Goal: Information Seeking & Learning: Compare options

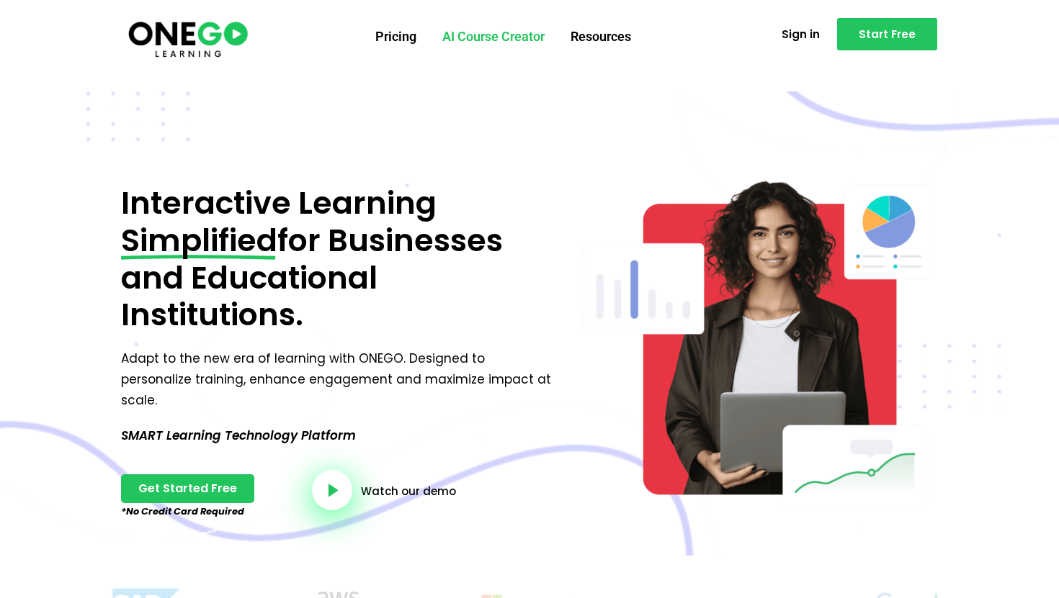
click at [473, 42] on link "AI Course Creator" at bounding box center [493, 36] width 128 height 37
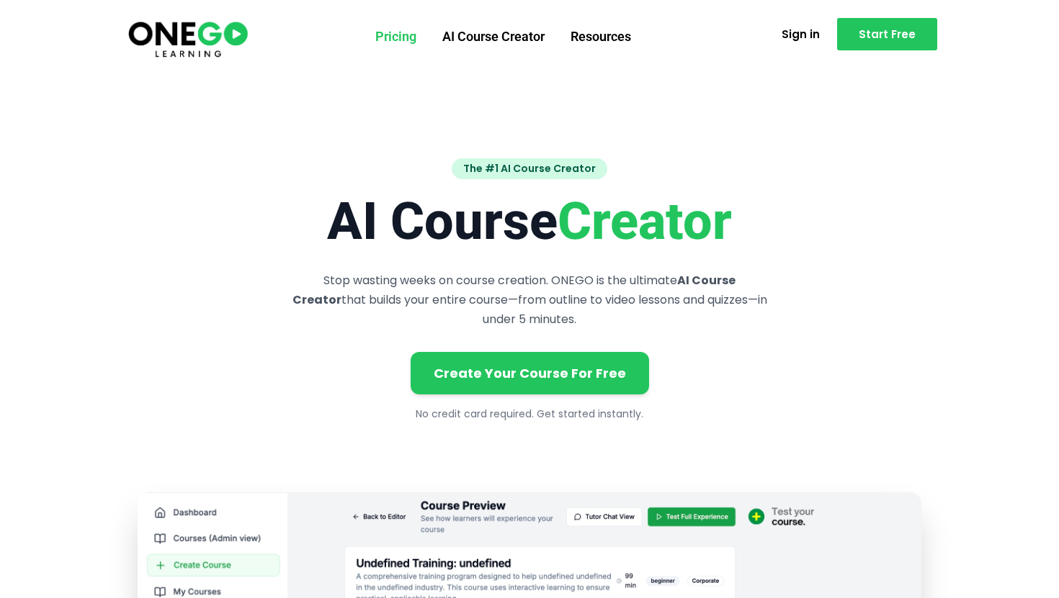
click at [396, 45] on link "Pricing" at bounding box center [395, 36] width 67 height 37
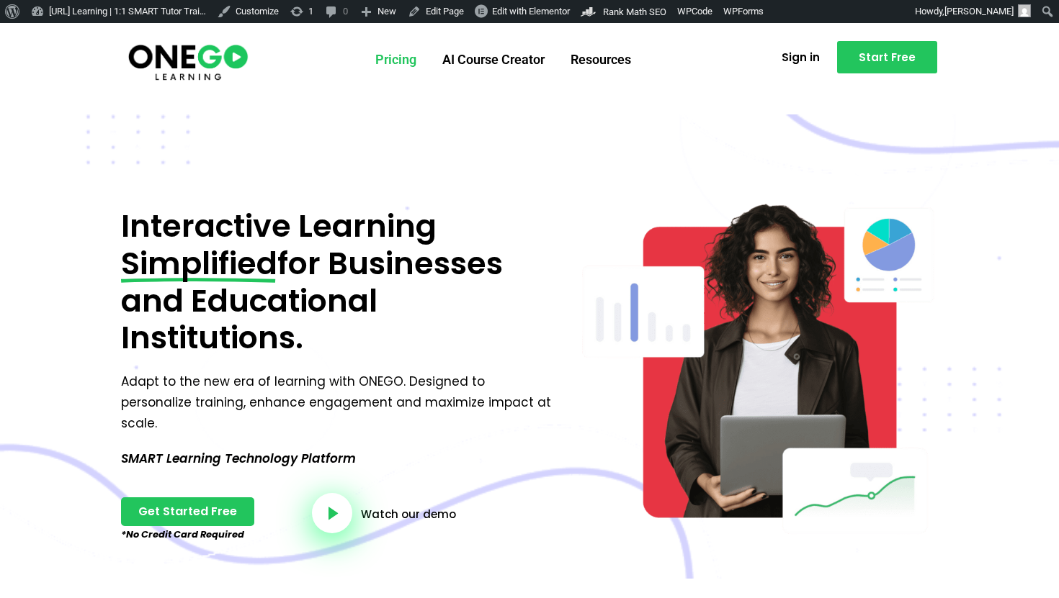
click at [386, 57] on link "Pricing" at bounding box center [395, 59] width 67 height 37
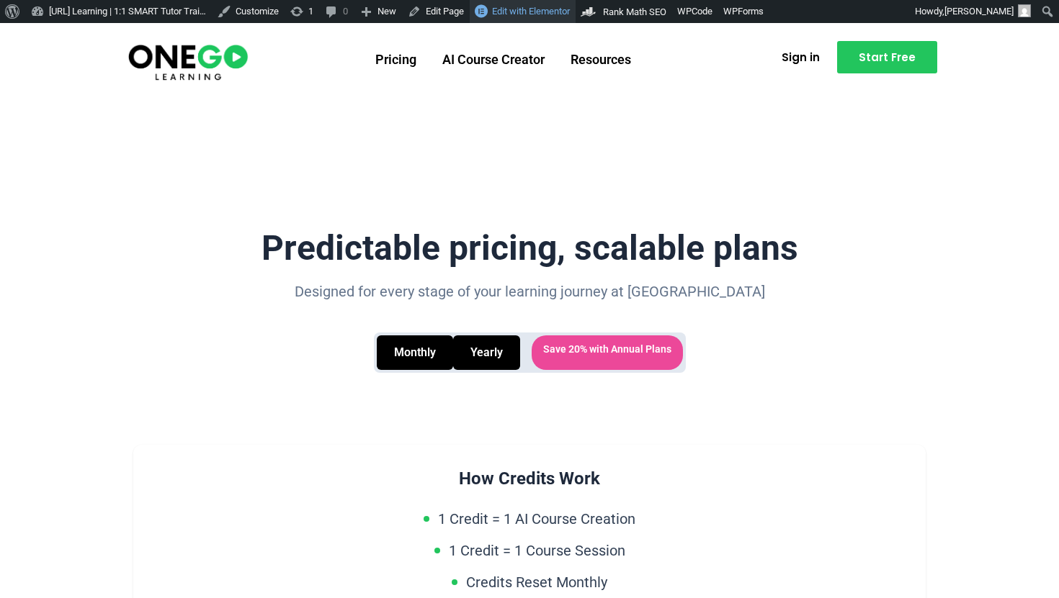
click at [562, 14] on span "Edit with Elementor" at bounding box center [531, 11] width 78 height 11
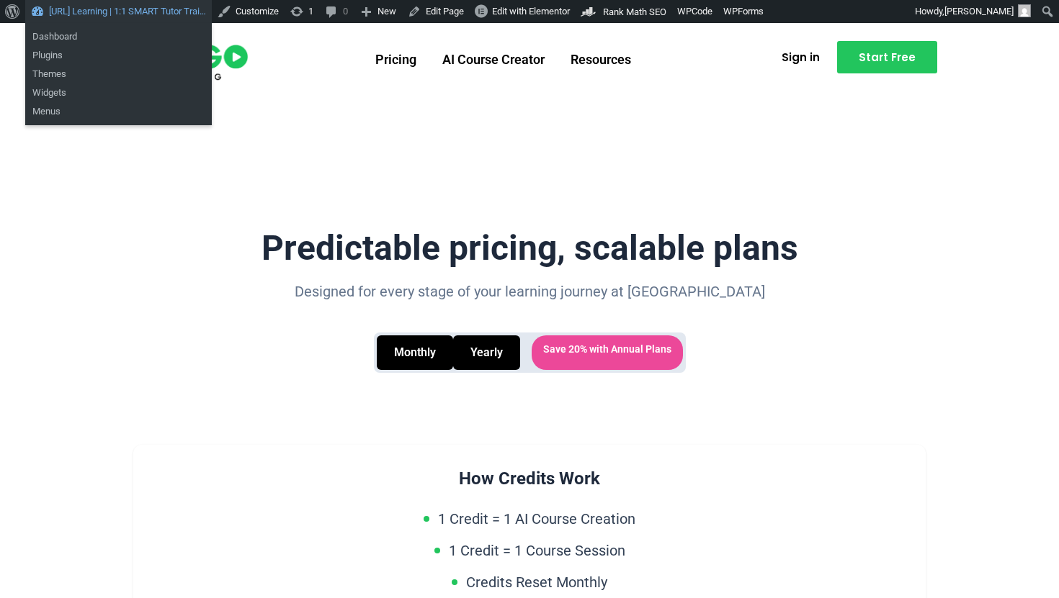
click at [108, 12] on link "[URL] Learning | 1:1 SMART Tutor Trai…" at bounding box center [118, 11] width 187 height 23
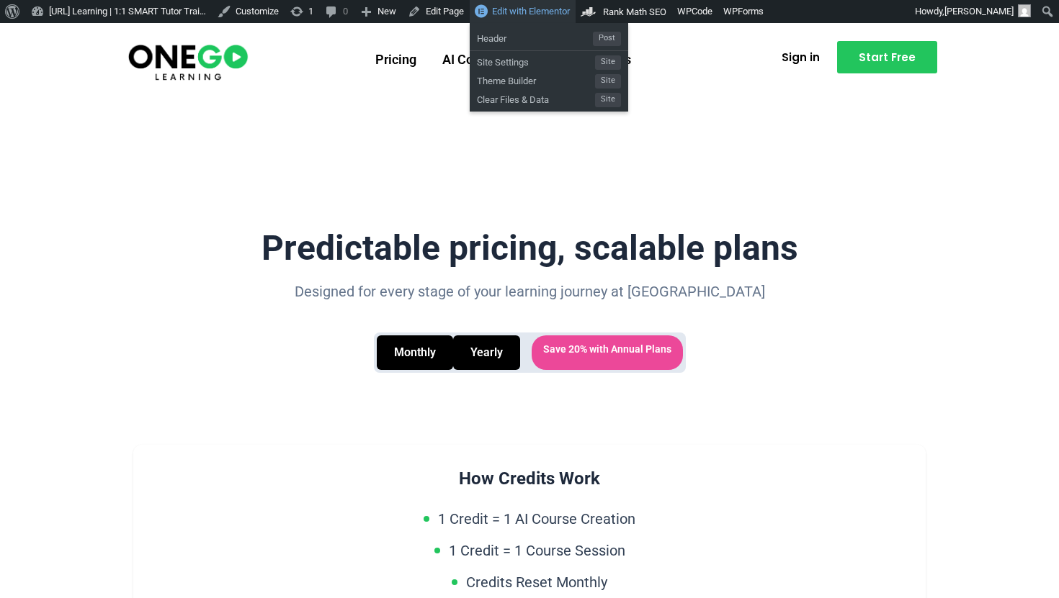
click at [575, 4] on link "Edit with Elementor" at bounding box center [523, 11] width 106 height 23
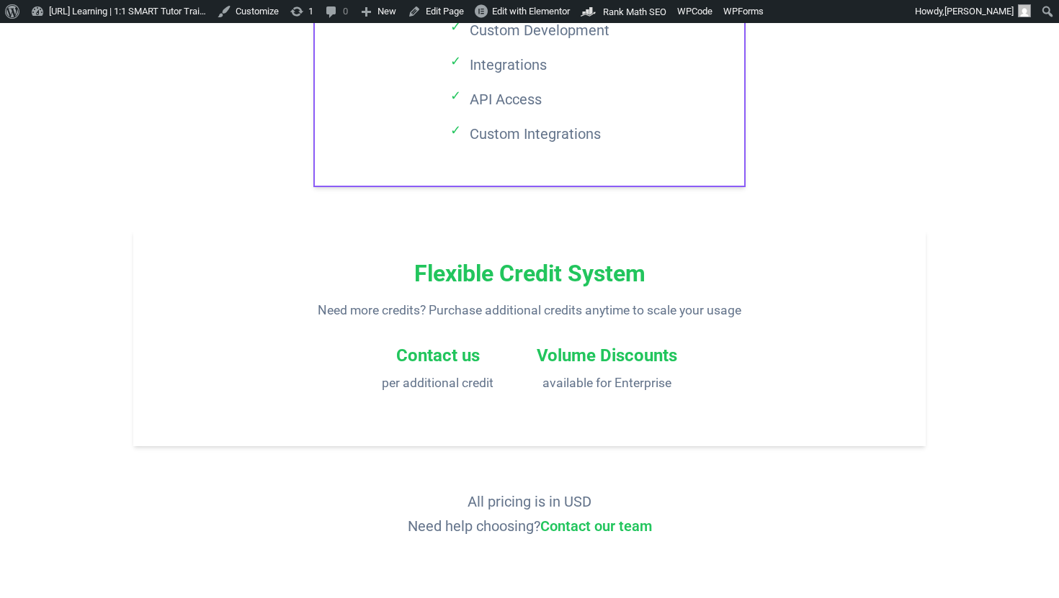
scroll to position [2452, 0]
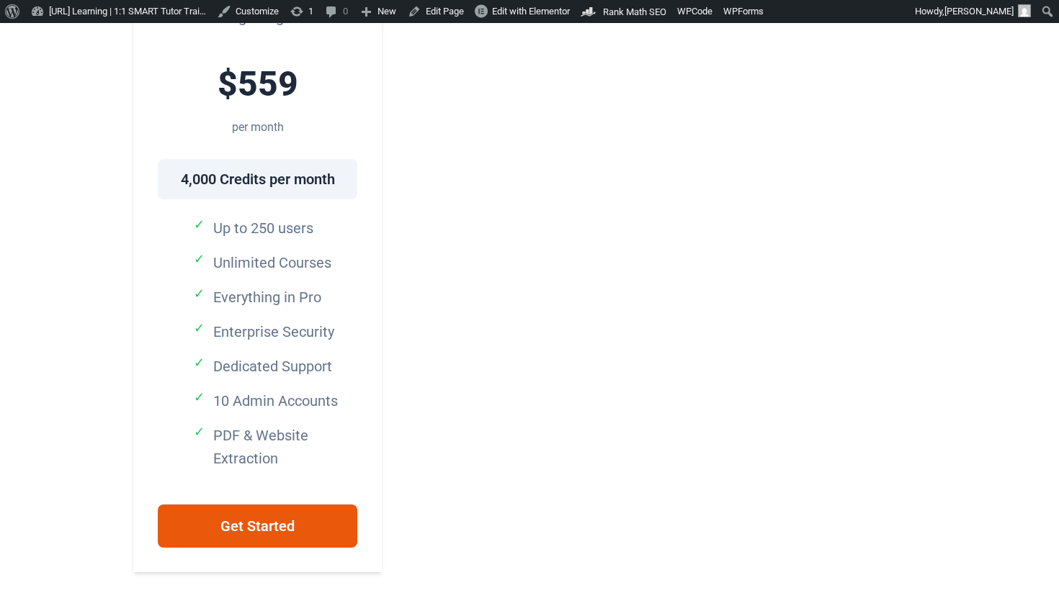
scroll to position [1444, 0]
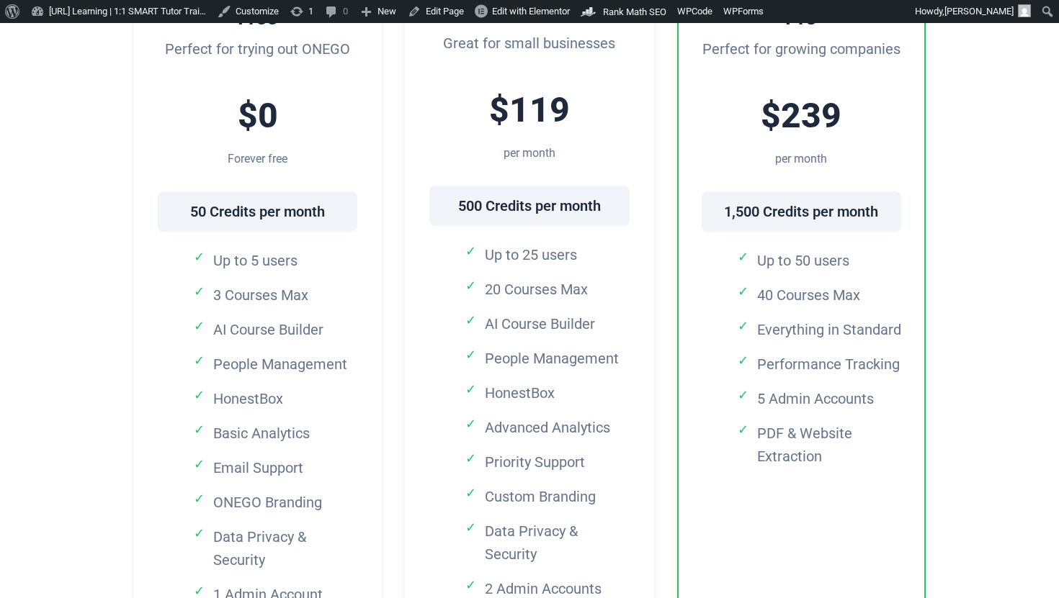
scroll to position [602, 0]
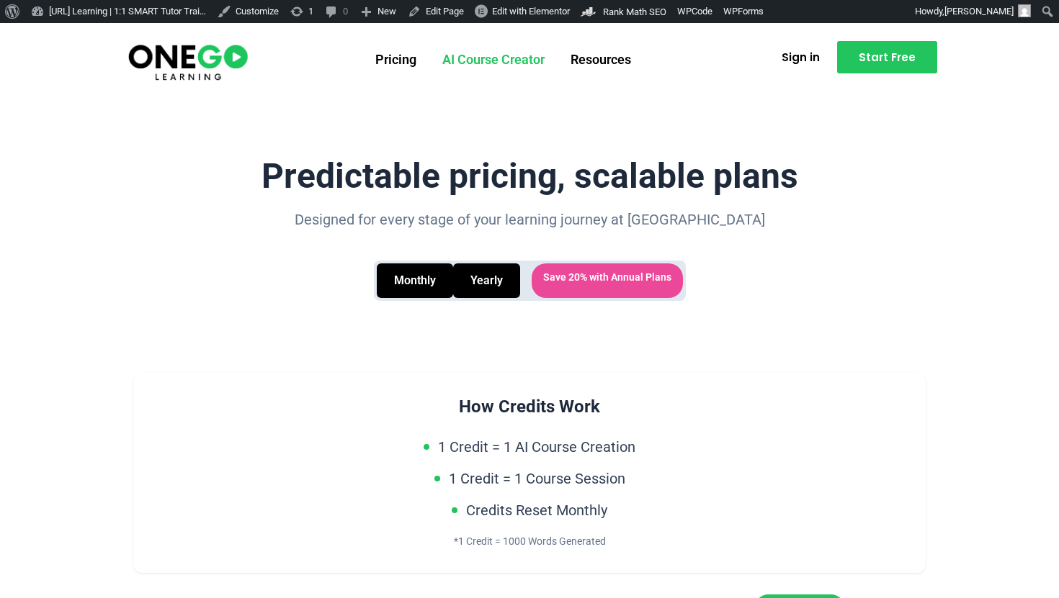
click at [464, 58] on link "AI Course Creator" at bounding box center [493, 59] width 128 height 37
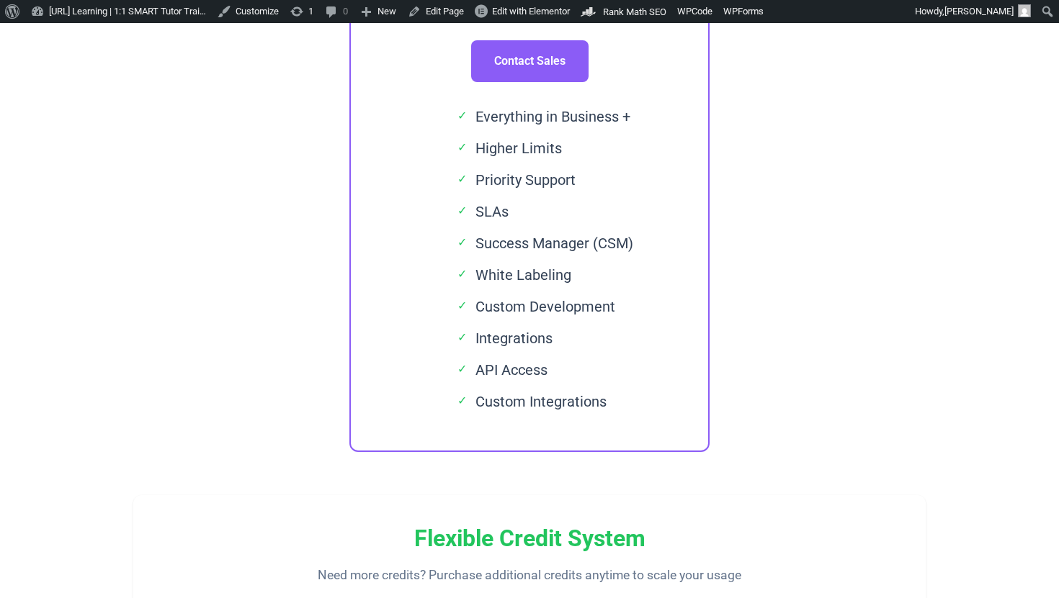
scroll to position [2429, 0]
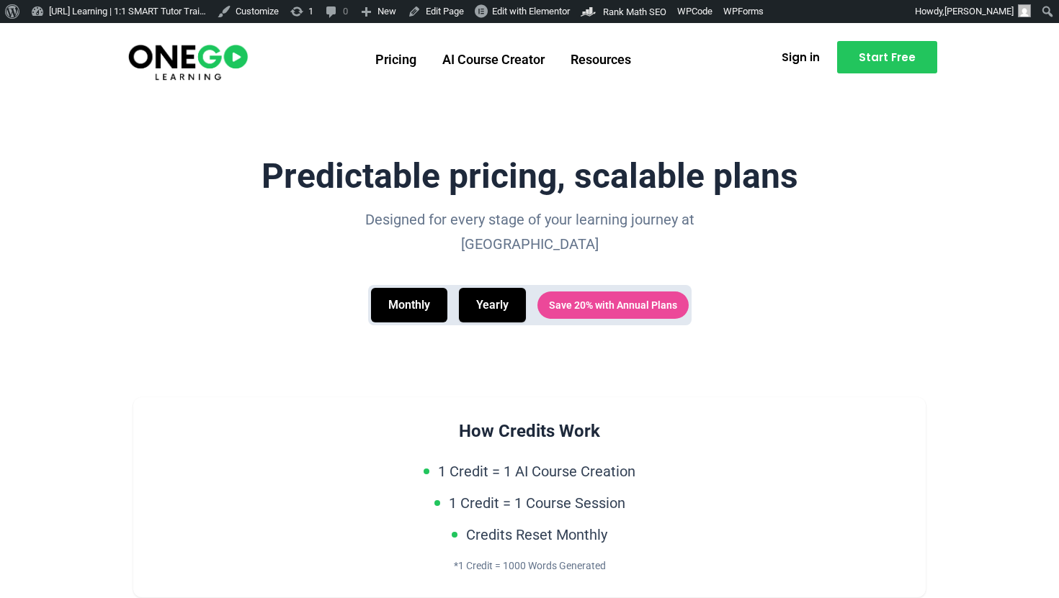
click at [151, 45] on img at bounding box center [188, 61] width 124 height 41
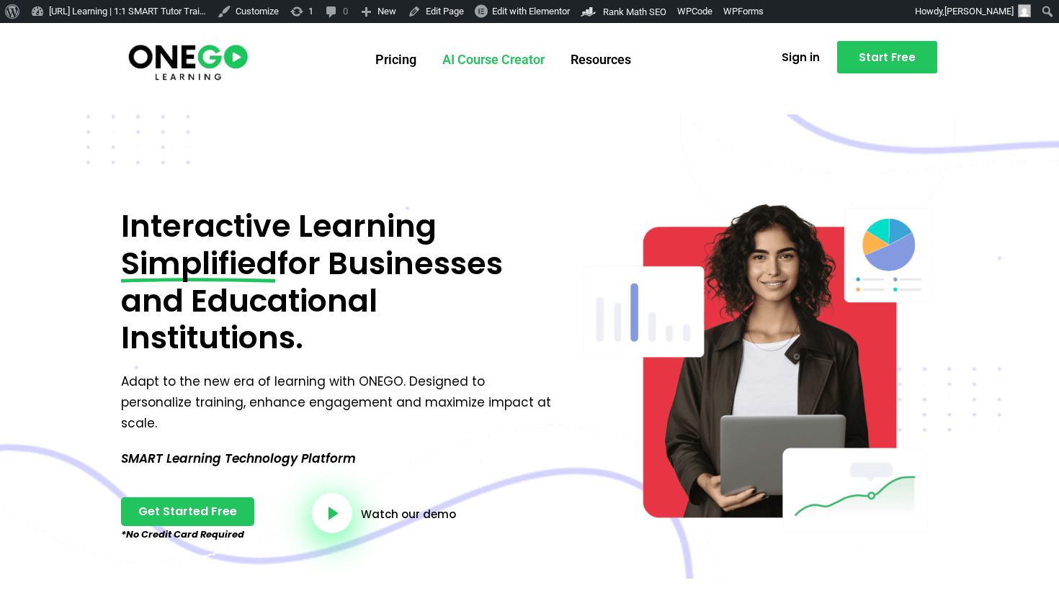
click at [472, 55] on link "AI Course Creator" at bounding box center [493, 59] width 128 height 37
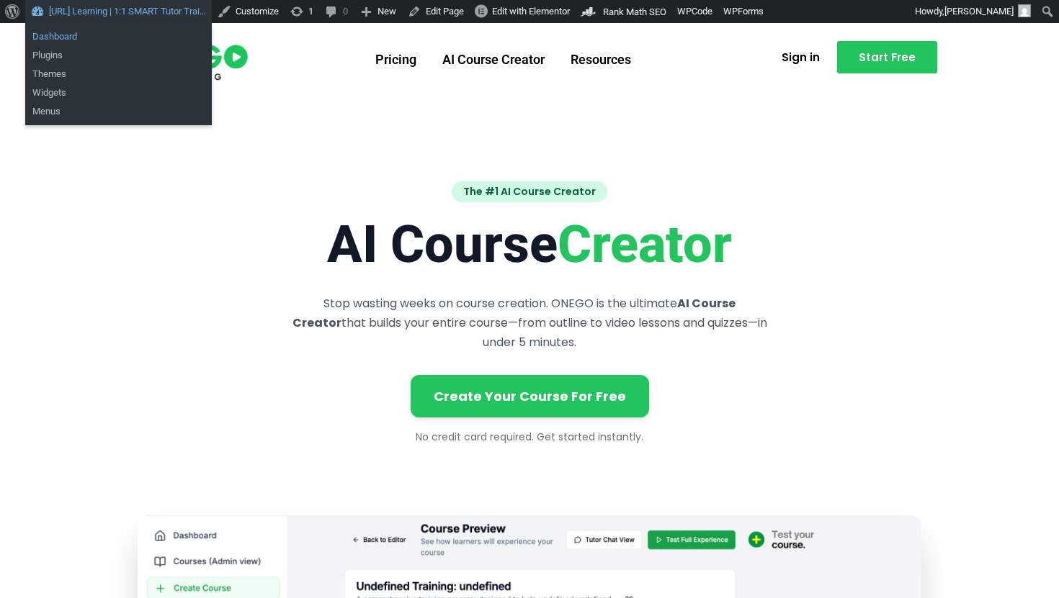
click at [114, 37] on link "Dashboard" at bounding box center [118, 36] width 187 height 19
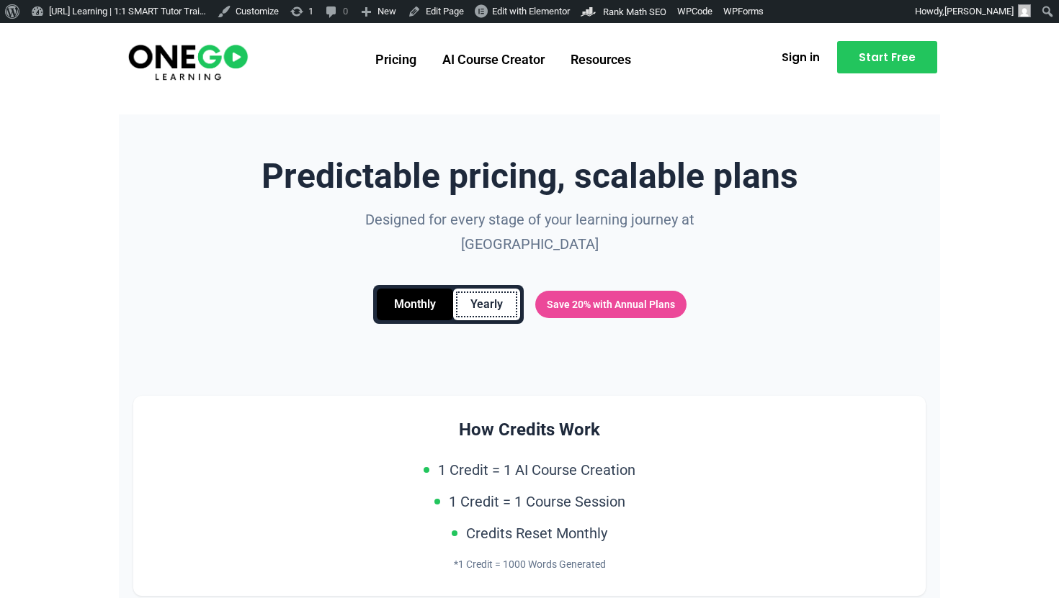
click at [483, 295] on button "Yearly" at bounding box center [486, 305] width 67 height 32
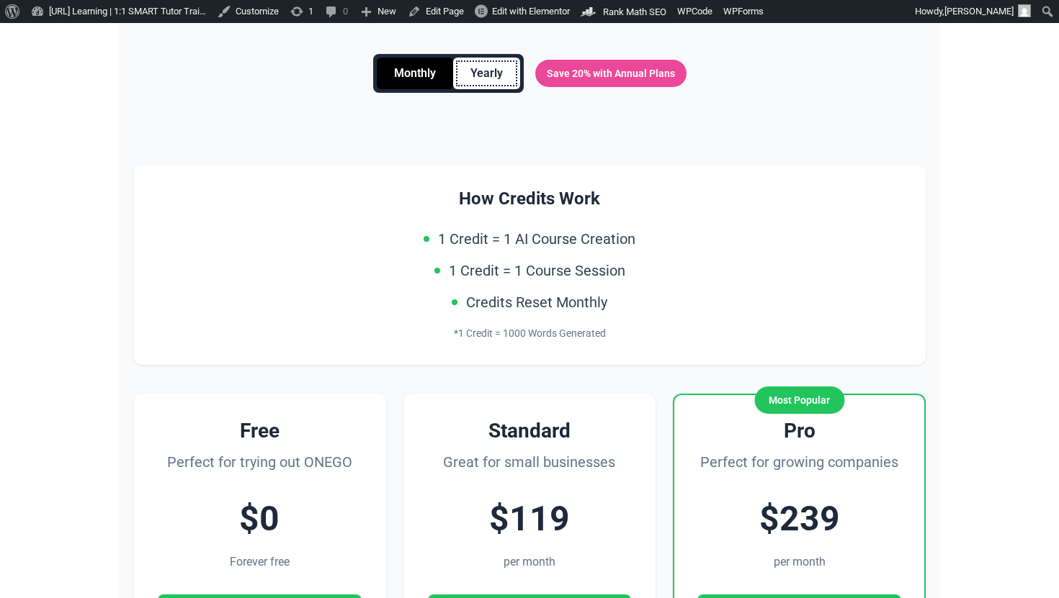
scroll to position [121, 0]
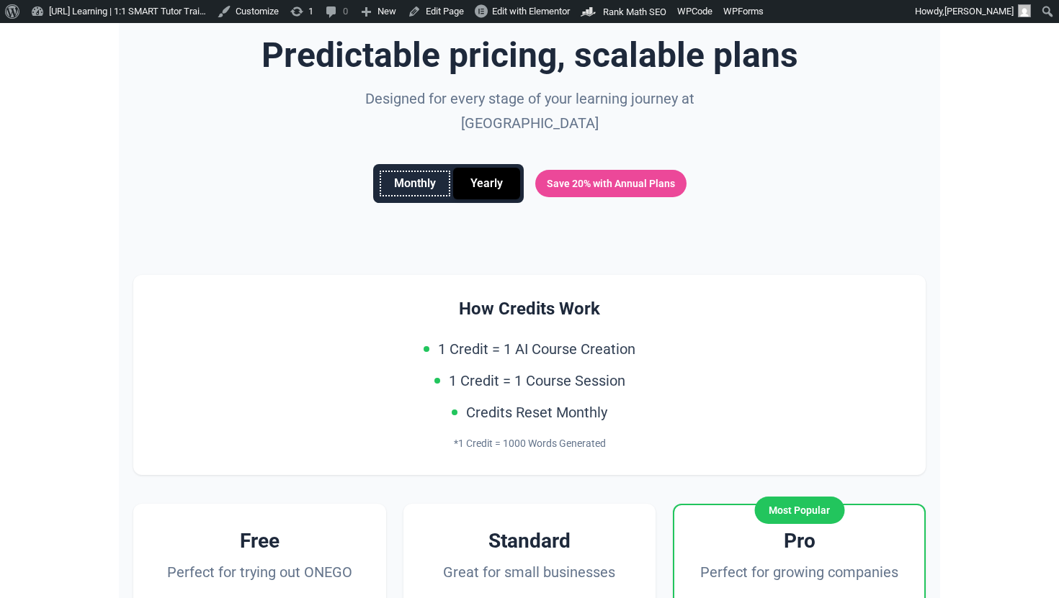
click at [404, 168] on button "Monthly" at bounding box center [415, 184] width 76 height 32
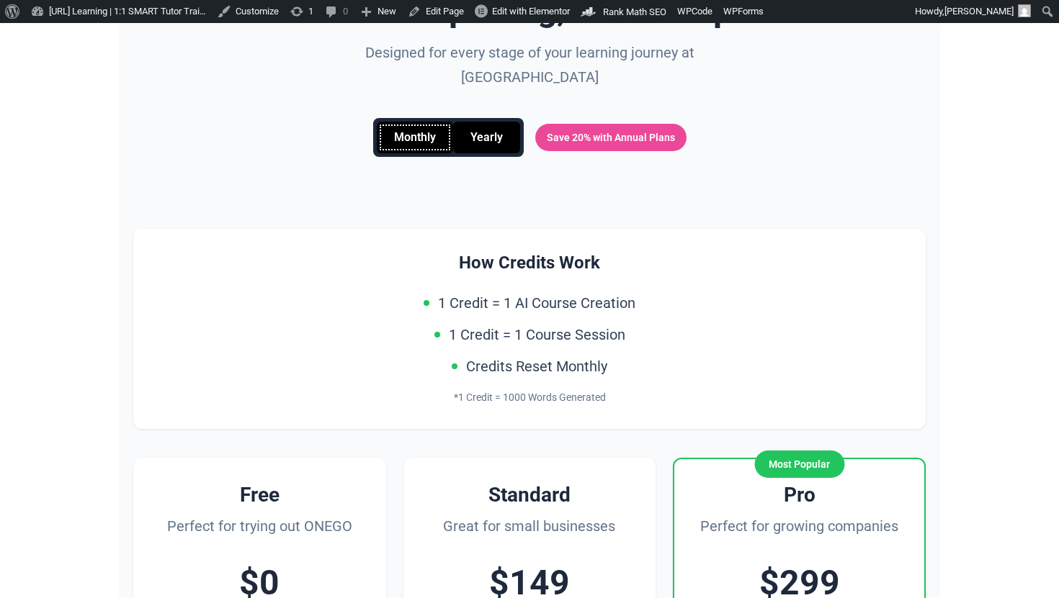
scroll to position [142, 0]
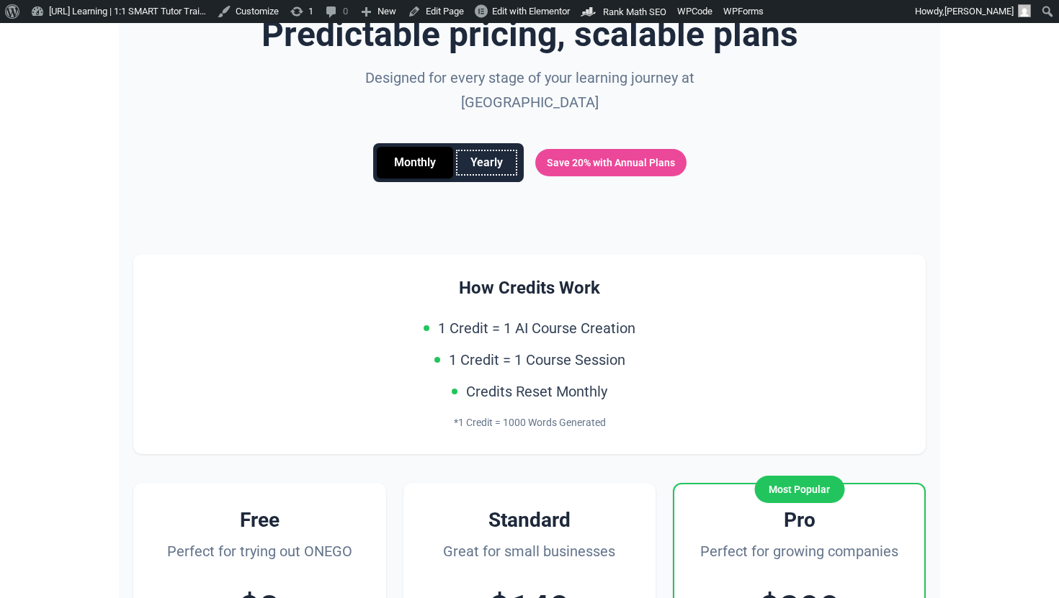
click at [498, 147] on button "Yearly" at bounding box center [486, 163] width 67 height 32
click at [411, 147] on button "Monthly" at bounding box center [415, 163] width 76 height 32
click at [451, 115] on div "Predictable pricing, scalable plans Designed for every stage of your learning j…" at bounding box center [529, 117] width 792 height 202
click at [483, 147] on button "Yearly" at bounding box center [486, 163] width 67 height 32
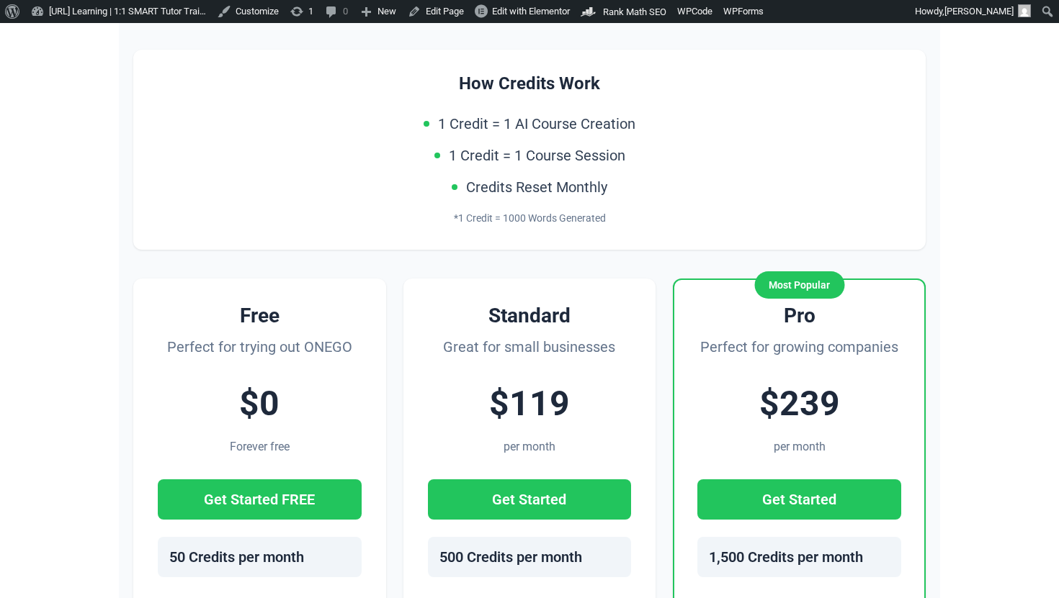
scroll to position [145, 0]
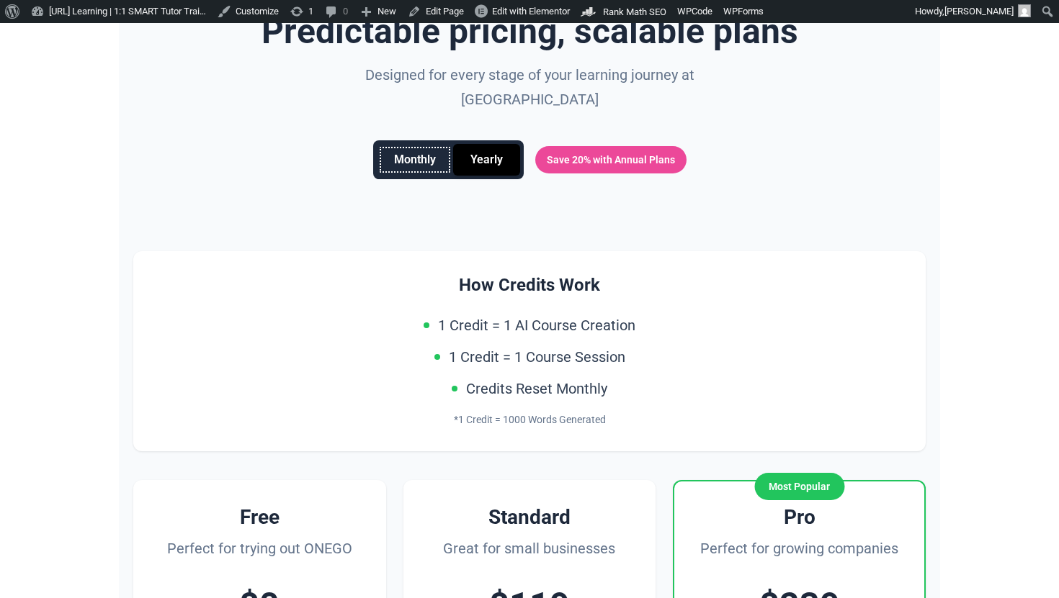
click at [408, 144] on button "Monthly" at bounding box center [415, 160] width 76 height 32
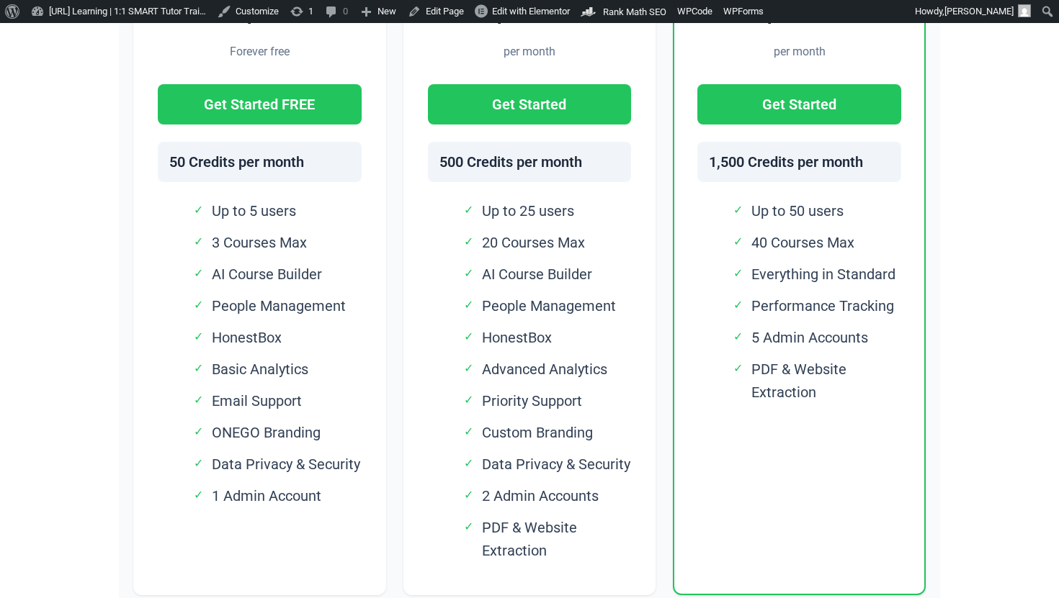
scroll to position [848, 0]
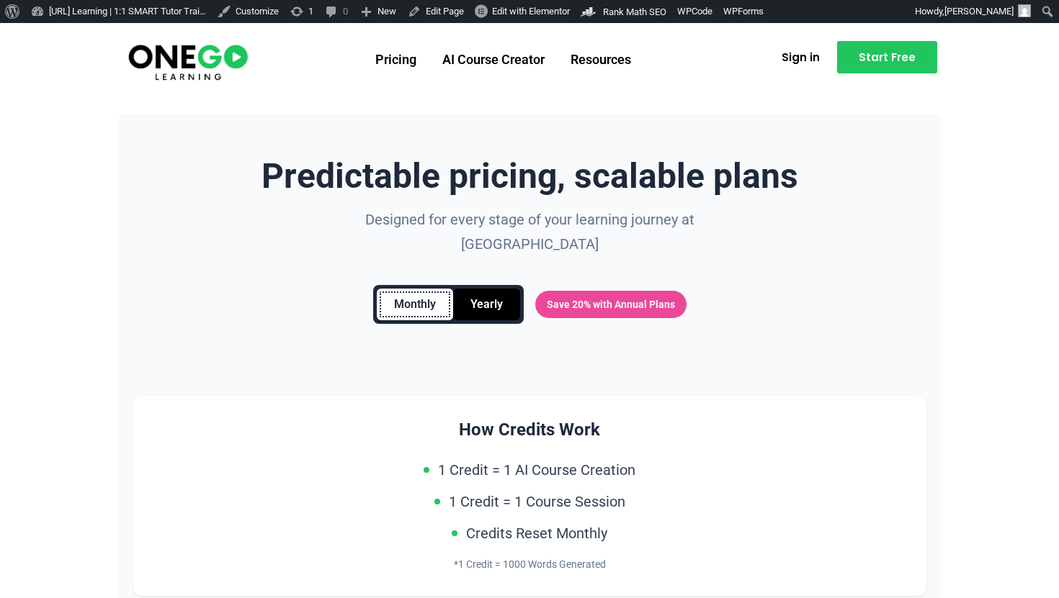
click at [389, 289] on button "Monthly" at bounding box center [415, 305] width 76 height 32
click at [468, 289] on button "Yearly" at bounding box center [486, 305] width 67 height 32
drag, startPoint x: 527, startPoint y: 250, endPoint x: 349, endPoint y: 302, distance: 185.3
click at [349, 302] on div "Predictable pricing, scalable plans Designed for every stage of your learning j…" at bounding box center [529, 259] width 793 height 202
click at [431, 297] on div "Monthly Yearly" at bounding box center [448, 304] width 151 height 39
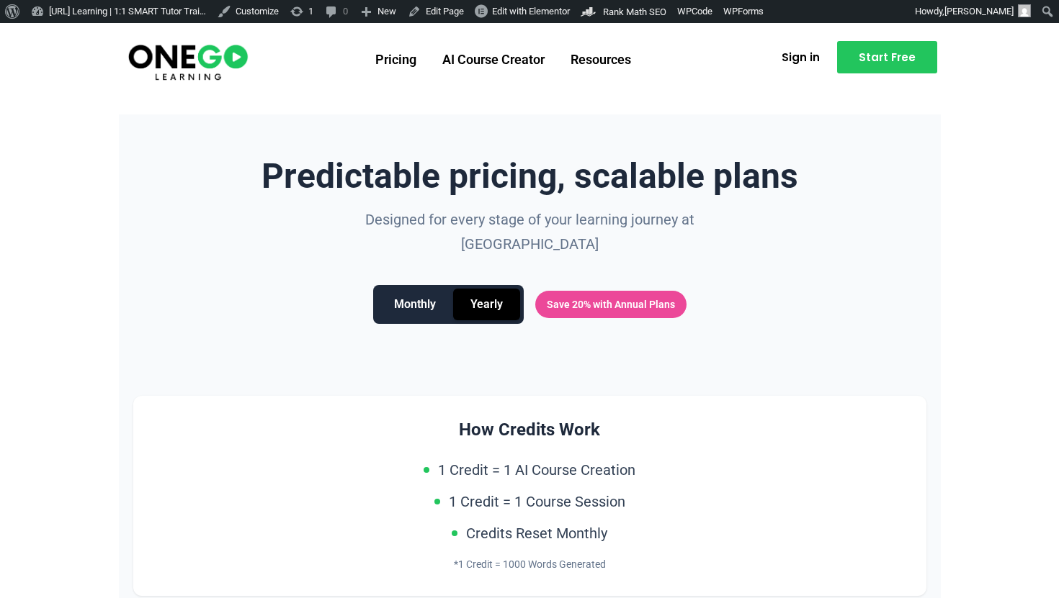
click at [431, 296] on div "Monthly Yearly" at bounding box center [448, 304] width 151 height 39
click at [431, 296] on button "Monthly" at bounding box center [415, 305] width 76 height 32
click at [328, 265] on div "Predictable pricing, scalable plans Designed for every stage of your learning j…" at bounding box center [529, 259] width 793 height 202
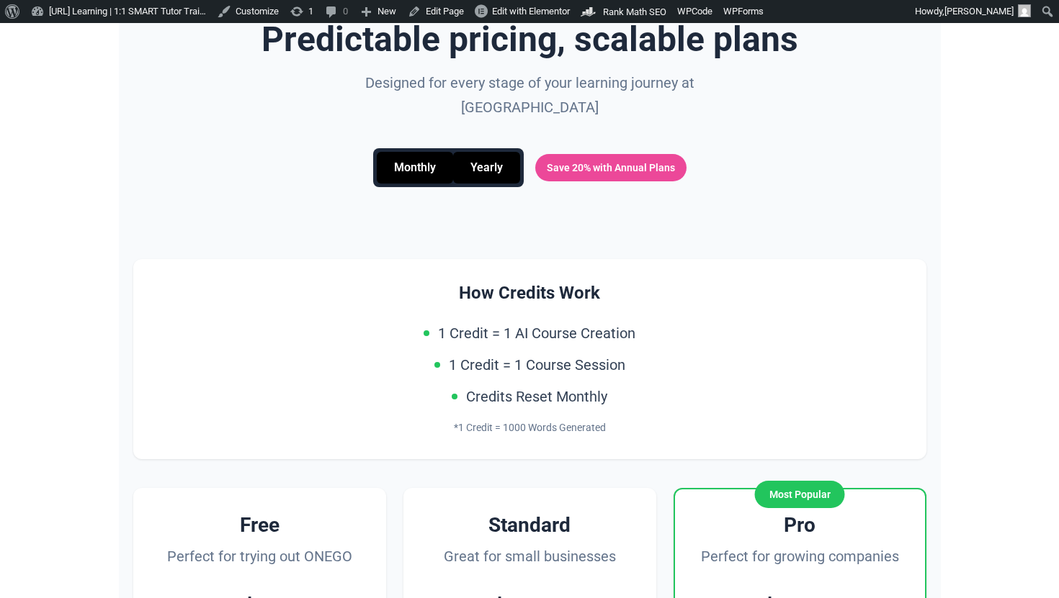
scroll to position [138, 0]
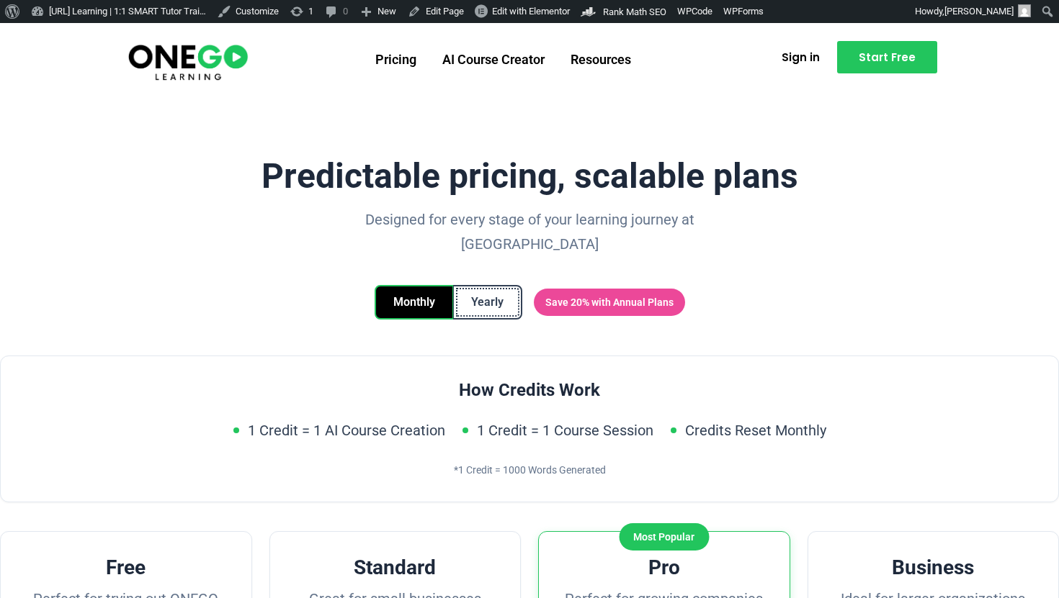
click at [494, 285] on button "Yearly" at bounding box center [487, 302] width 69 height 35
click at [477, 285] on button "Yearly" at bounding box center [487, 302] width 69 height 35
click at [431, 285] on button "Monthly" at bounding box center [413, 302] width 79 height 35
click at [428, 285] on button "Monthly" at bounding box center [413, 302] width 79 height 35
click at [486, 285] on button "Yearly" at bounding box center [487, 302] width 69 height 35
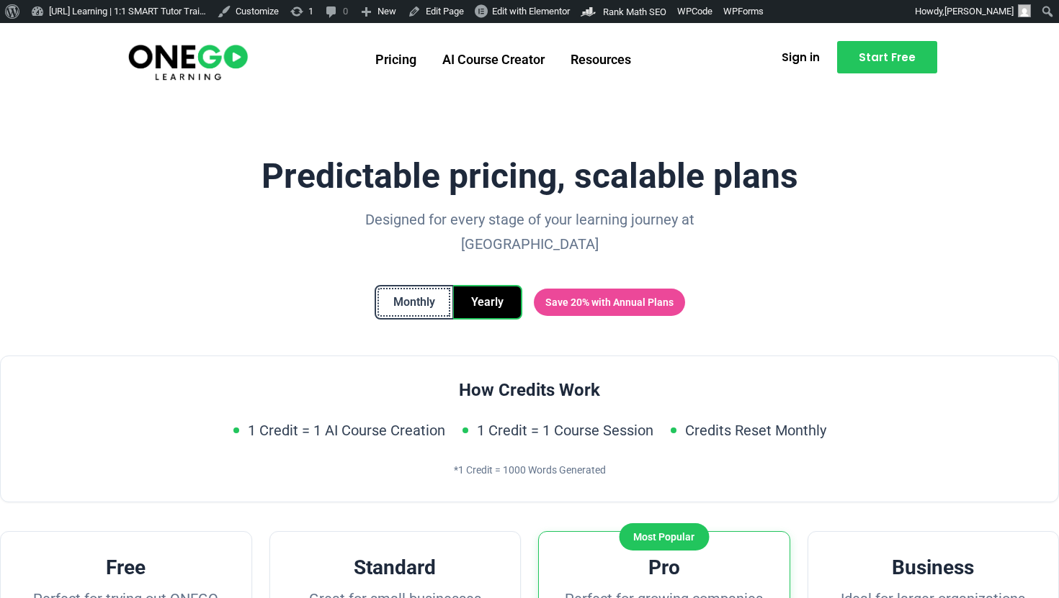
click at [399, 285] on button "Monthly" at bounding box center [413, 302] width 79 height 35
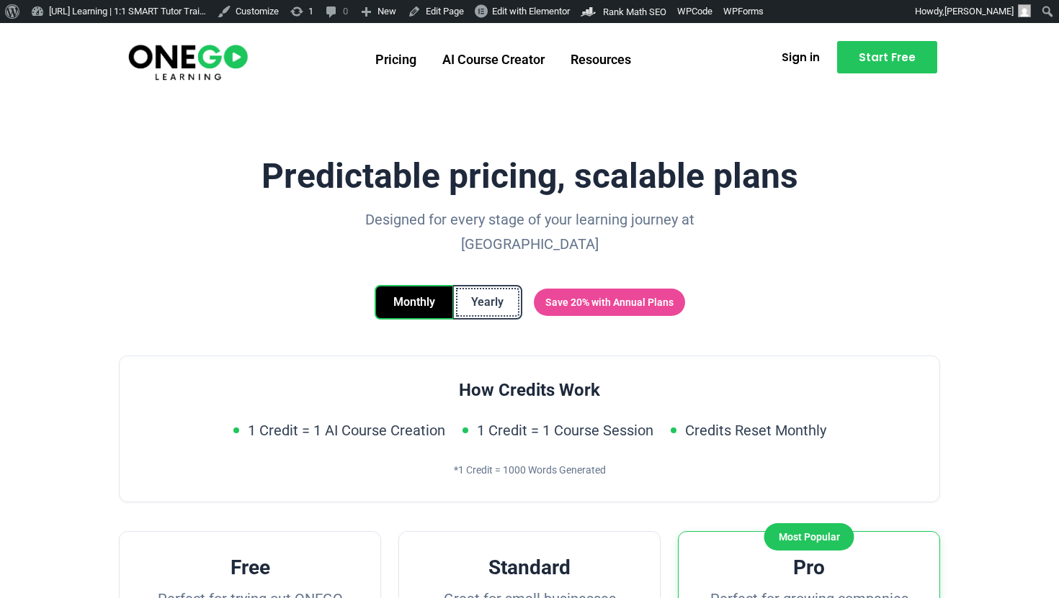
click at [463, 285] on button "Yearly" at bounding box center [487, 302] width 69 height 35
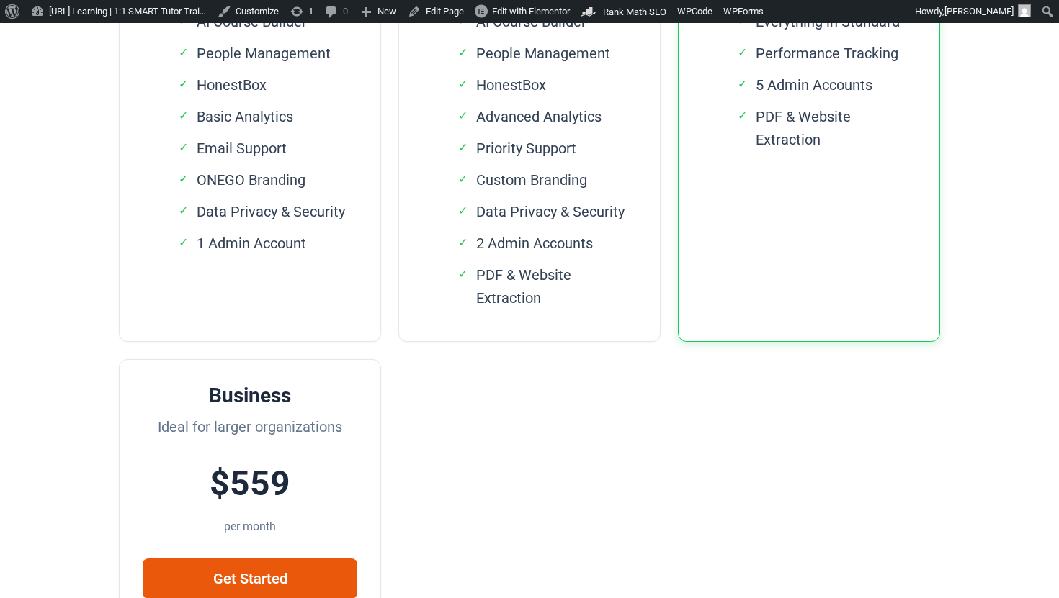
scroll to position [680, 0]
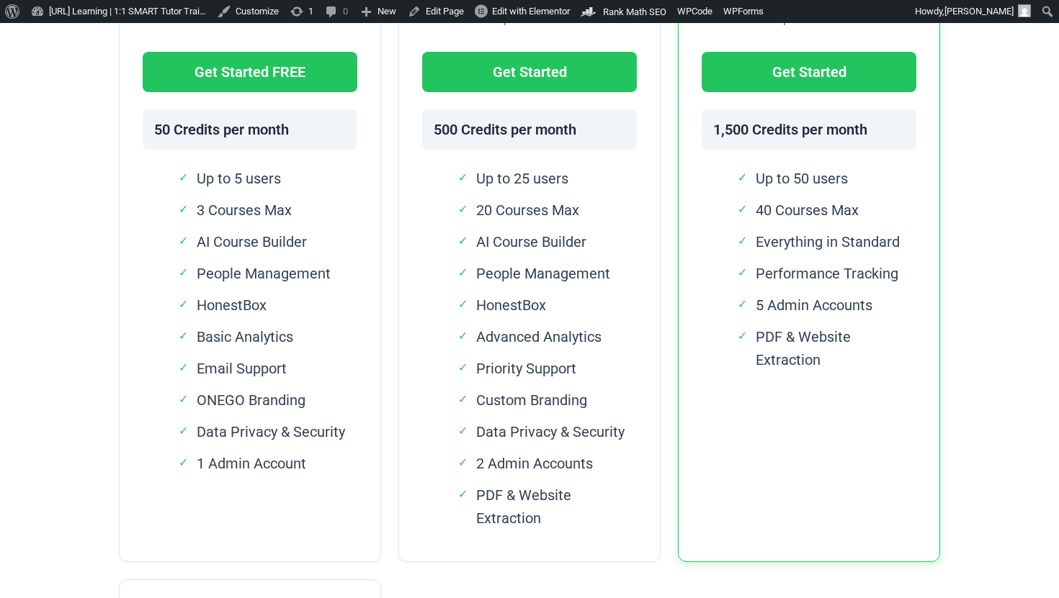
click at [264, 299] on ul "✓ Up to 5 users ✓ 3 Courses Max ✓ AI Course Builder ✓ People Management ✓ Hones…" at bounding box center [250, 321] width 215 height 308
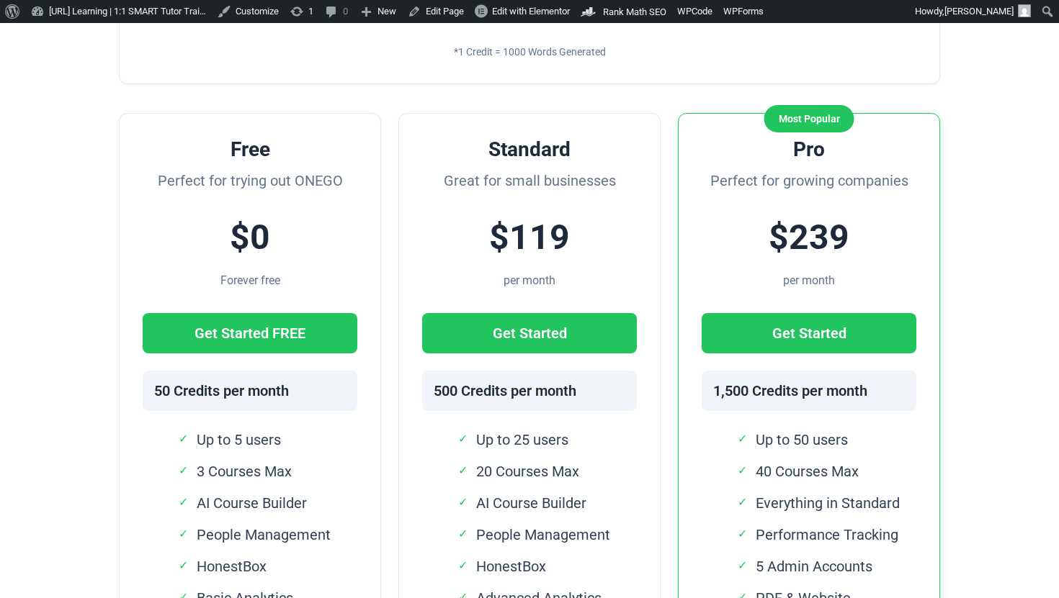
scroll to position [91, 0]
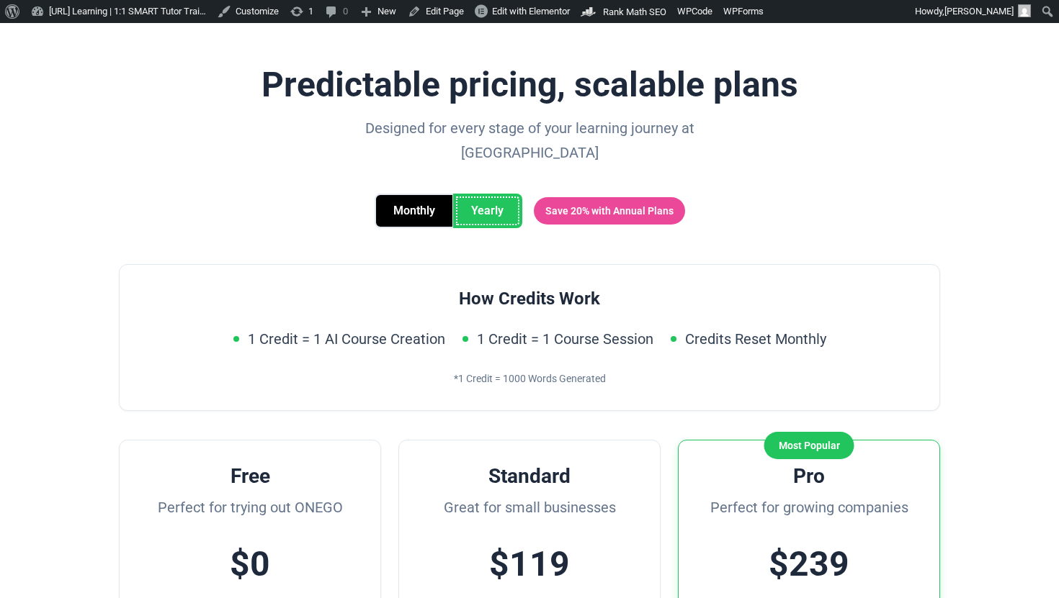
click at [477, 194] on button "Yearly" at bounding box center [487, 211] width 69 height 35
click at [405, 194] on button "Monthly" at bounding box center [413, 211] width 79 height 35
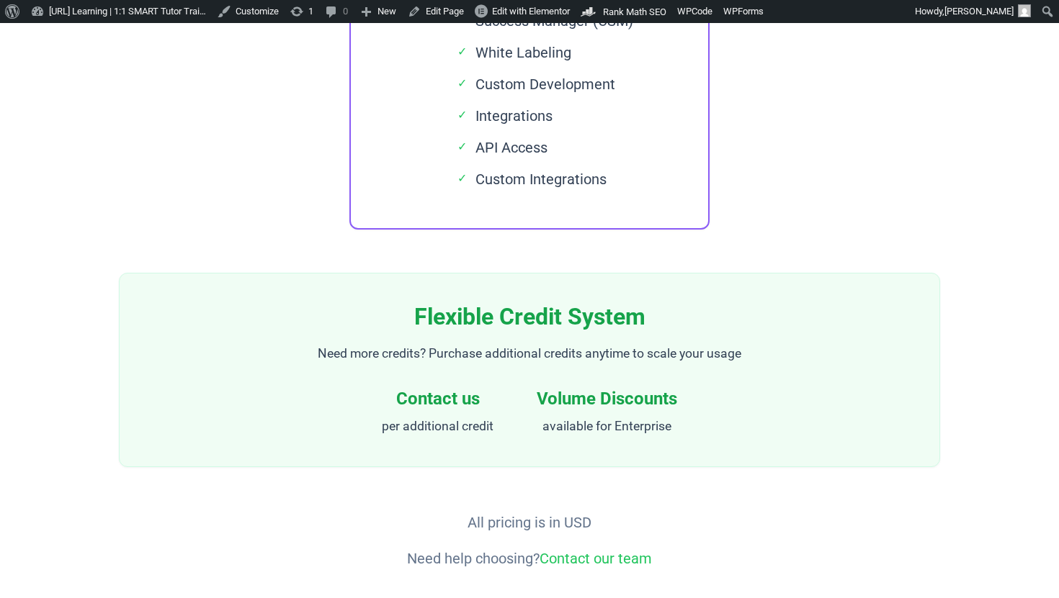
scroll to position [2287, 0]
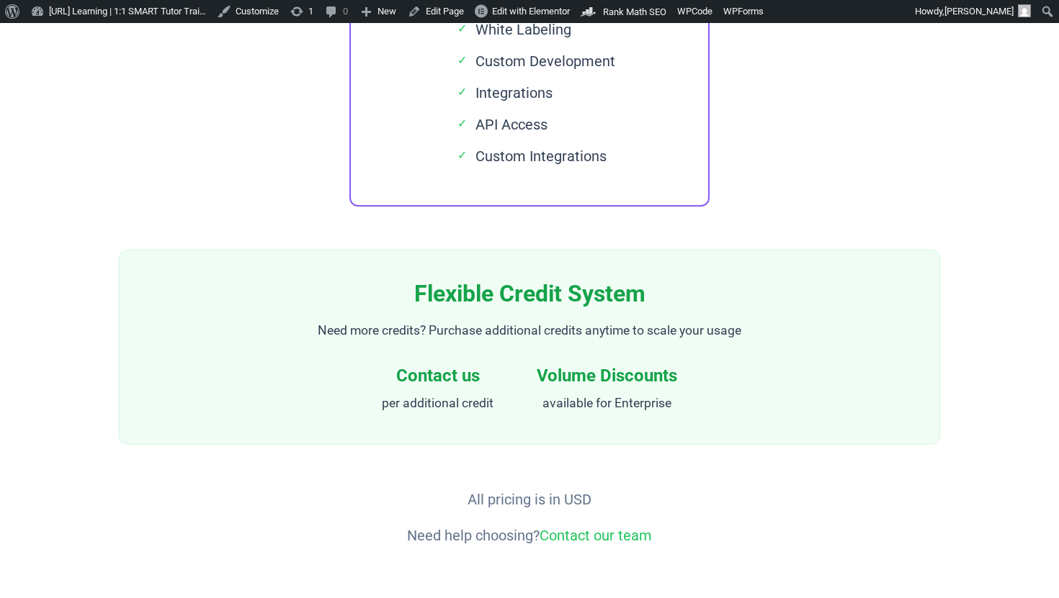
click at [421, 365] on h4 "Contact us" at bounding box center [438, 376] width 112 height 22
click at [594, 365] on h4 "Volume Discounts" at bounding box center [607, 376] width 140 height 22
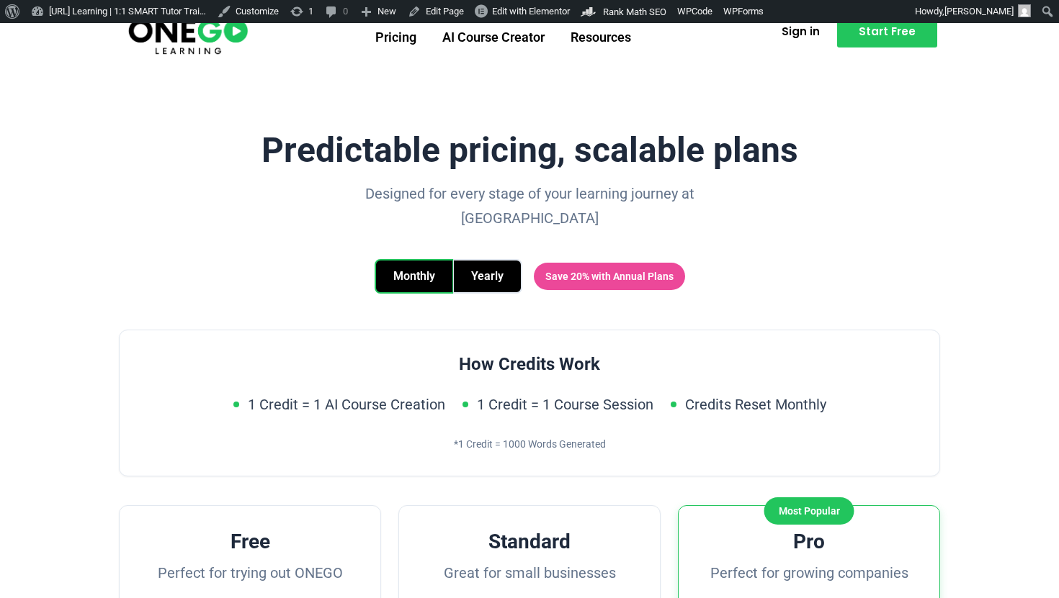
scroll to position [22, 0]
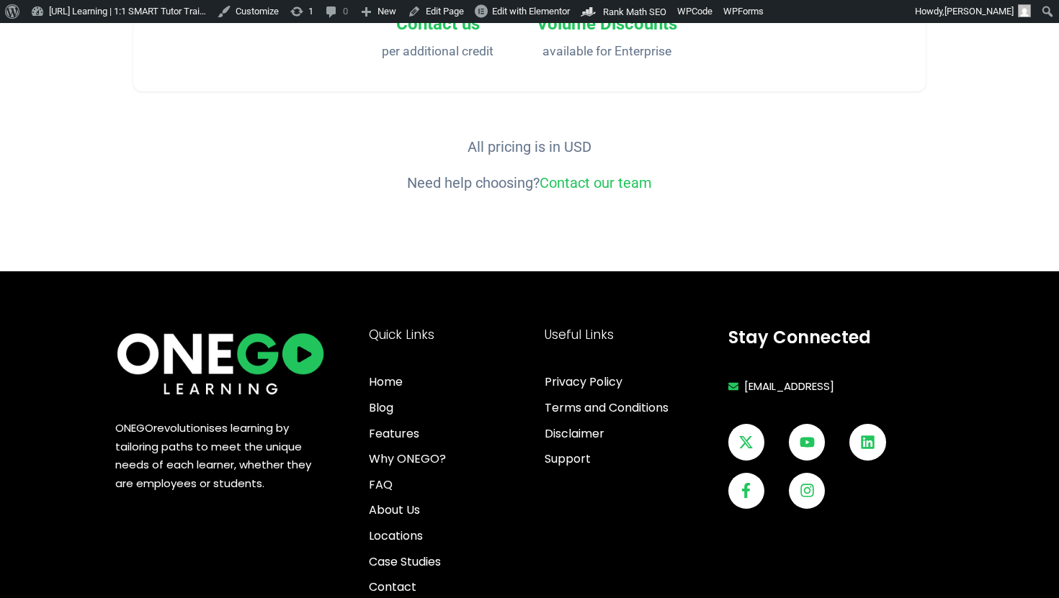
scroll to position [2673, 0]
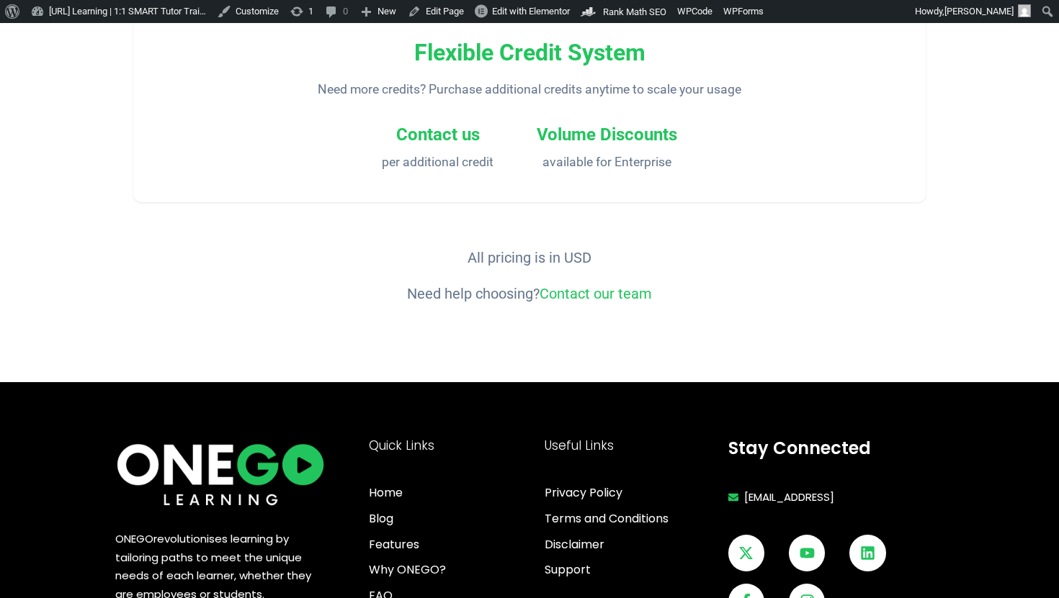
click at [437, 136] on h4 "Contact us" at bounding box center [438, 135] width 112 height 22
click at [466, 171] on p "per additional credit" at bounding box center [438, 163] width 112 height 22
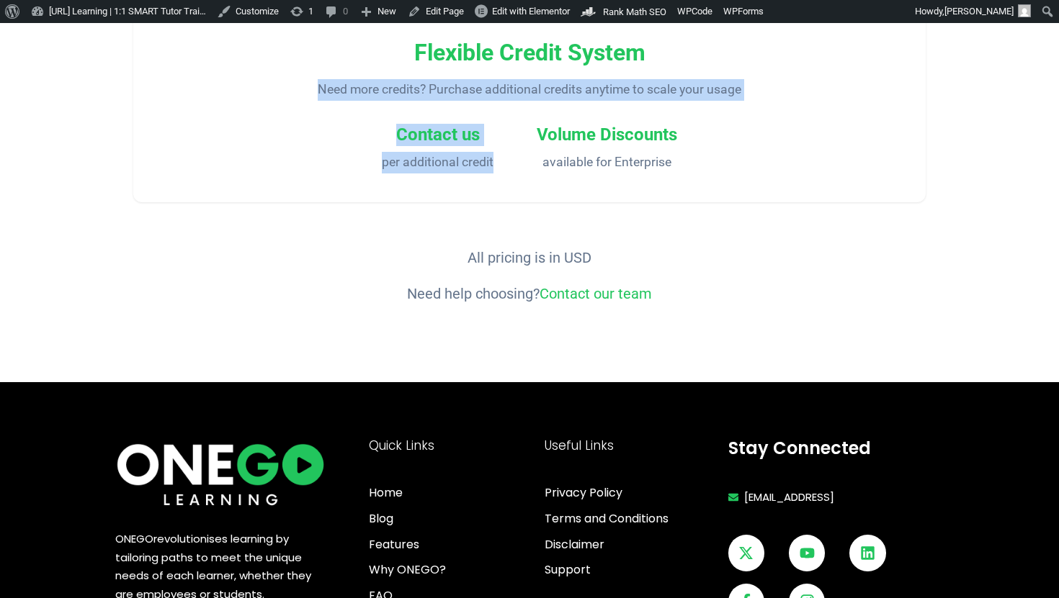
drag, startPoint x: 493, startPoint y: 165, endPoint x: 364, endPoint y: 73, distance: 157.9
click at [364, 73] on div "Flexible Credit System Need more credits? Purchase additional credits anytime t…" at bounding box center [529, 106] width 792 height 194
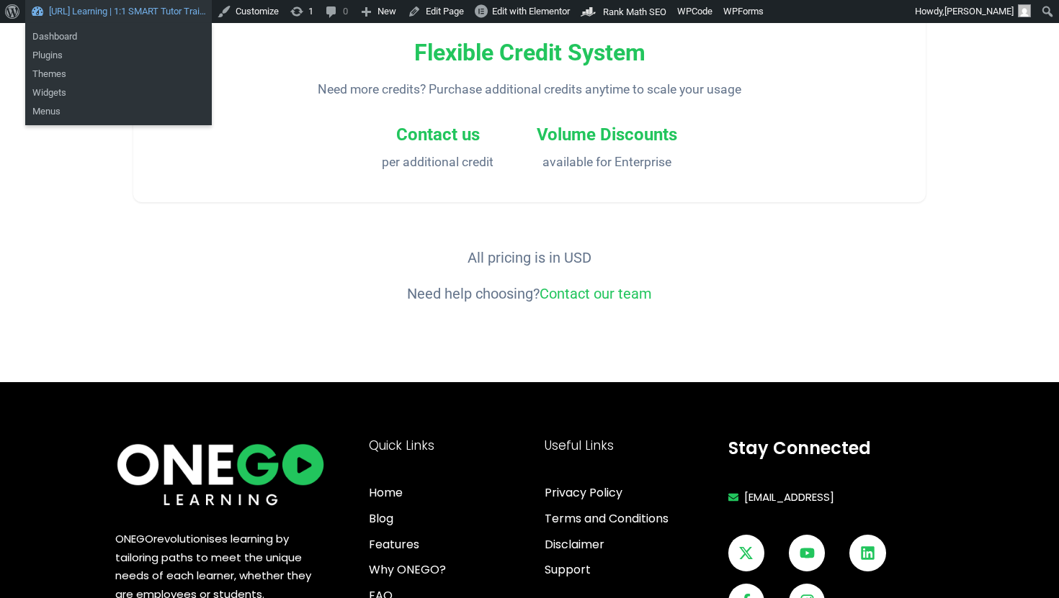
click at [77, 1] on link "[URL] Learning | 1:1 SMART Tutor Trai…" at bounding box center [118, 11] width 187 height 23
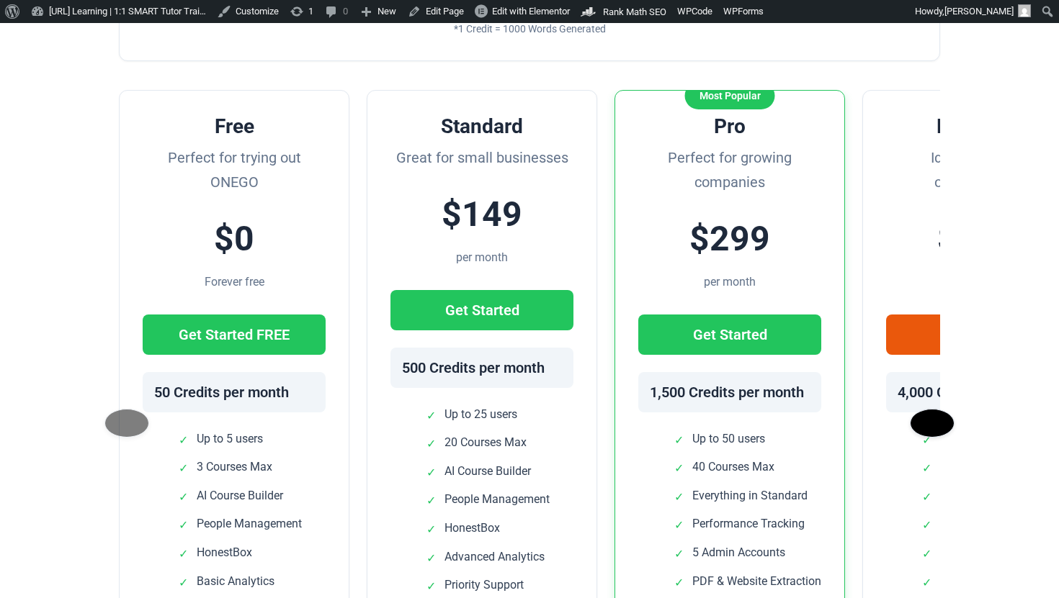
scroll to position [470, 0]
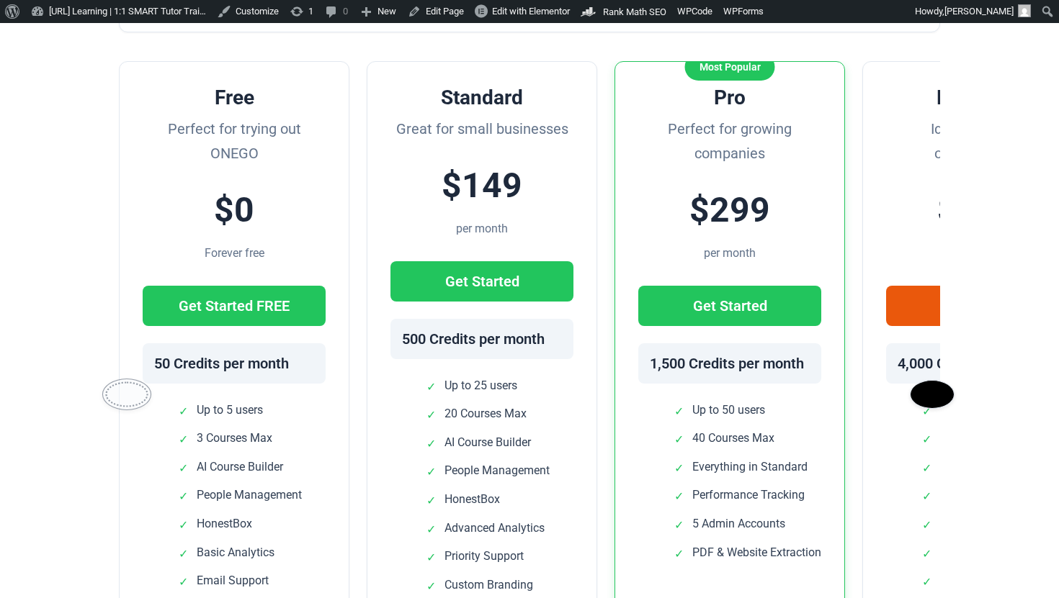
click at [124, 379] on button at bounding box center [126, 395] width 49 height 32
click at [129, 379] on button at bounding box center [126, 395] width 49 height 32
click at [932, 379] on button at bounding box center [931, 395] width 49 height 32
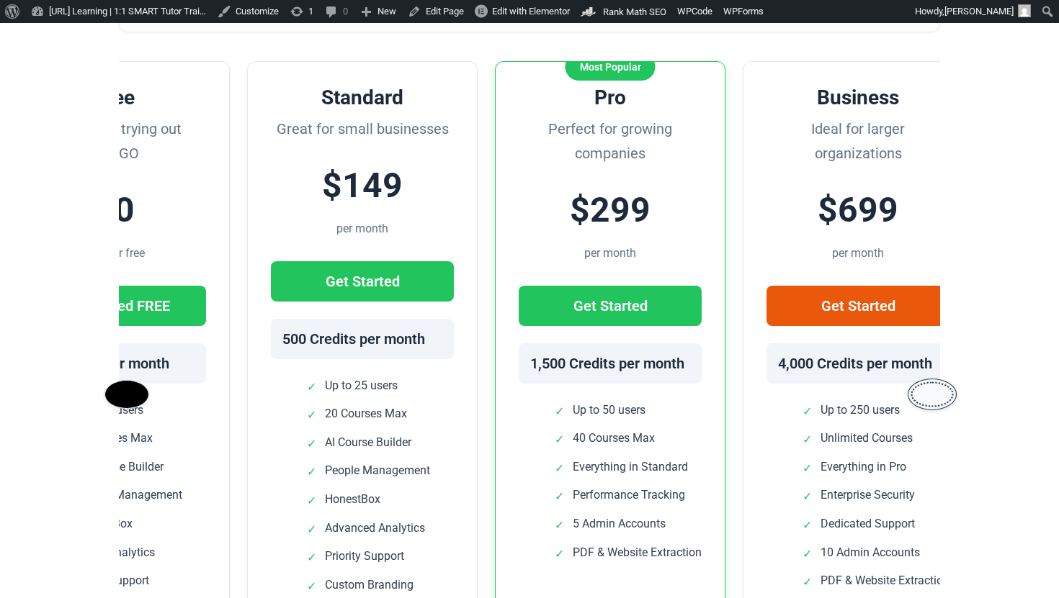
scroll to position [0, 153]
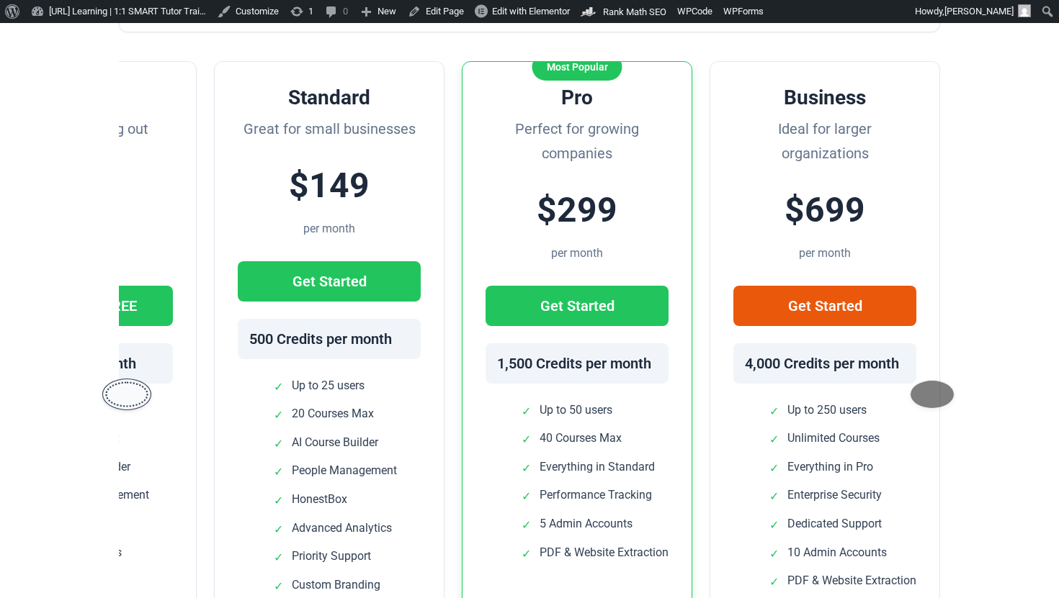
click at [110, 379] on button at bounding box center [126, 395] width 49 height 32
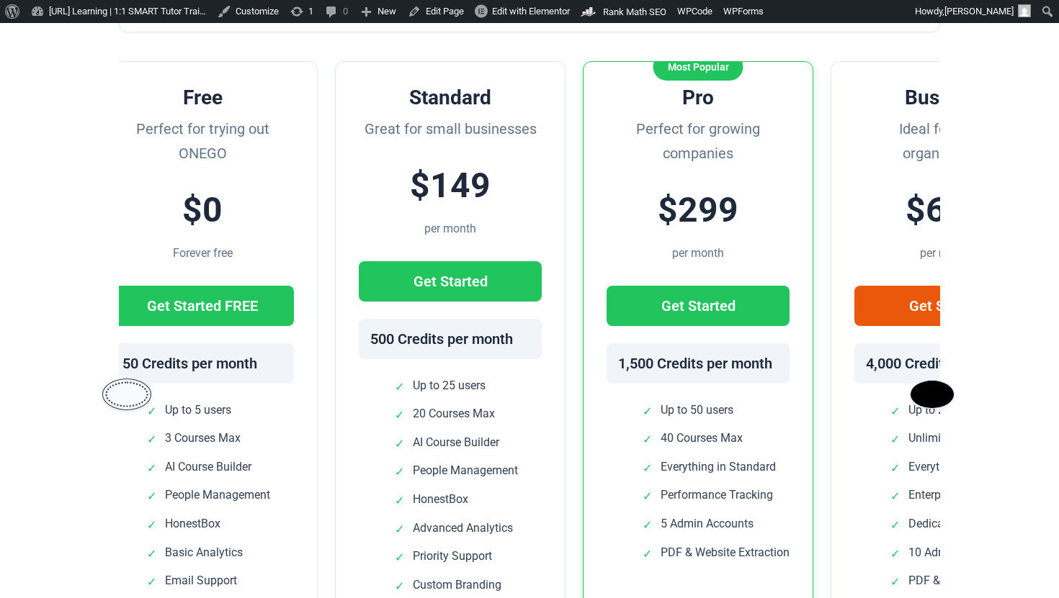
scroll to position [0, 0]
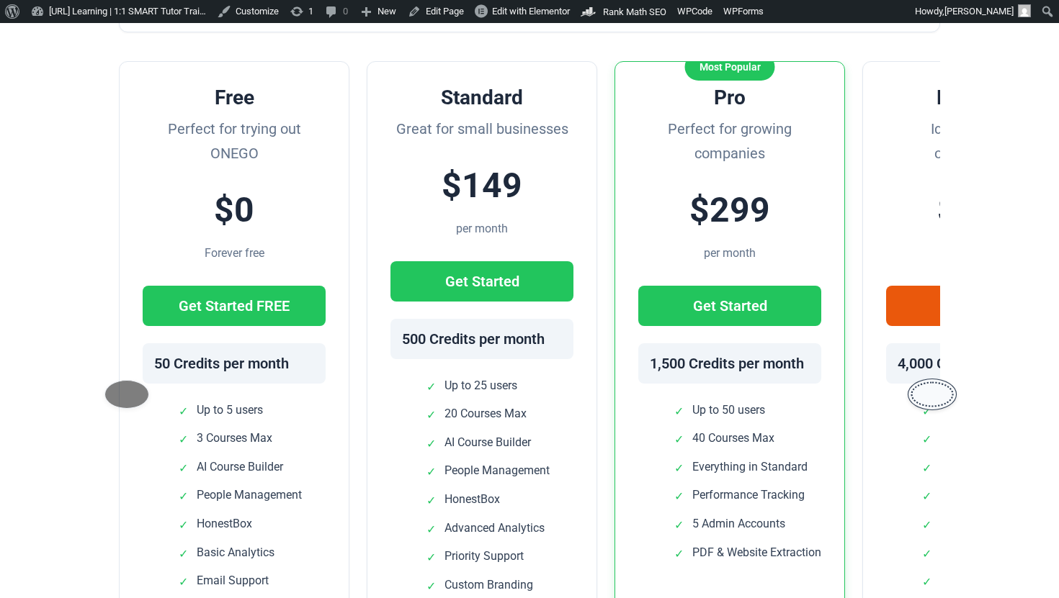
click at [934, 380] on button at bounding box center [931, 395] width 49 height 32
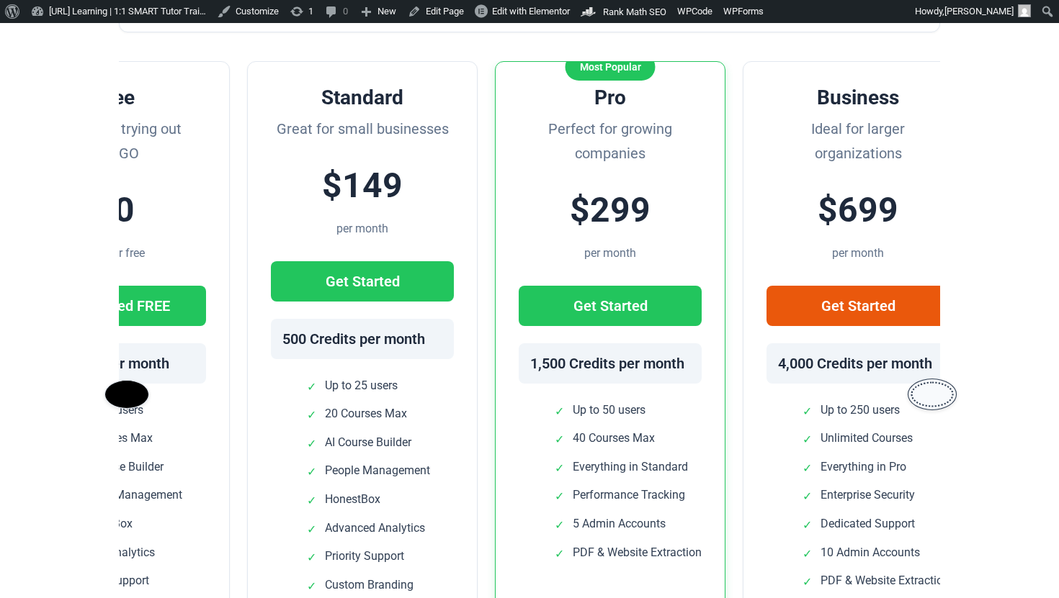
scroll to position [0, 153]
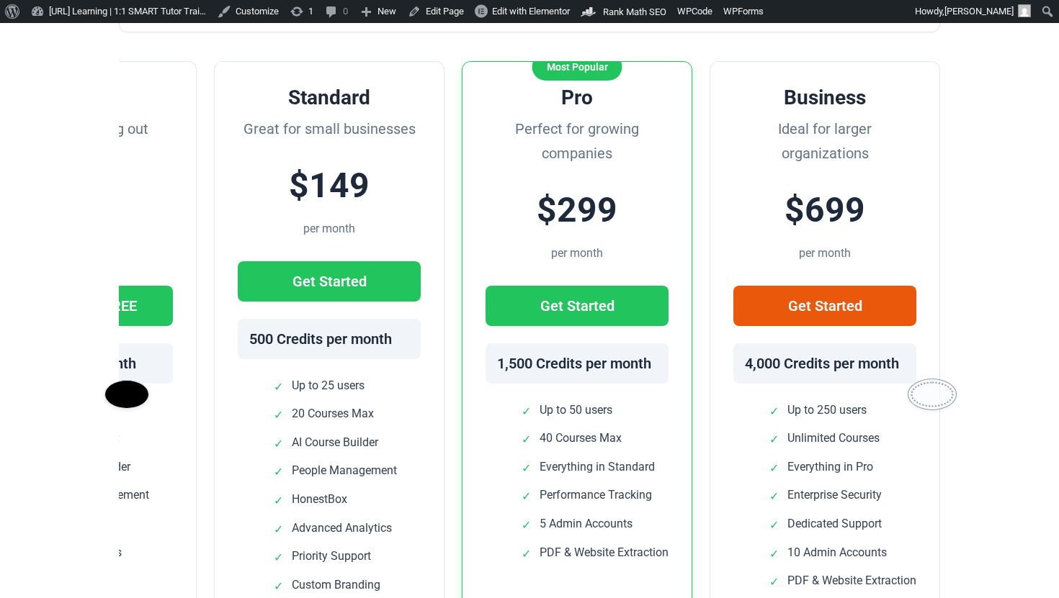
click at [934, 382] on button at bounding box center [931, 395] width 49 height 32
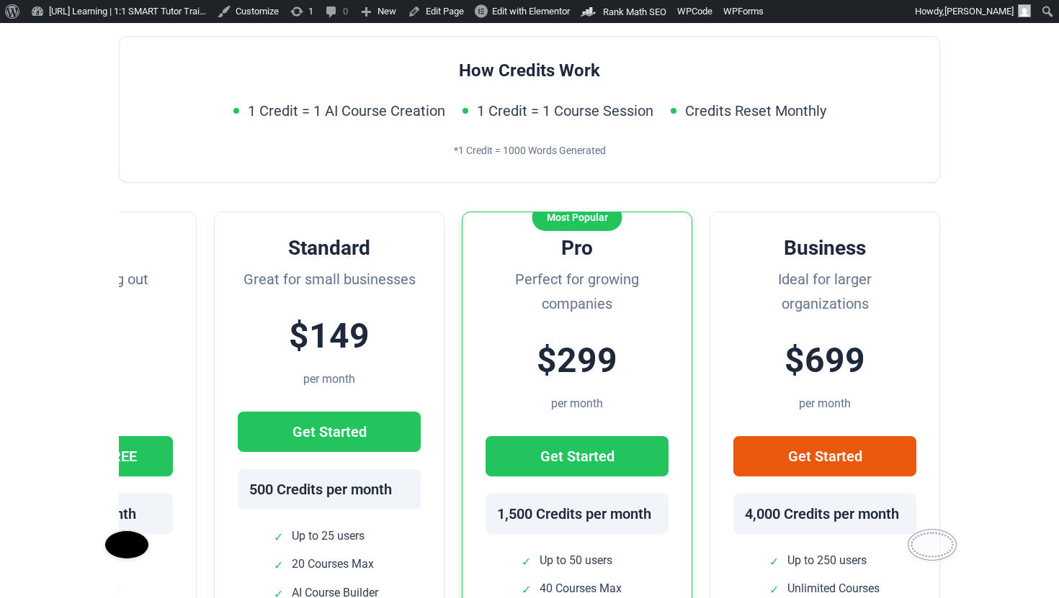
scroll to position [312, 0]
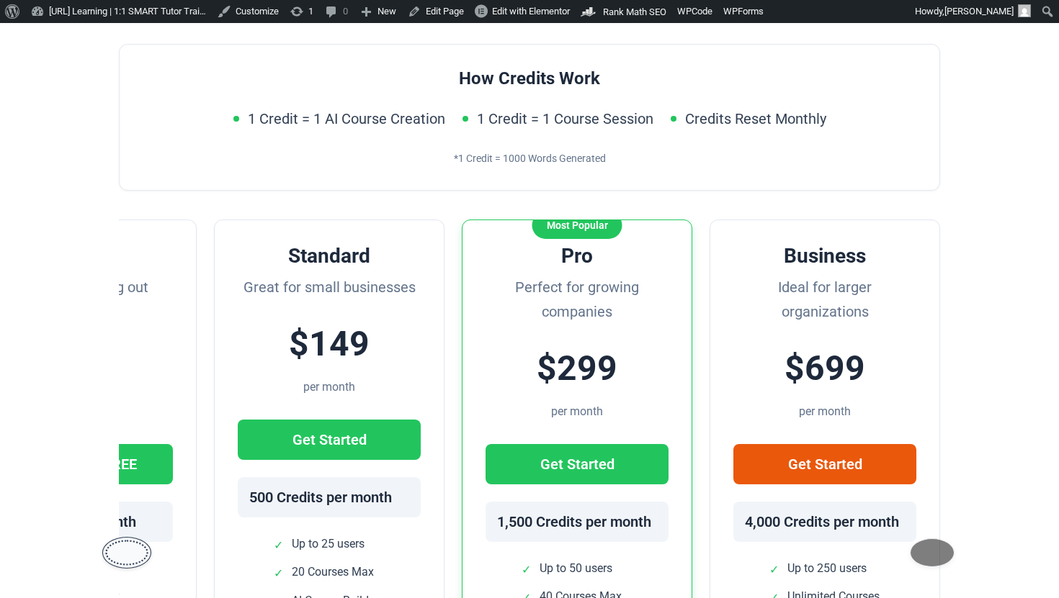
click at [120, 537] on button at bounding box center [126, 553] width 49 height 32
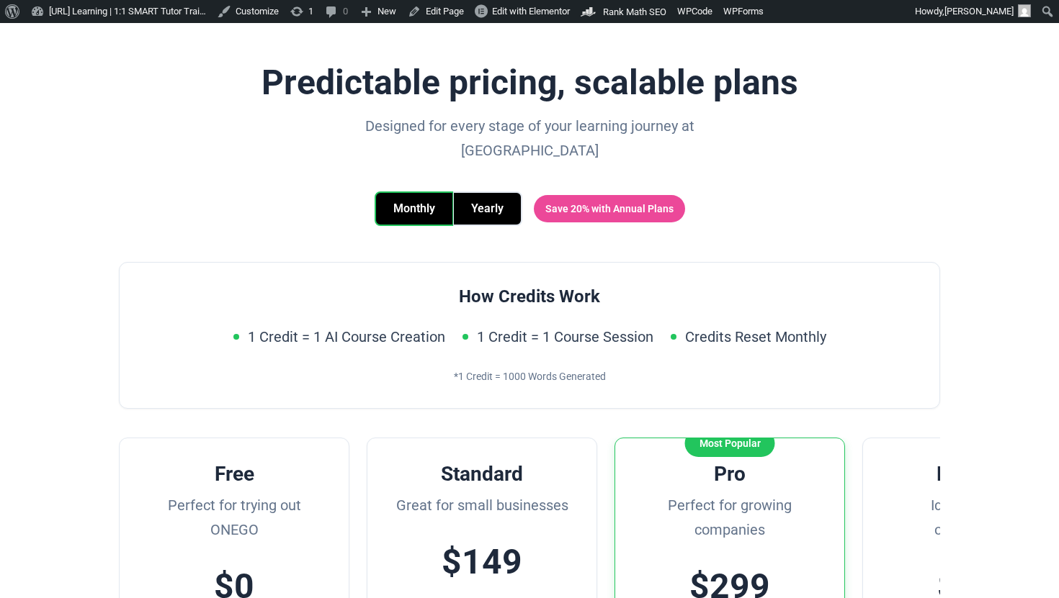
scroll to position [0, 0]
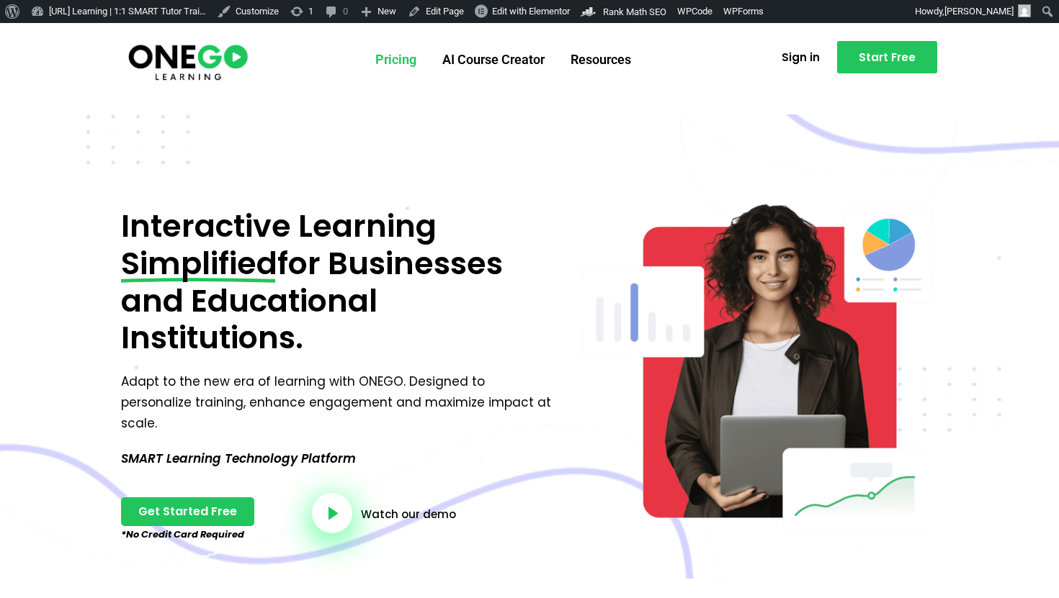
click at [367, 58] on link "Pricing" at bounding box center [395, 59] width 67 height 37
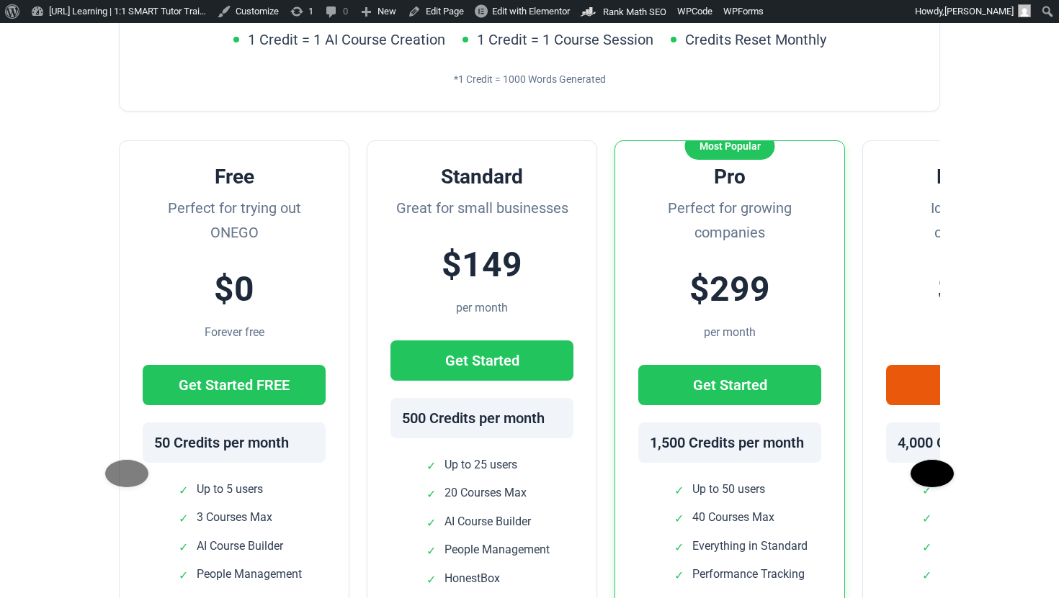
scroll to position [459, 0]
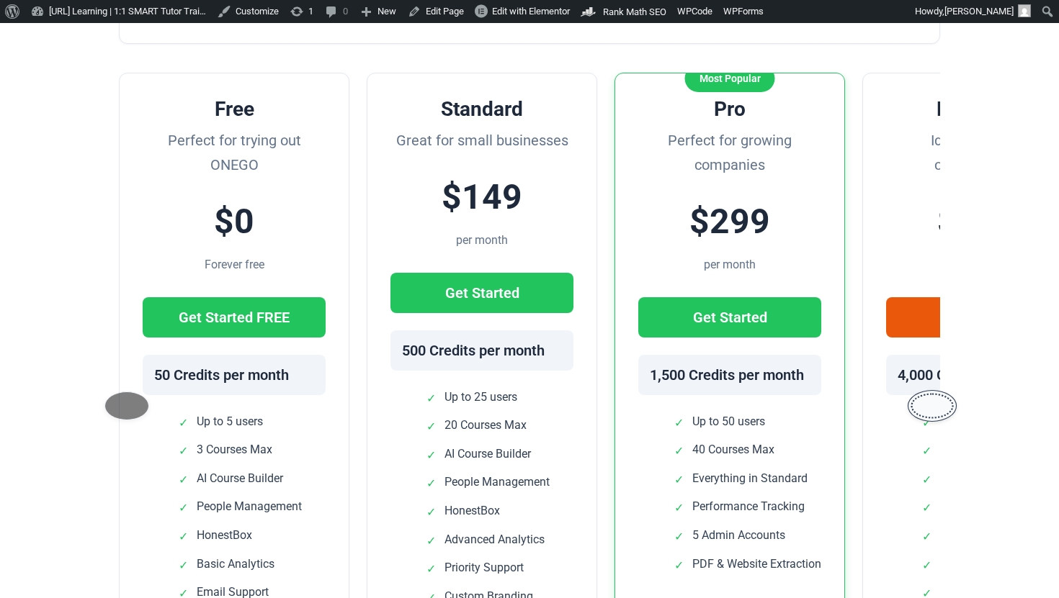
click at [937, 400] on button at bounding box center [931, 406] width 49 height 32
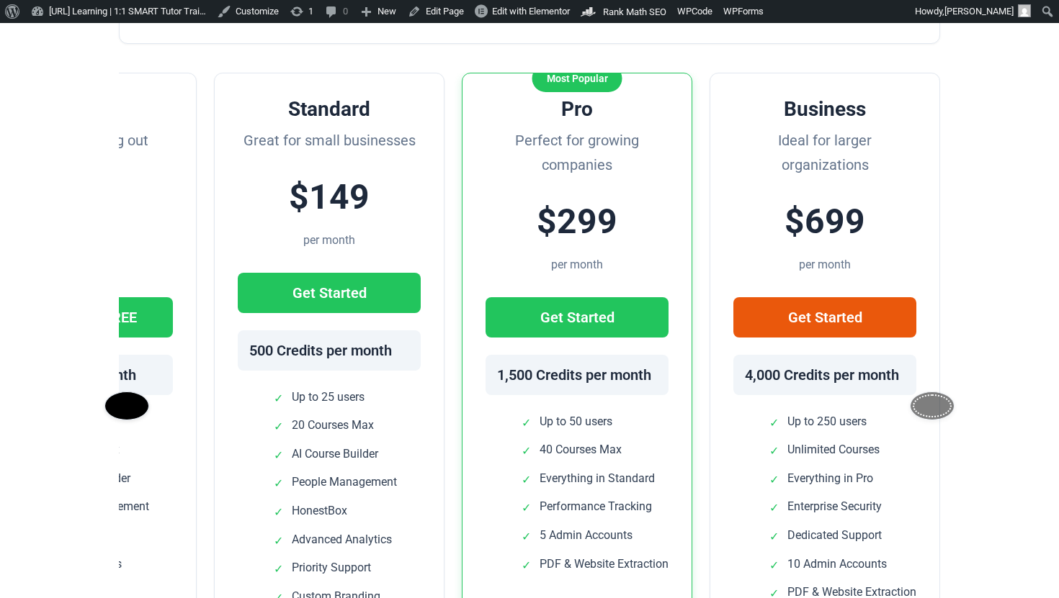
scroll to position [0, 0]
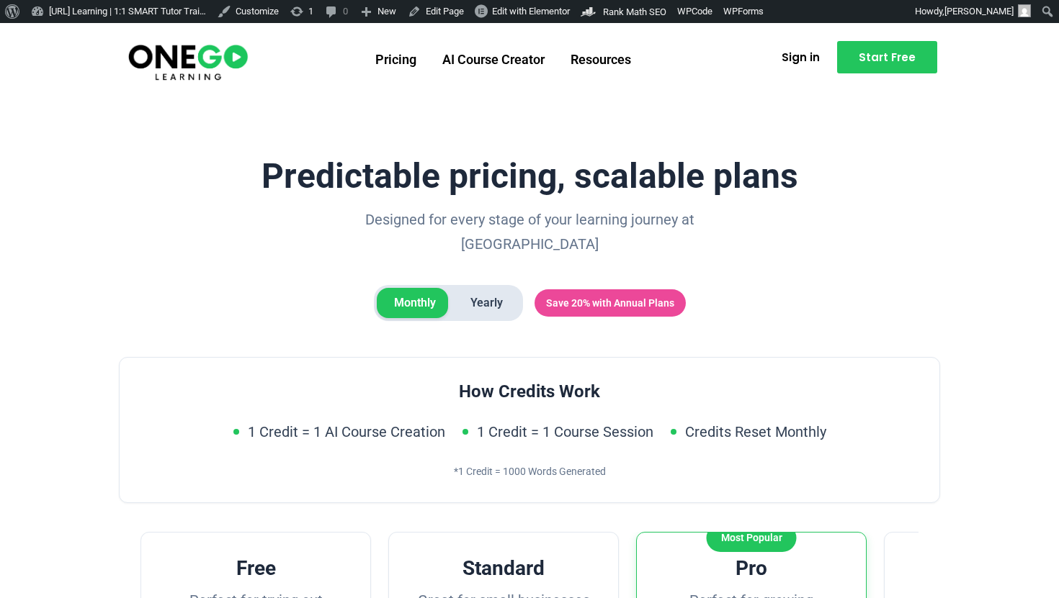
click at [477, 292] on span "Yearly" at bounding box center [486, 303] width 67 height 30
click at [427, 288] on span "Monthly" at bounding box center [415, 303] width 76 height 30
click at [485, 288] on span "Yearly" at bounding box center [486, 303] width 67 height 30
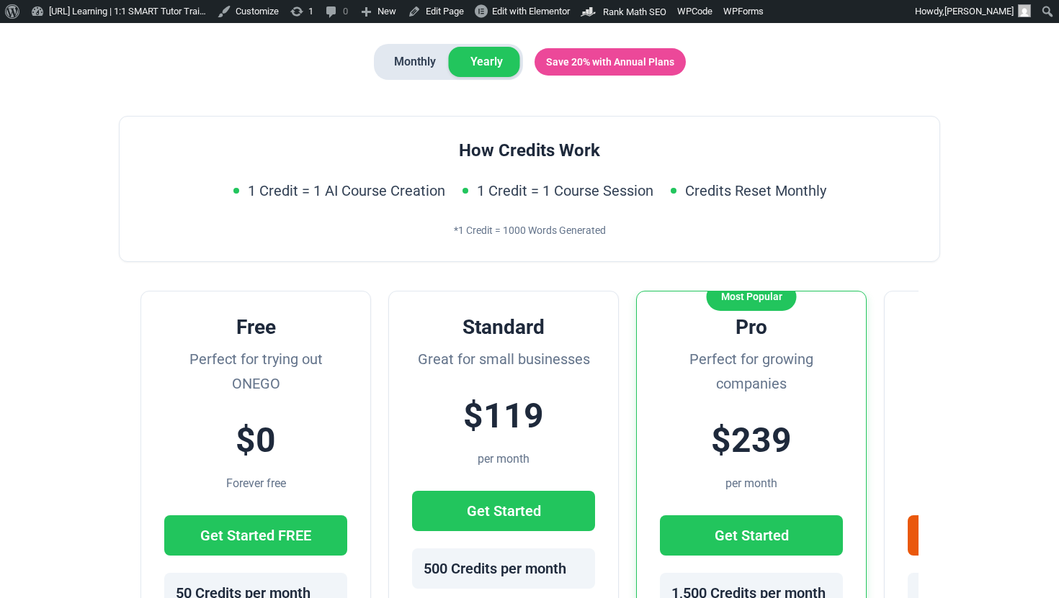
scroll to position [185, 0]
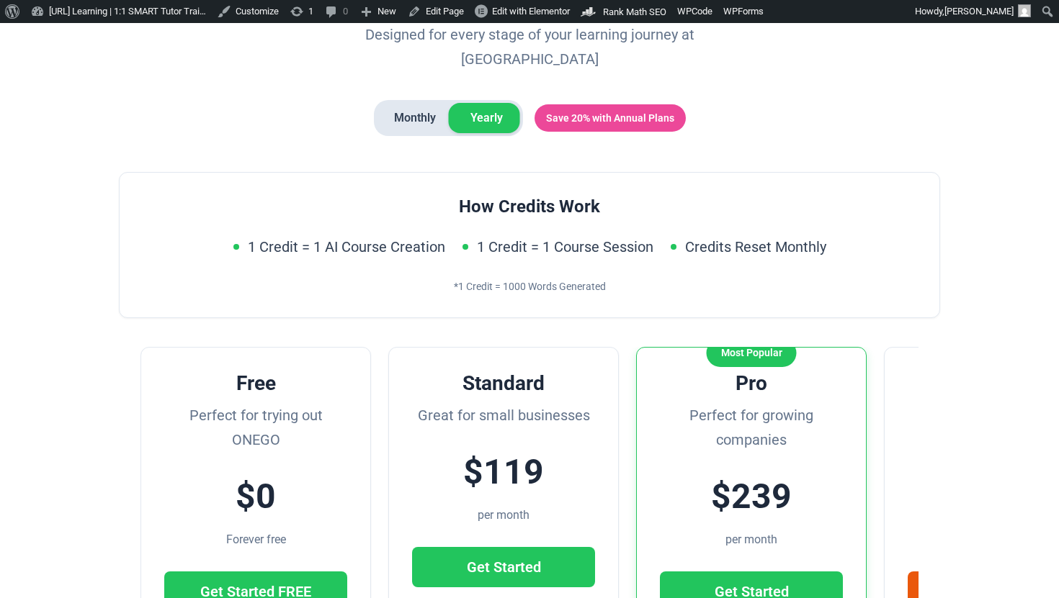
click at [402, 103] on span "Monthly" at bounding box center [415, 118] width 76 height 30
click at [481, 103] on span "Yearly" at bounding box center [486, 118] width 67 height 30
click at [418, 103] on span "Monthly" at bounding box center [415, 118] width 76 height 30
click at [487, 103] on span "Yearly" at bounding box center [486, 118] width 67 height 30
click at [418, 103] on span "Monthly" at bounding box center [415, 118] width 76 height 30
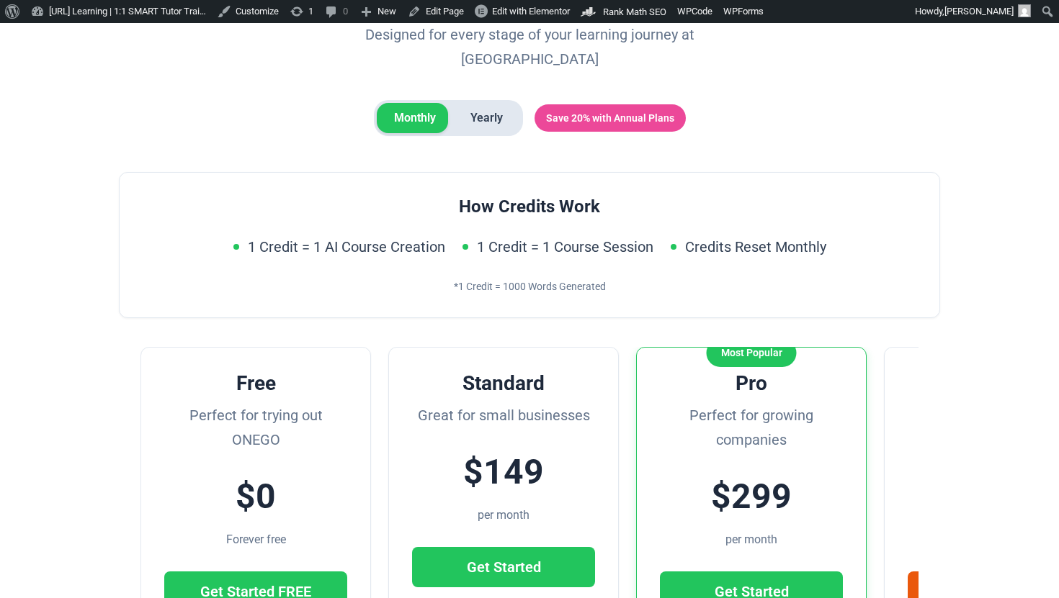
click at [487, 103] on span "Yearly" at bounding box center [486, 118] width 67 height 30
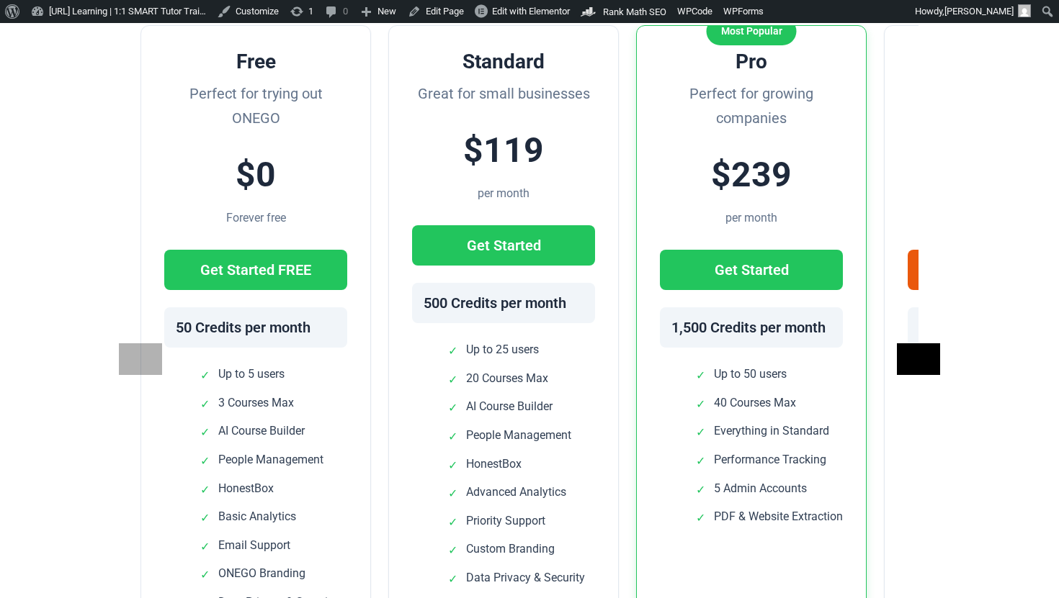
scroll to position [506, 0]
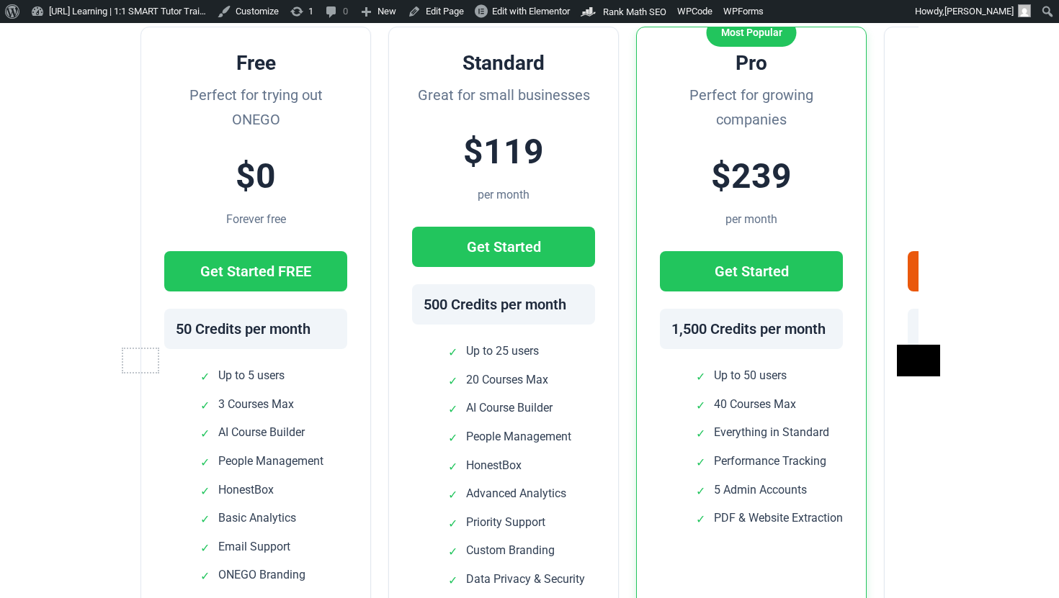
click at [140, 346] on button at bounding box center [140, 361] width 43 height 32
click at [138, 345] on button at bounding box center [140, 361] width 43 height 32
click at [923, 343] on button at bounding box center [919, 360] width 50 height 37
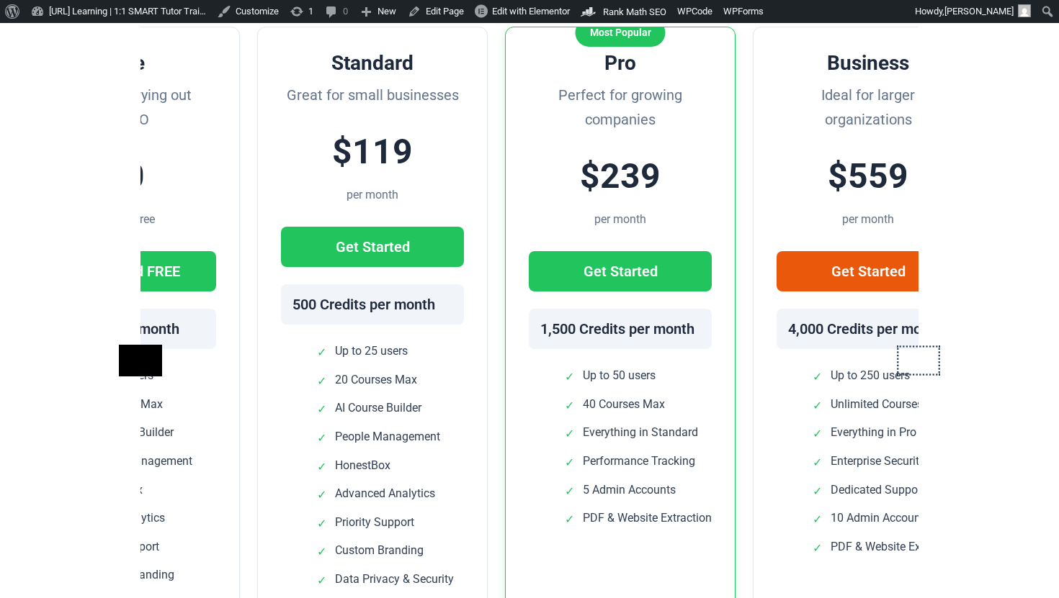
scroll to position [0, 196]
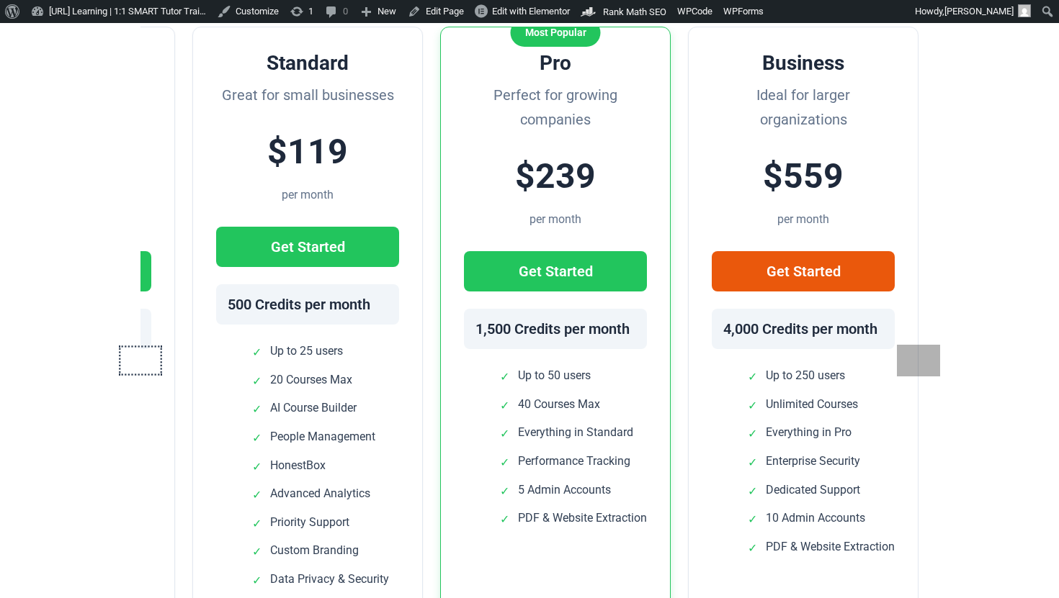
click at [151, 346] on button at bounding box center [141, 360] width 50 height 37
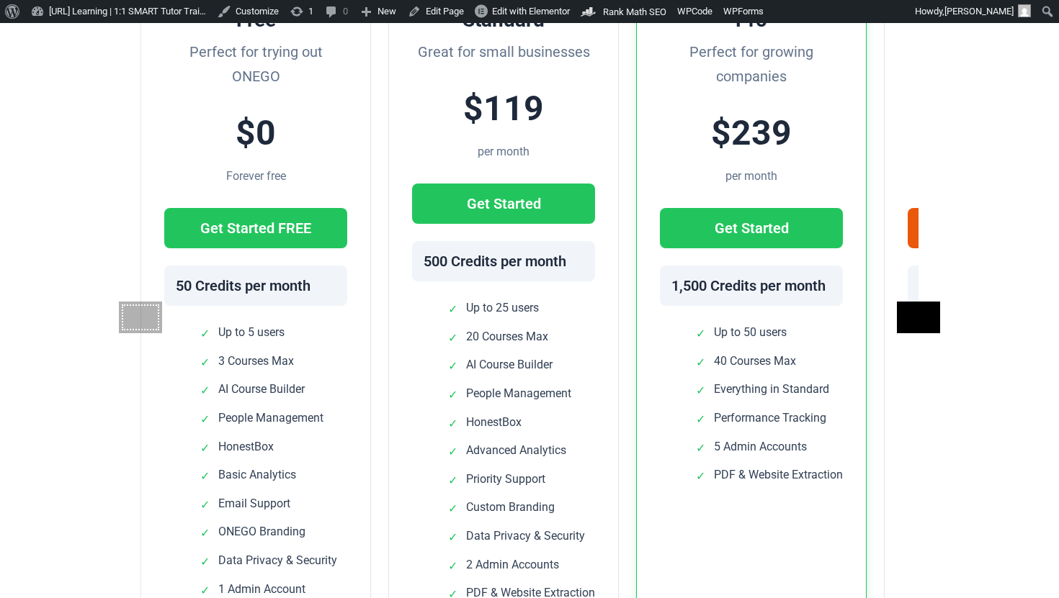
scroll to position [575, 0]
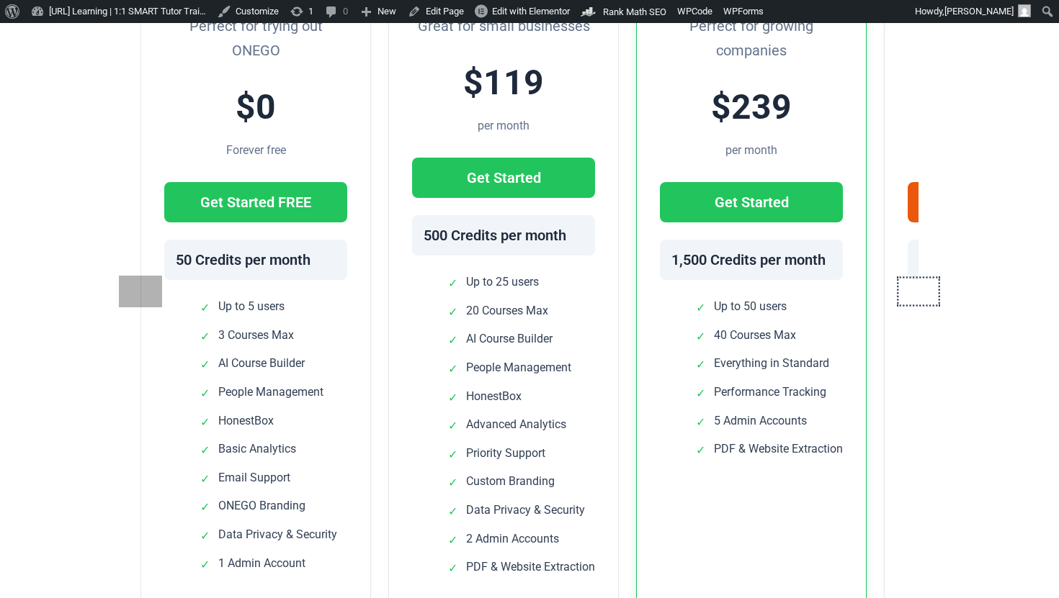
click at [927, 292] on button at bounding box center [919, 291] width 50 height 37
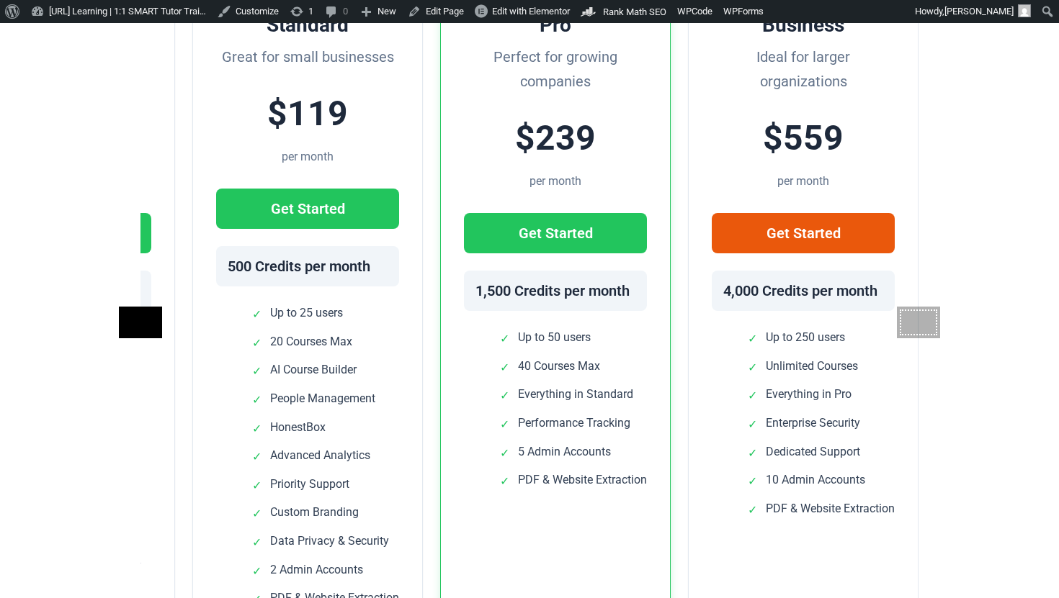
scroll to position [429, 0]
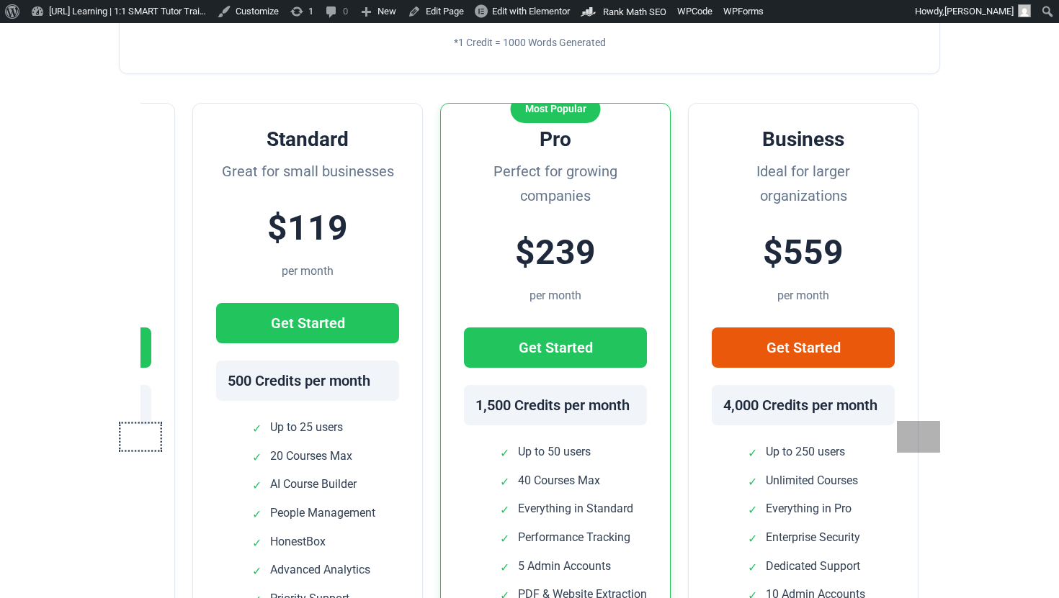
click at [138, 418] on button at bounding box center [141, 436] width 50 height 37
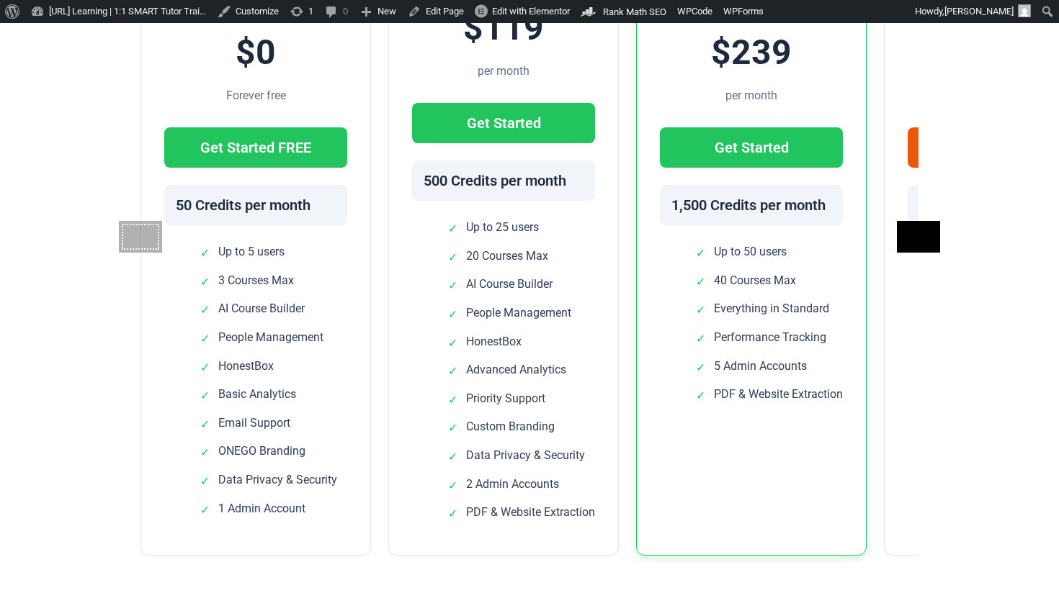
scroll to position [430, 0]
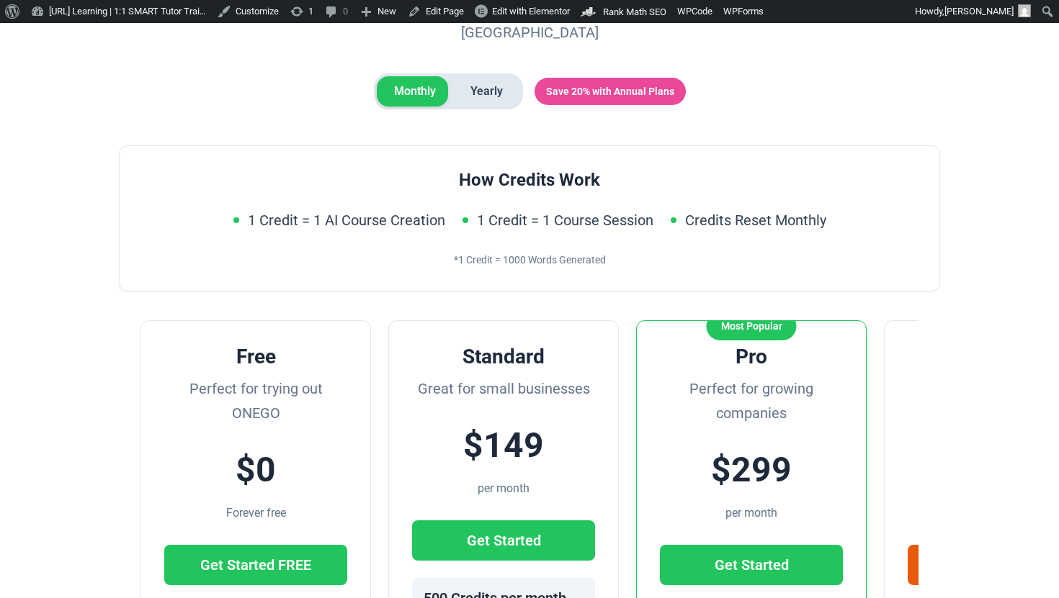
scroll to position [499, 0]
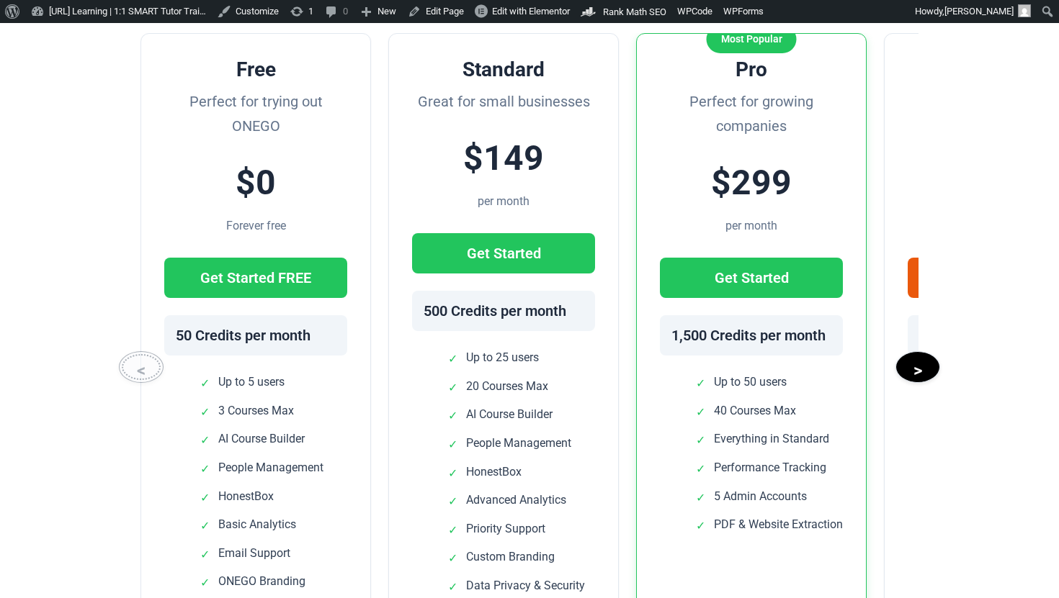
click at [144, 351] on button "<" at bounding box center [141, 367] width 45 height 32
click at [915, 349] on button ">" at bounding box center [917, 366] width 49 height 35
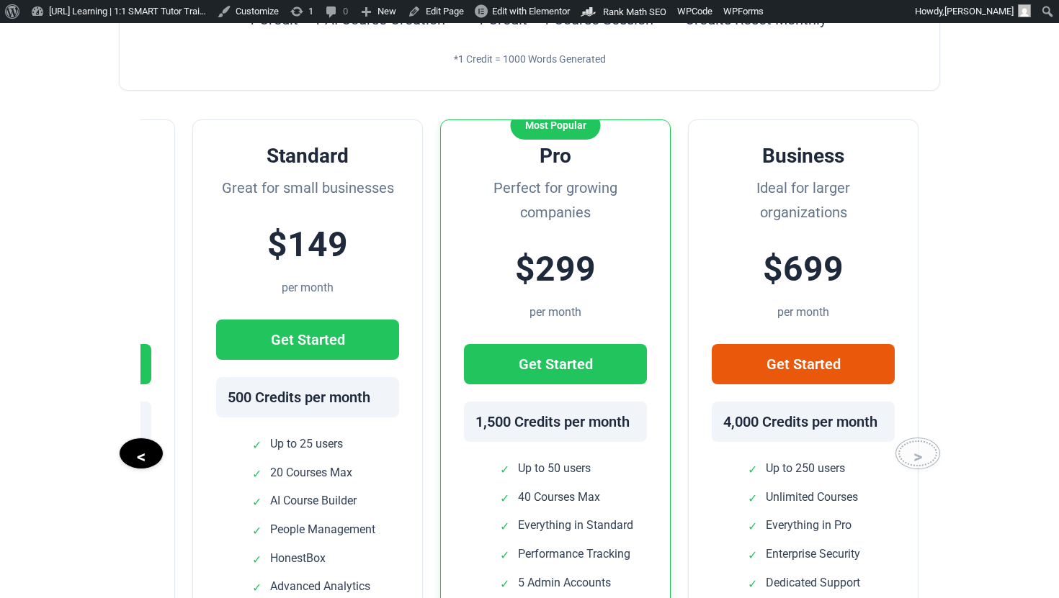
scroll to position [405, 0]
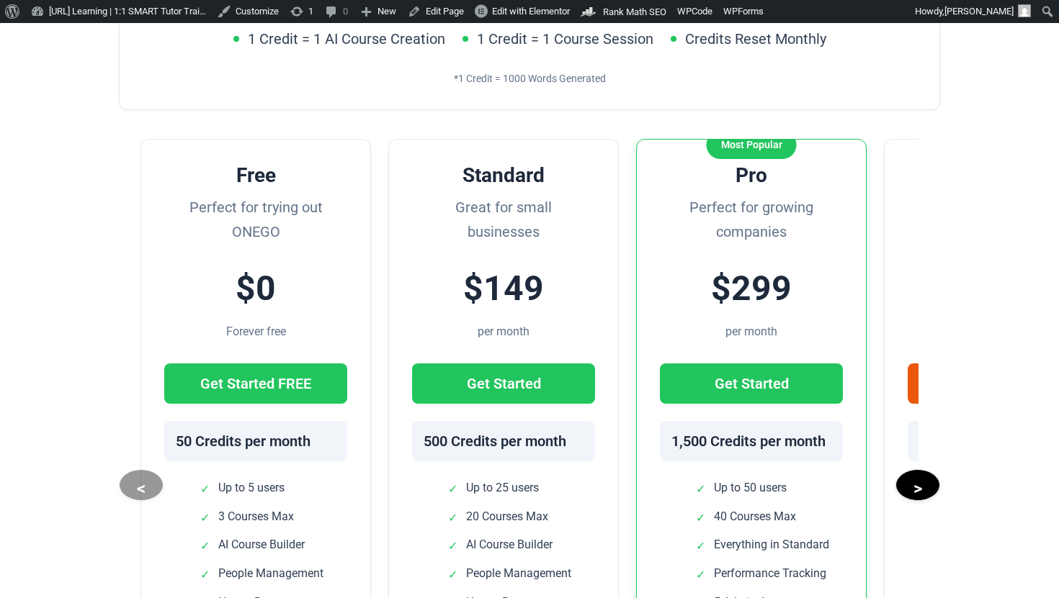
scroll to position [401, 0]
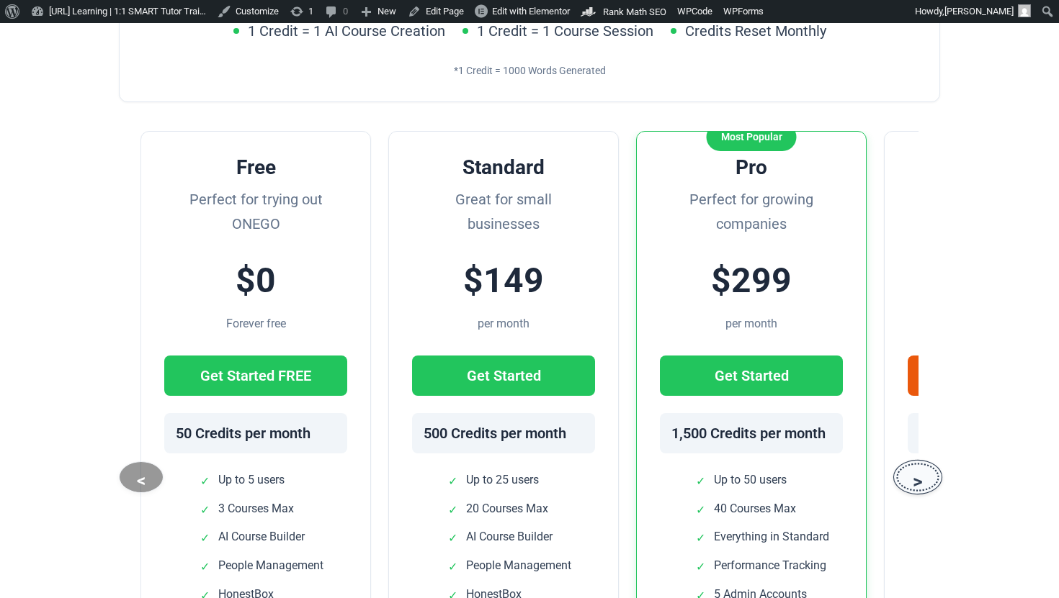
click at [916, 468] on button ">" at bounding box center [917, 476] width 49 height 35
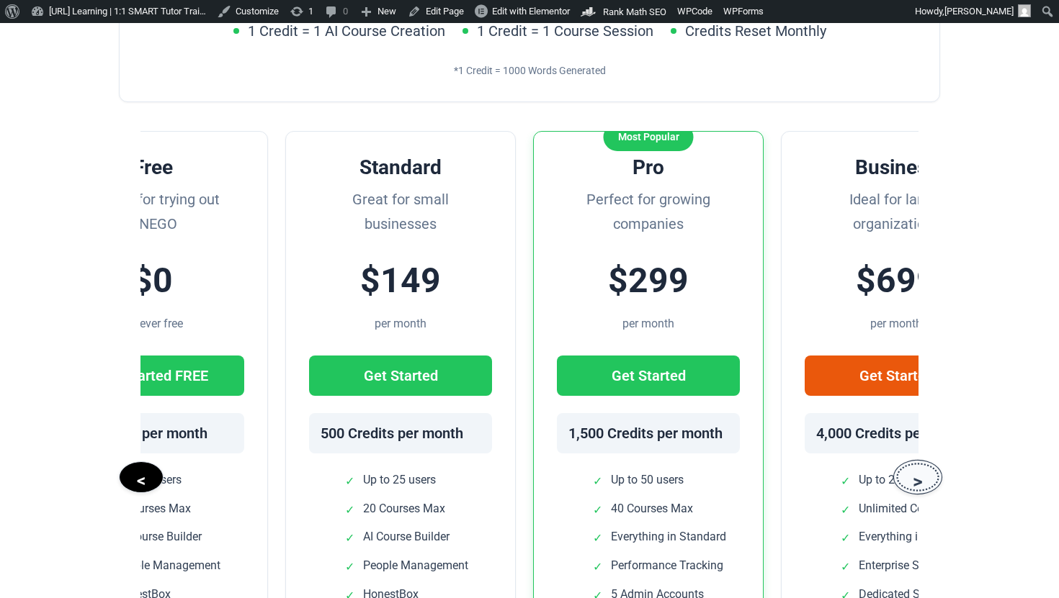
scroll to position [0, 196]
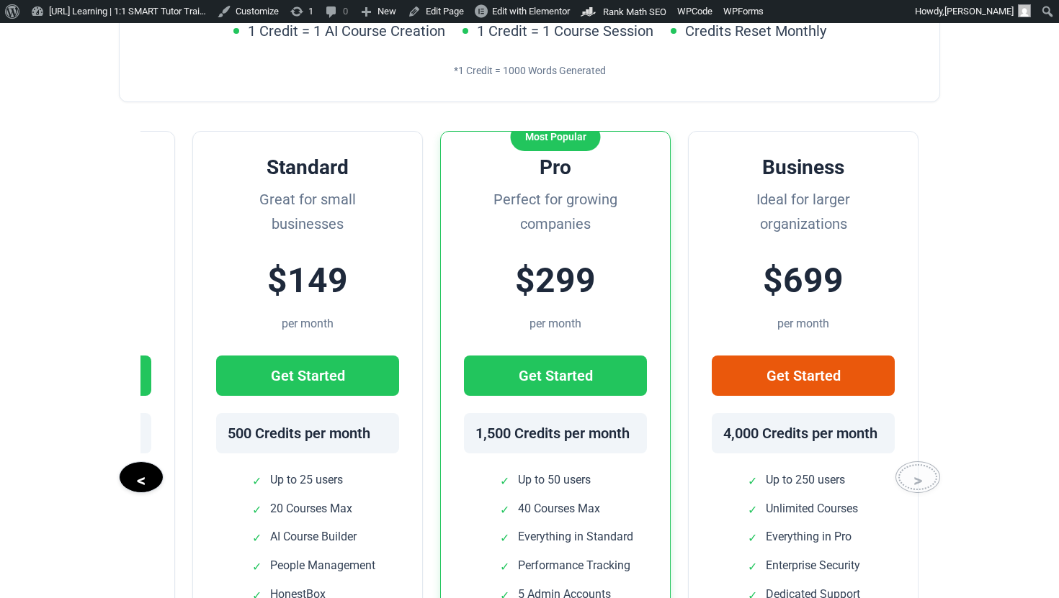
click at [916, 468] on button ">" at bounding box center [917, 478] width 45 height 32
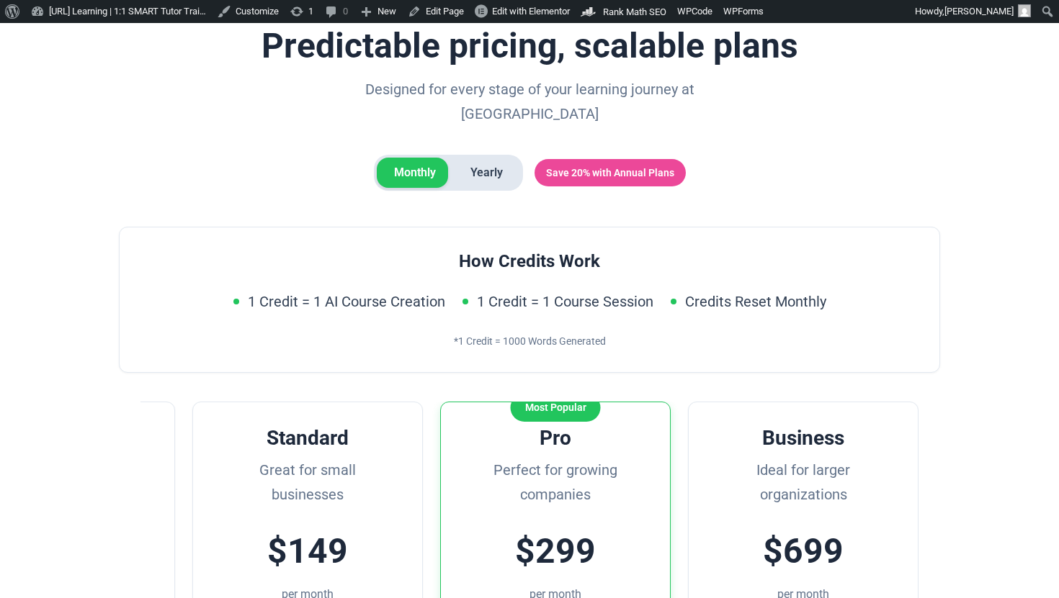
scroll to position [61, 0]
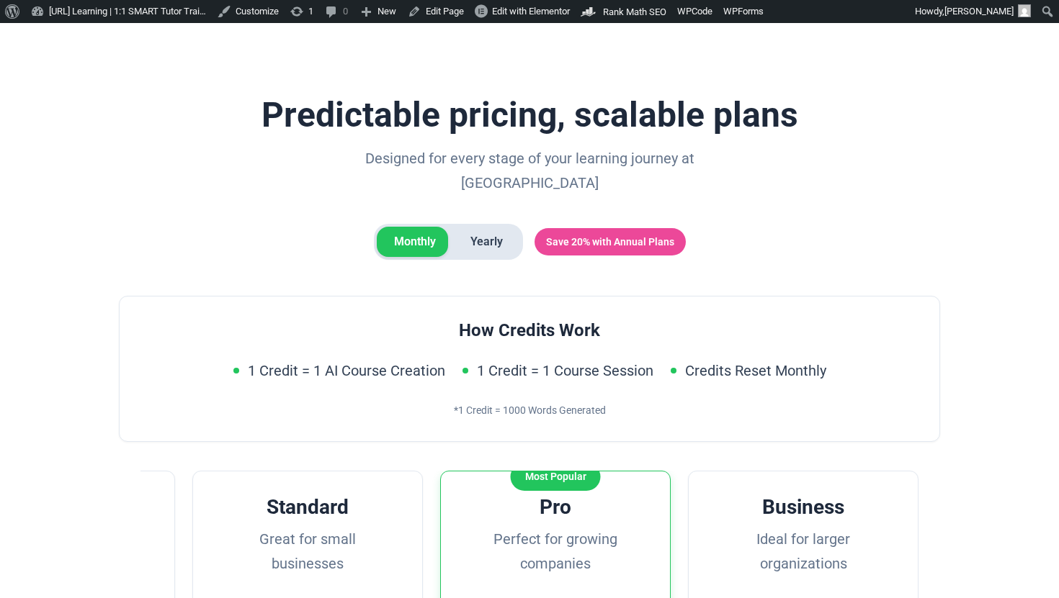
click at [466, 227] on span "Yearly" at bounding box center [486, 242] width 67 height 30
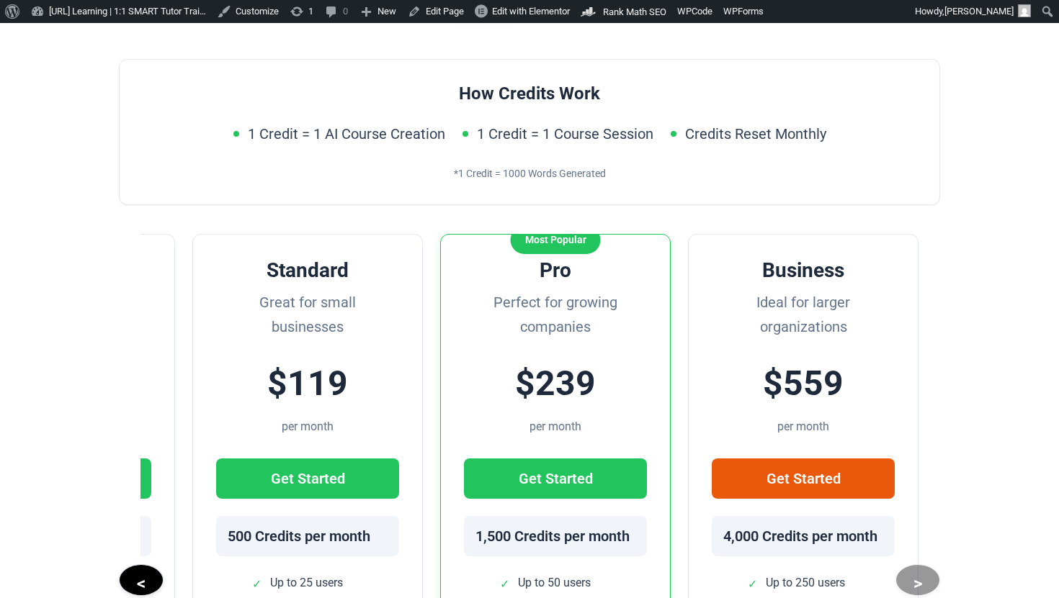
scroll to position [439, 0]
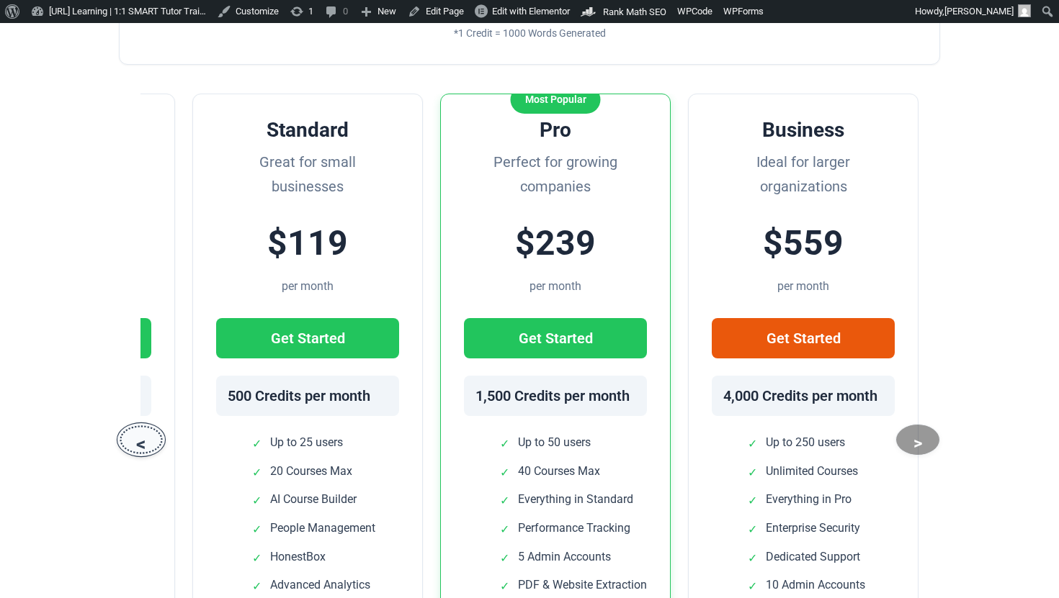
click at [149, 429] on button "<" at bounding box center [141, 439] width 49 height 35
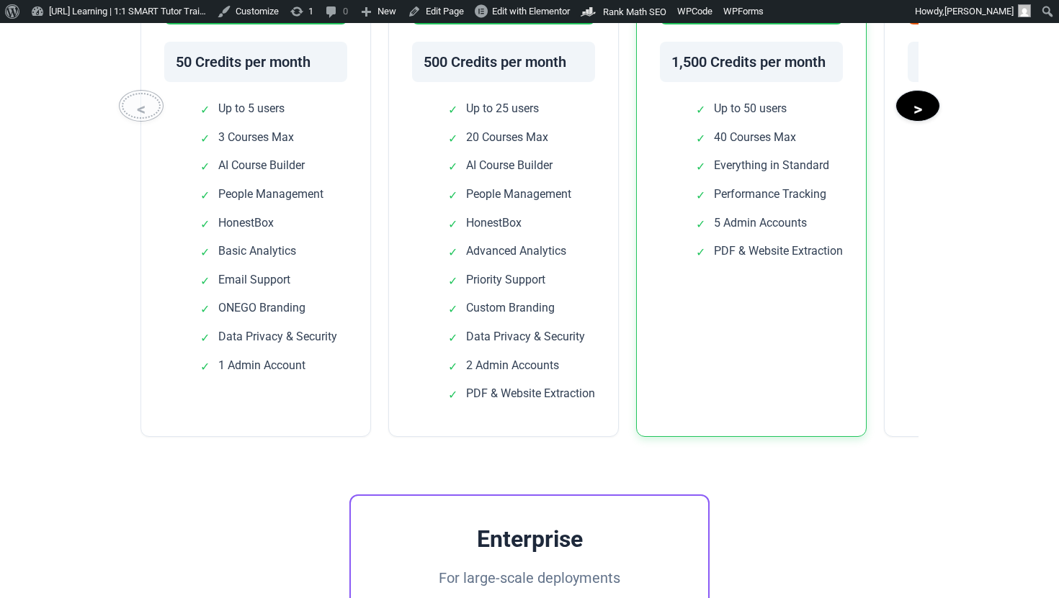
scroll to position [488, 0]
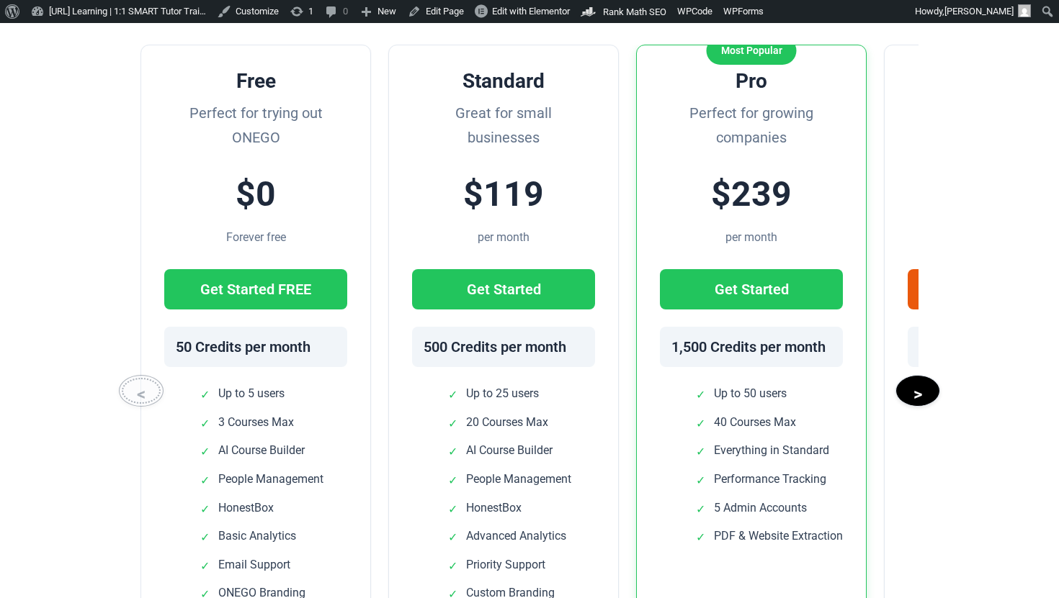
click at [138, 379] on button "<" at bounding box center [141, 391] width 45 height 32
click at [912, 386] on button ">" at bounding box center [917, 390] width 49 height 35
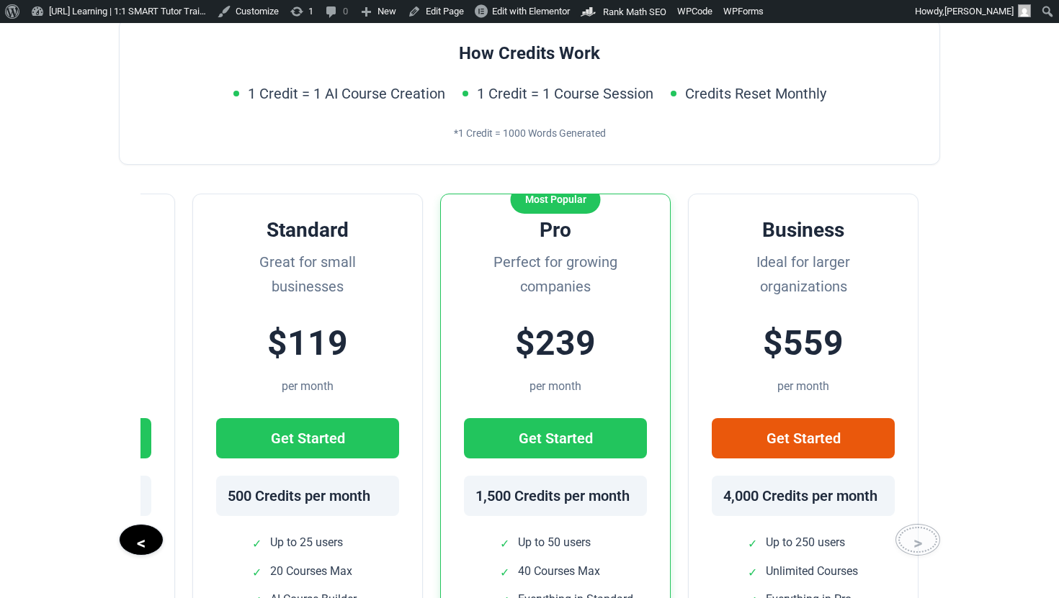
scroll to position [294, 0]
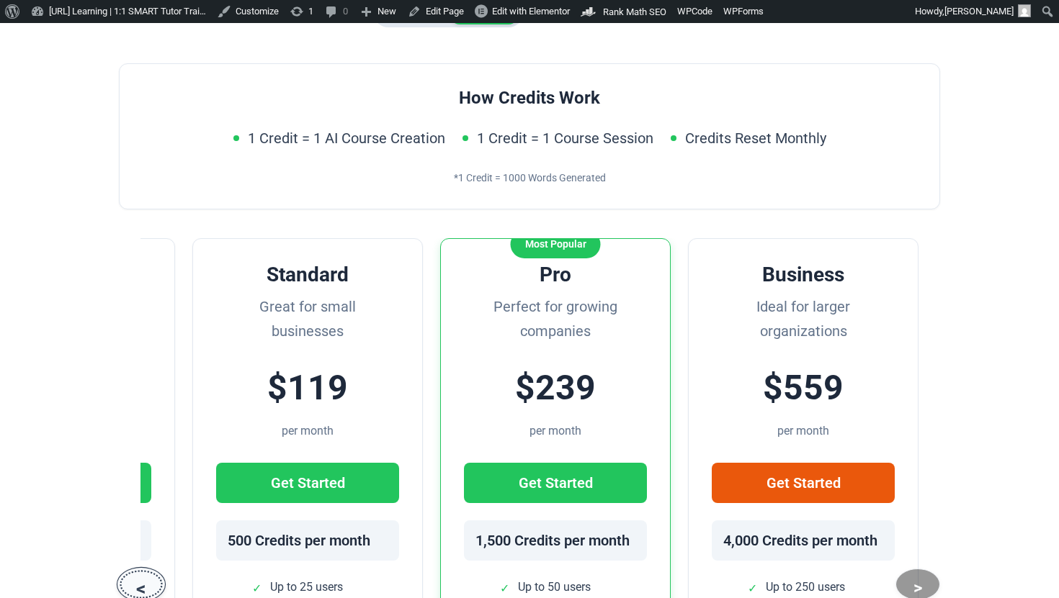
click at [148, 567] on button "<" at bounding box center [141, 584] width 49 height 35
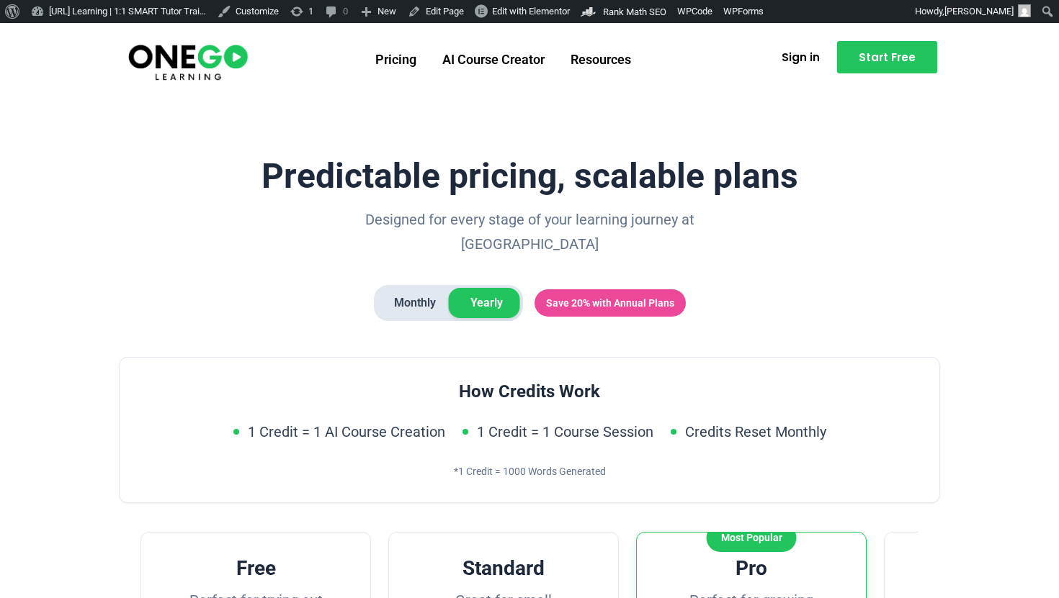
scroll to position [331, 0]
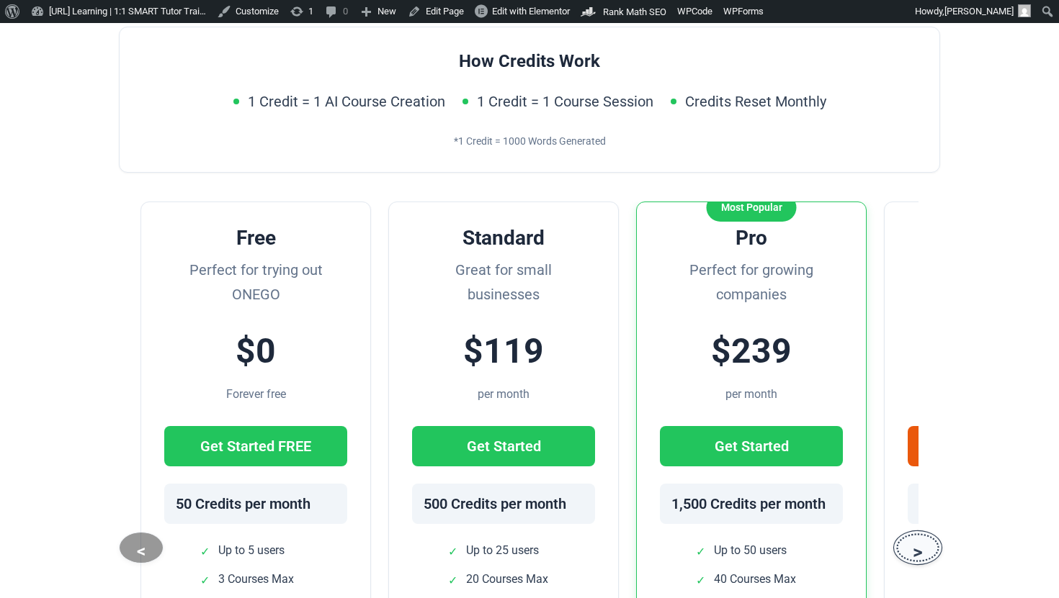
click at [908, 531] on button ">" at bounding box center [917, 547] width 49 height 35
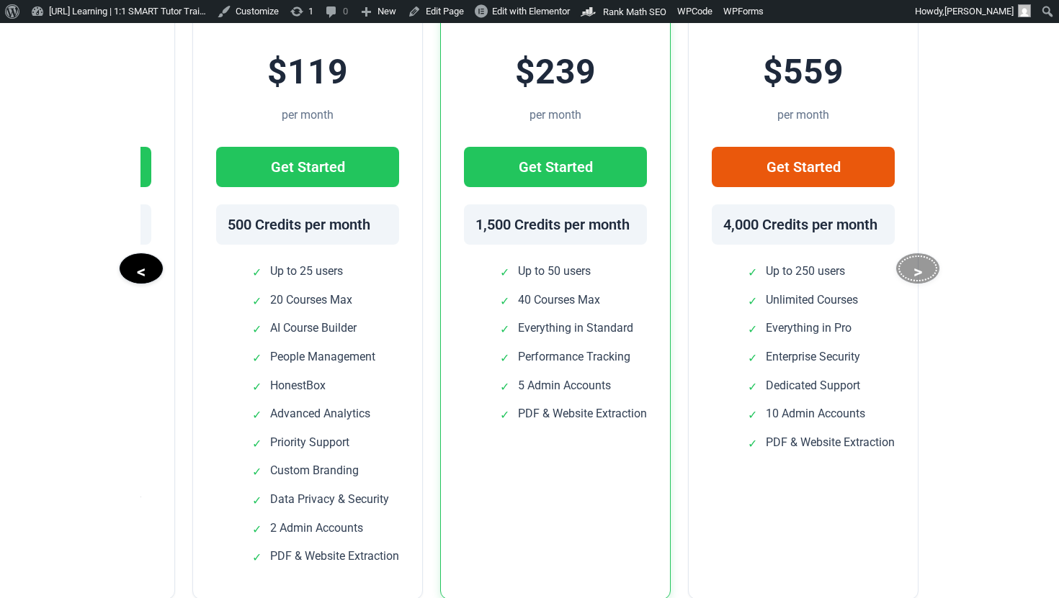
scroll to position [598, 0]
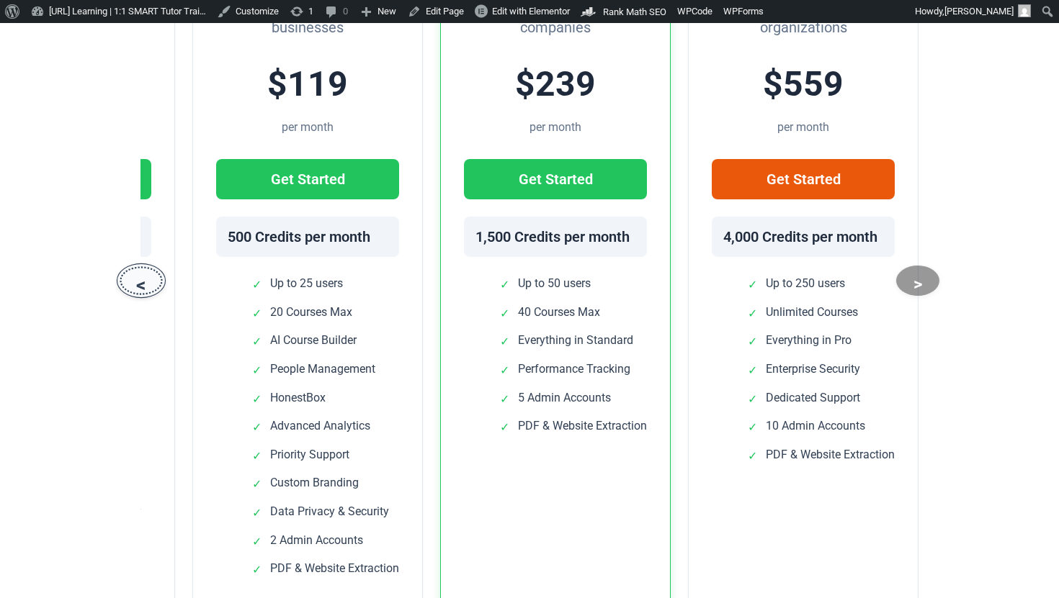
click at [142, 265] on button "<" at bounding box center [141, 280] width 49 height 35
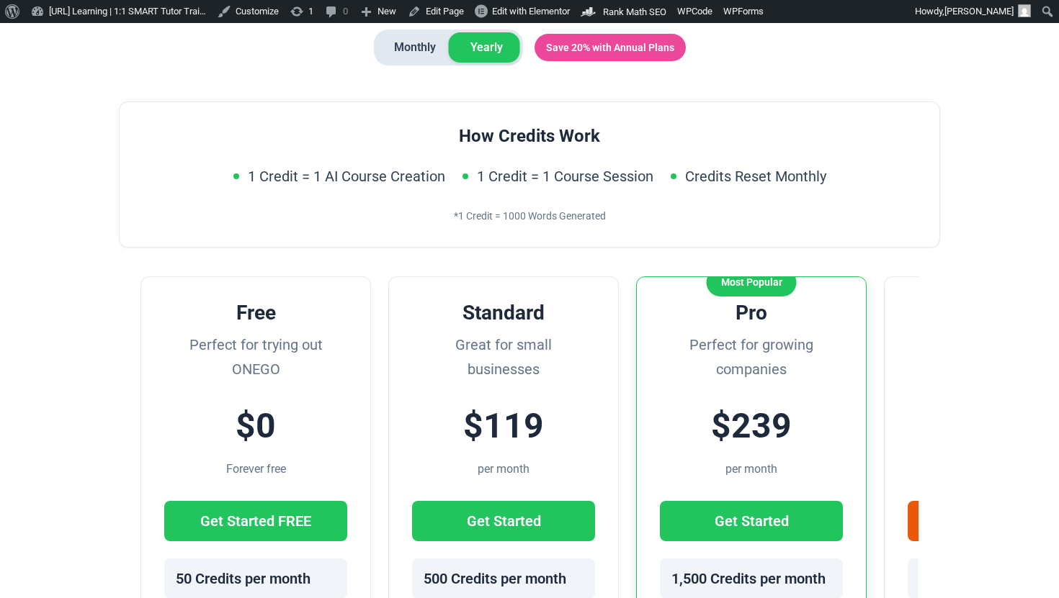
scroll to position [402, 0]
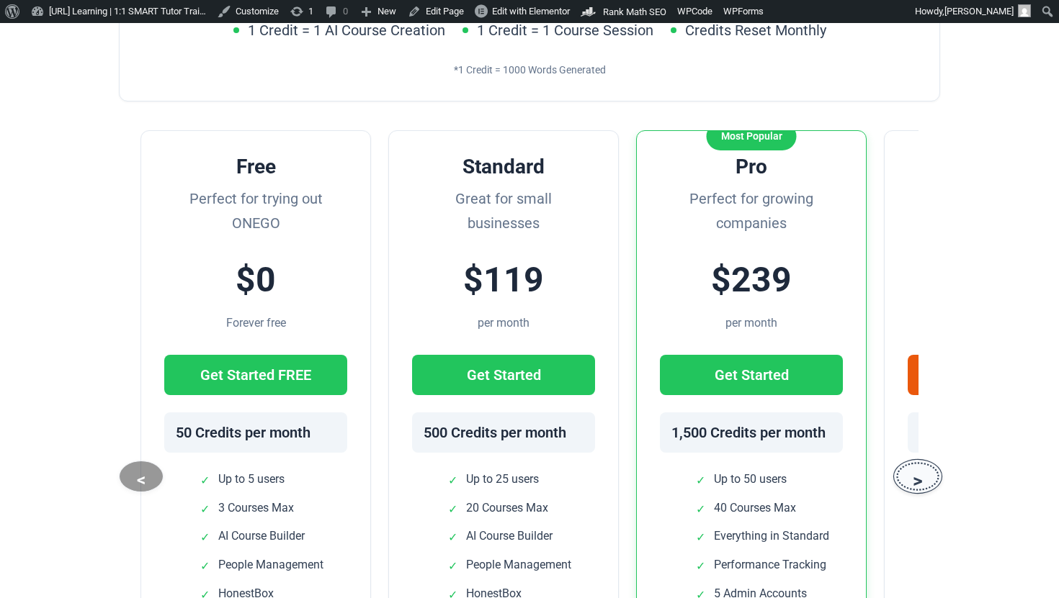
click at [927, 459] on button ">" at bounding box center [917, 476] width 49 height 35
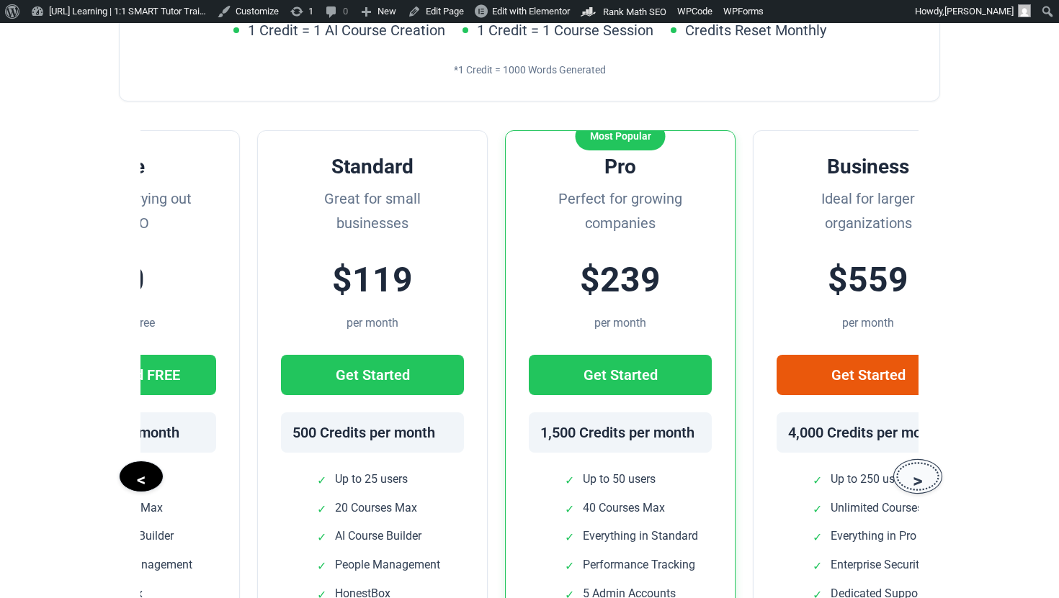
scroll to position [0, 196]
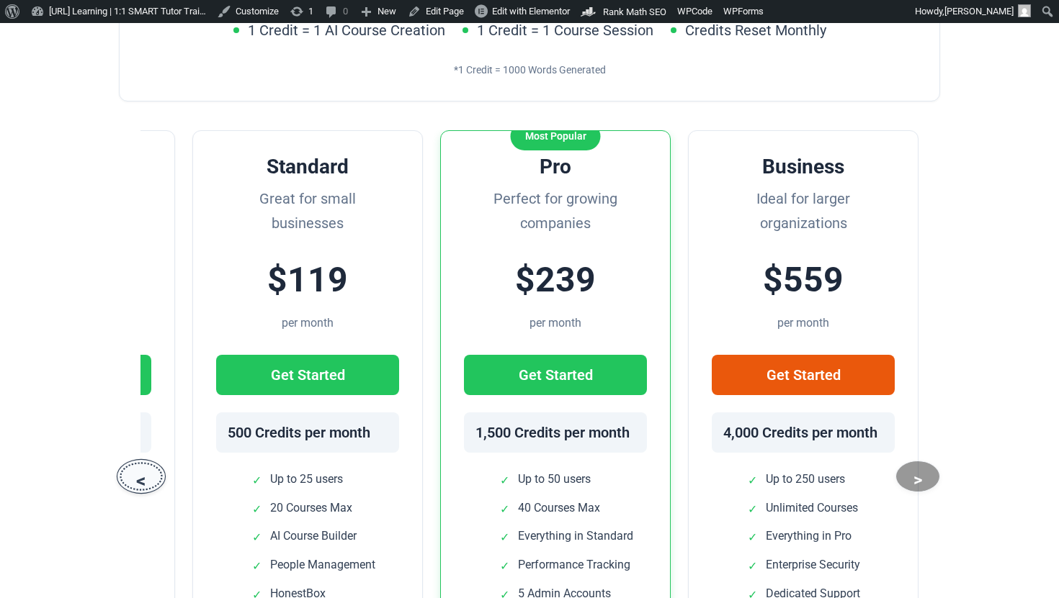
click at [138, 460] on button "<" at bounding box center [141, 476] width 49 height 35
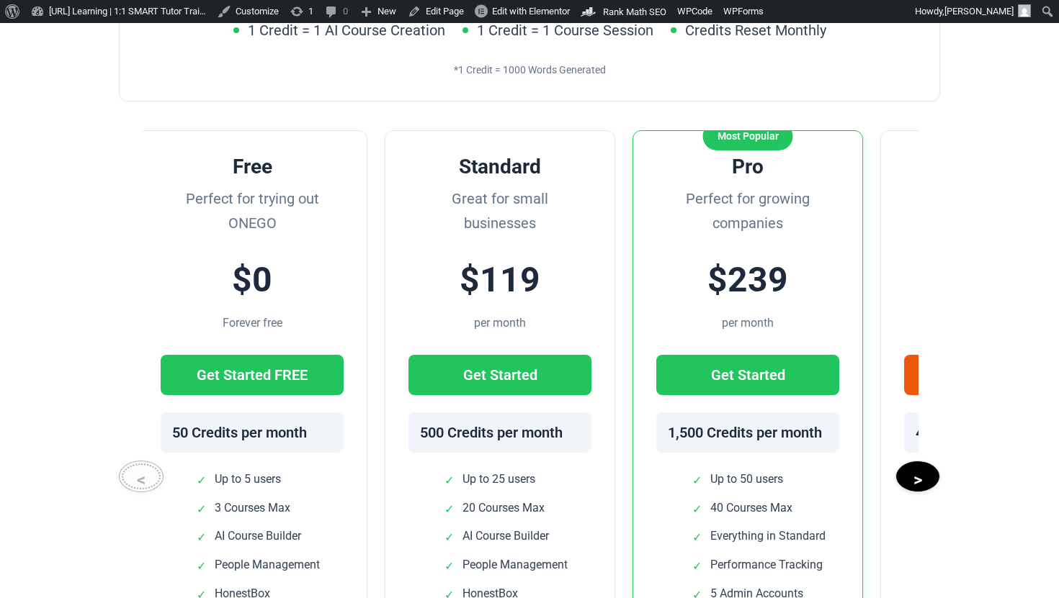
scroll to position [0, 0]
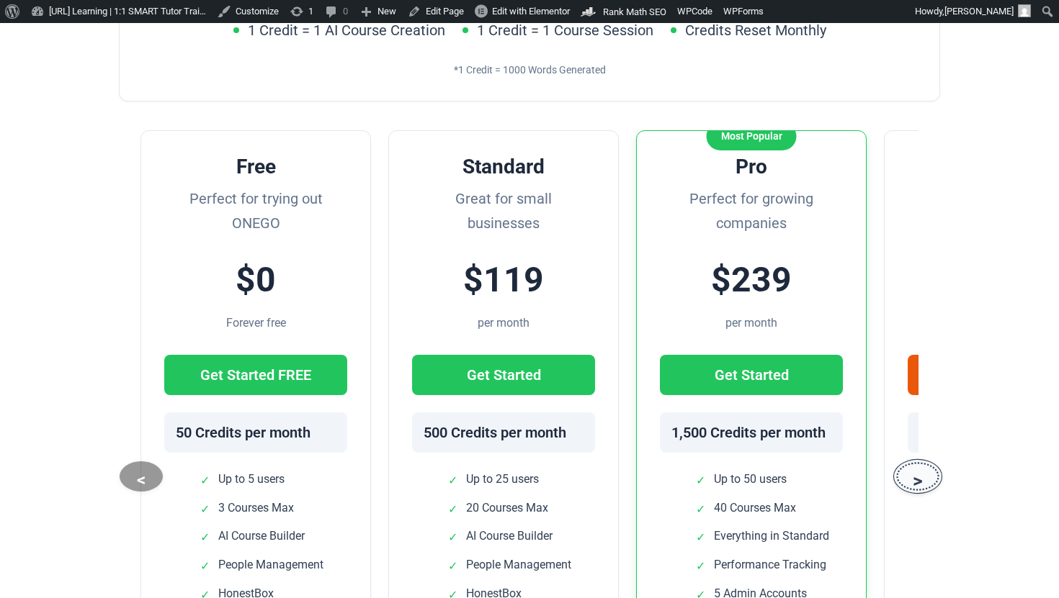
click at [914, 463] on button ">" at bounding box center [917, 476] width 49 height 35
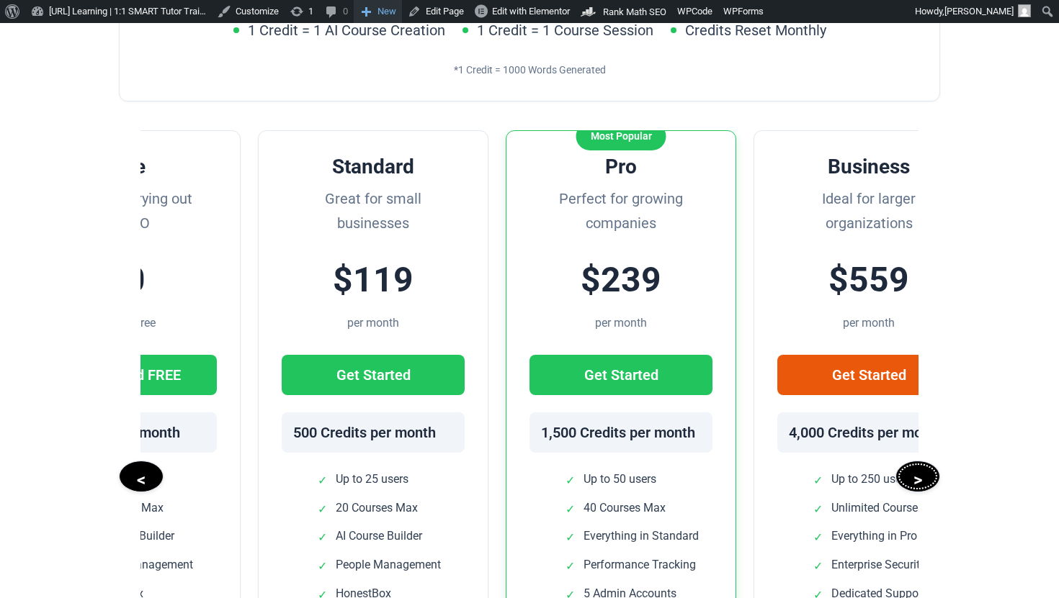
scroll to position [0, 196]
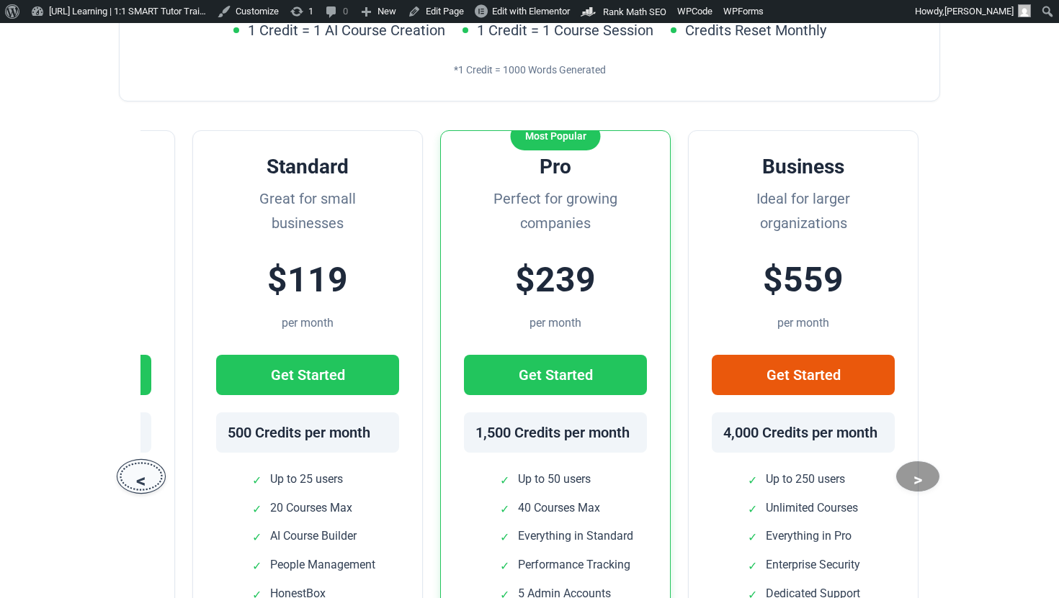
click at [135, 462] on button "<" at bounding box center [141, 476] width 49 height 35
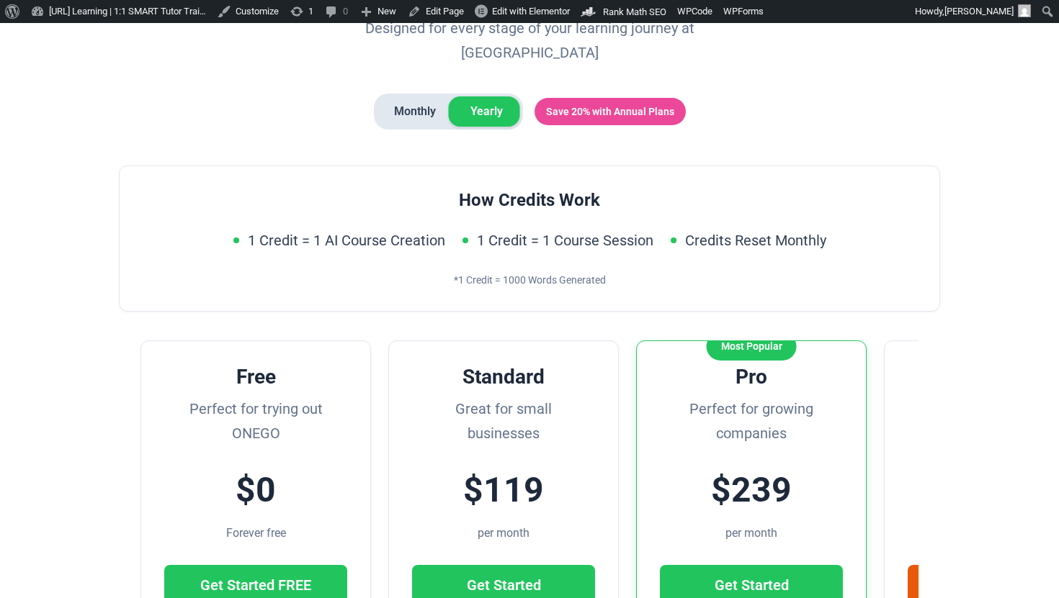
scroll to position [0, 0]
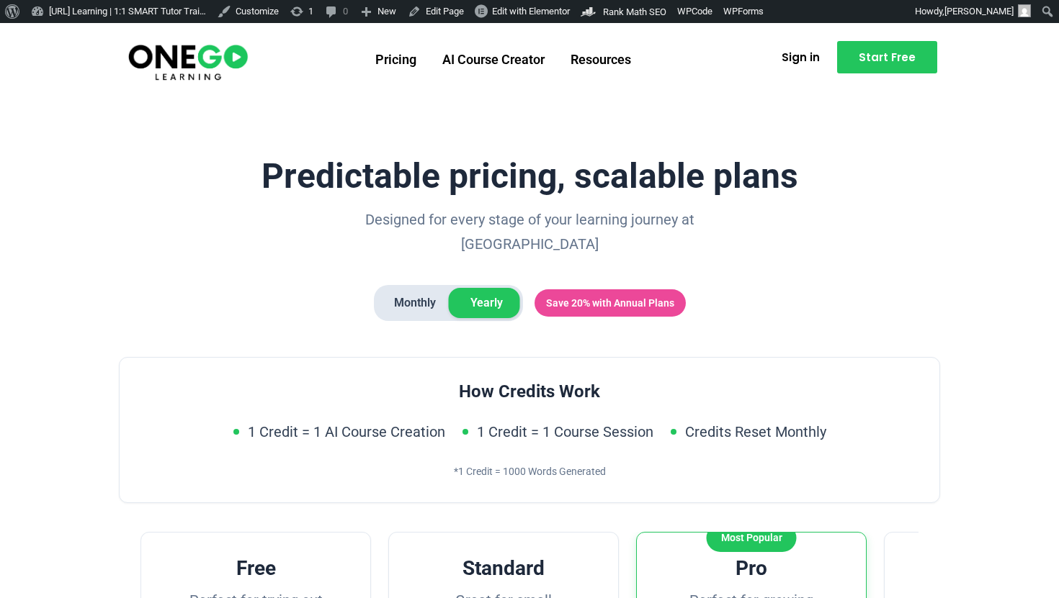
click at [390, 291] on span "Monthly" at bounding box center [415, 303] width 76 height 30
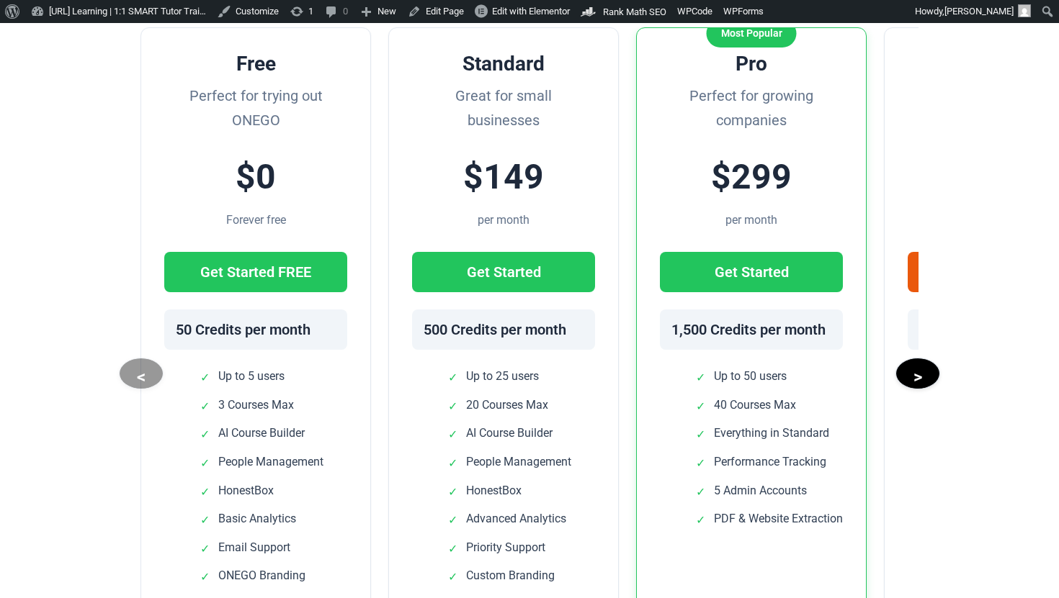
scroll to position [512, 0]
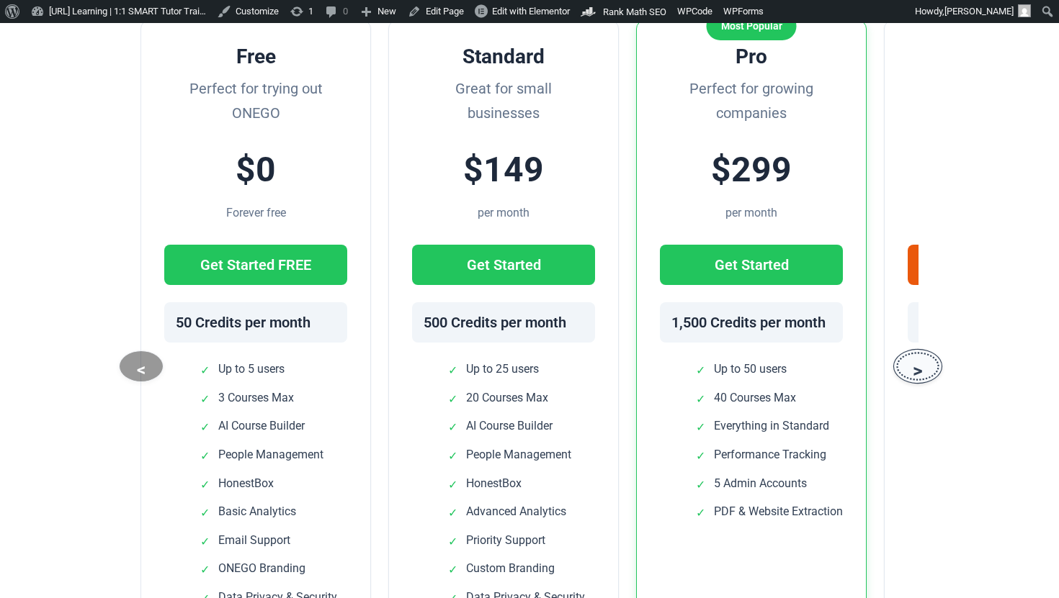
click at [929, 358] on button ">" at bounding box center [917, 366] width 49 height 35
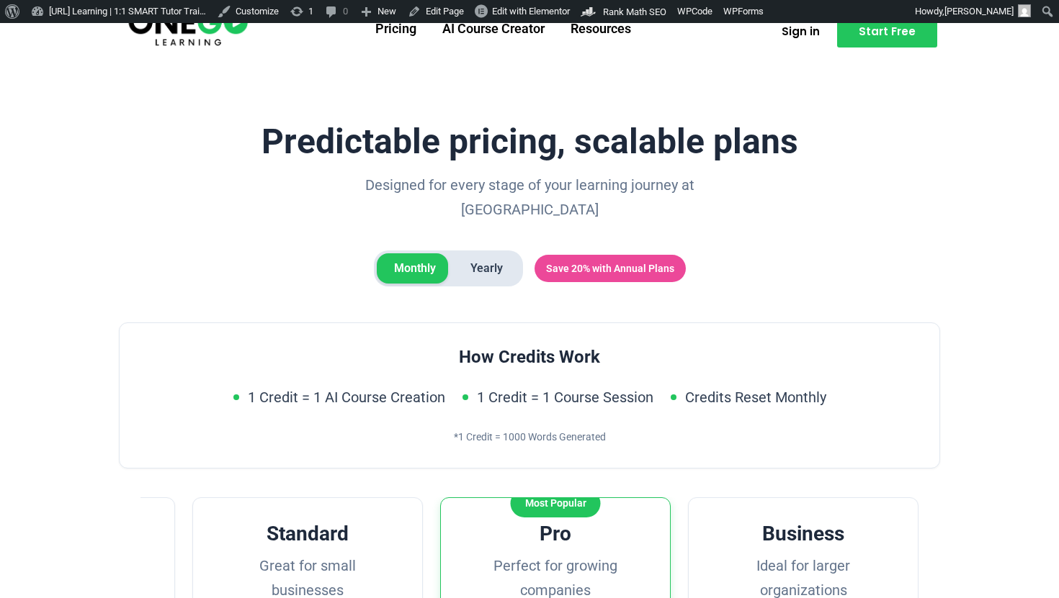
scroll to position [0, 0]
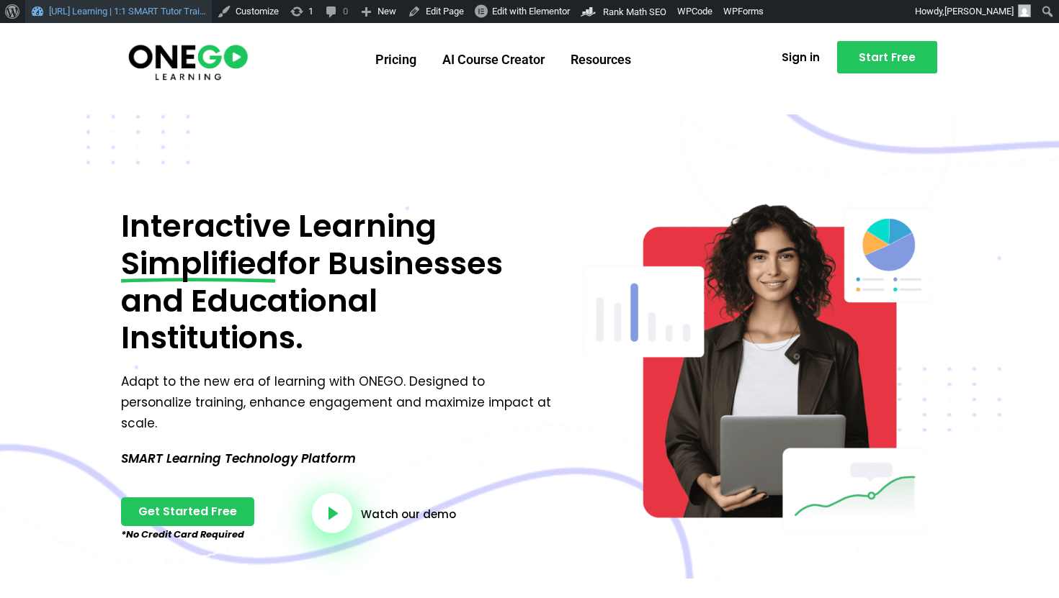
click at [112, 6] on link "[URL] Learning | 1:1 SMART Tutor Trai…" at bounding box center [118, 11] width 187 height 23
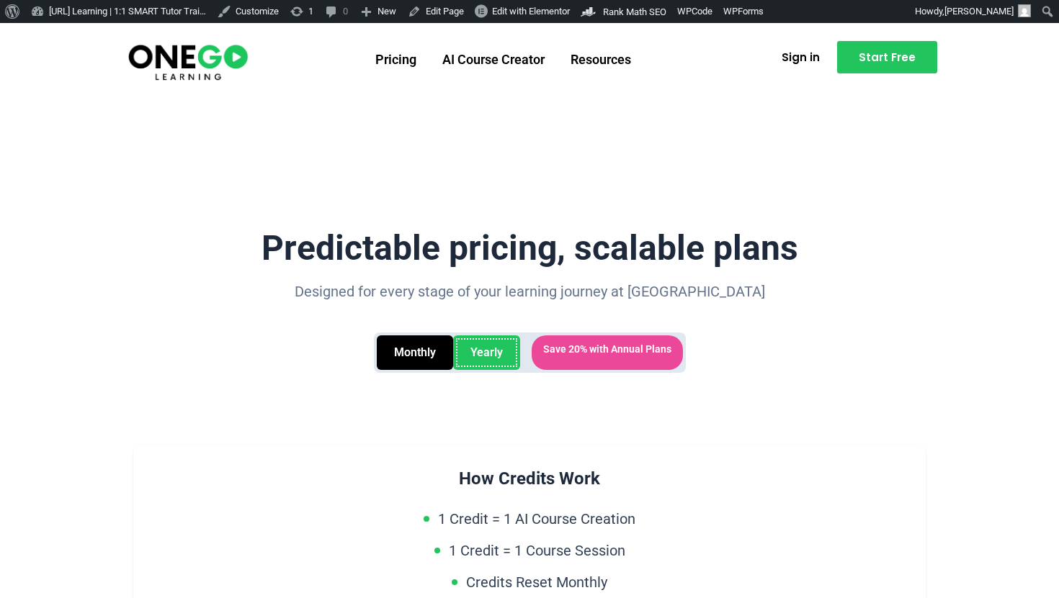
click at [488, 363] on button "Yearly" at bounding box center [486, 353] width 67 height 35
click at [421, 359] on button "Monthly" at bounding box center [415, 353] width 76 height 35
click at [498, 359] on button "Yearly" at bounding box center [486, 353] width 67 height 35
click at [387, 359] on button "Monthly" at bounding box center [415, 353] width 76 height 35
click at [480, 359] on button "Yearly" at bounding box center [486, 353] width 67 height 35
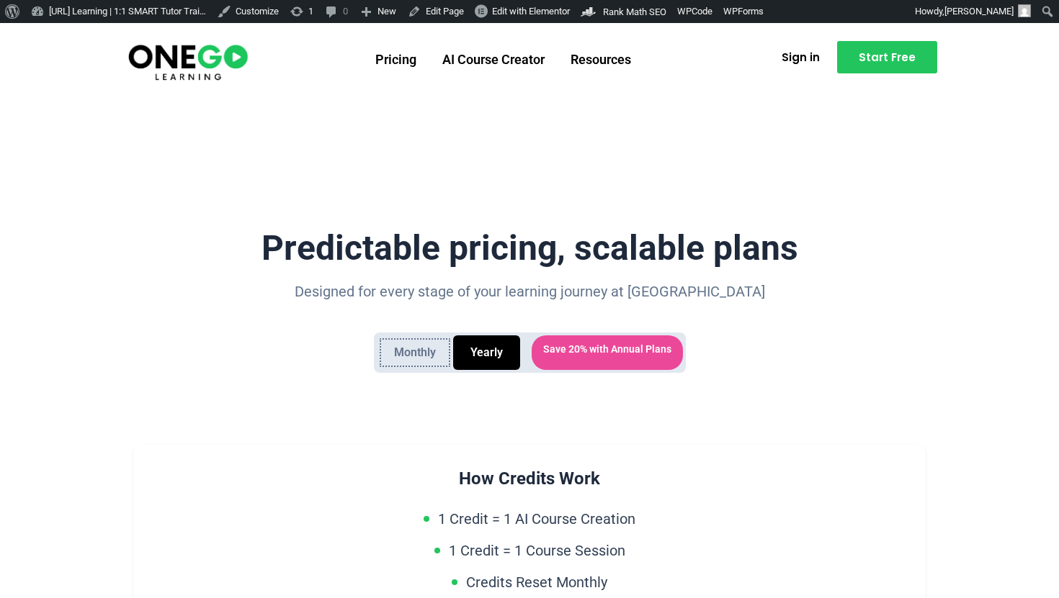
click at [429, 362] on button "Monthly" at bounding box center [415, 353] width 76 height 35
drag, startPoint x: 420, startPoint y: 362, endPoint x: 453, endPoint y: 362, distance: 33.1
click at [431, 362] on button "Monthly" at bounding box center [415, 353] width 76 height 35
click at [453, 362] on button "Yearly" at bounding box center [486, 353] width 67 height 35
drag, startPoint x: 454, startPoint y: 362, endPoint x: 418, endPoint y: 359, distance: 35.4
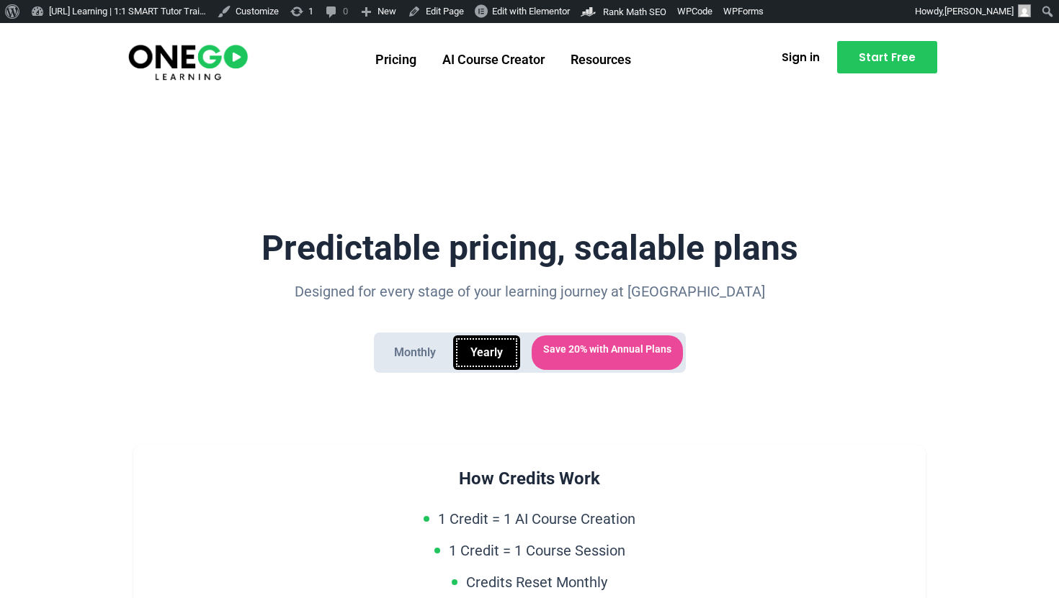
click at [453, 362] on button "Yearly" at bounding box center [486, 353] width 67 height 35
click at [405, 359] on button "Monthly" at bounding box center [415, 353] width 76 height 35
click at [467, 348] on button "Yearly" at bounding box center [486, 353] width 67 height 35
click at [411, 348] on button "Monthly" at bounding box center [415, 353] width 76 height 35
click at [467, 348] on button "Yearly" at bounding box center [486, 353] width 67 height 35
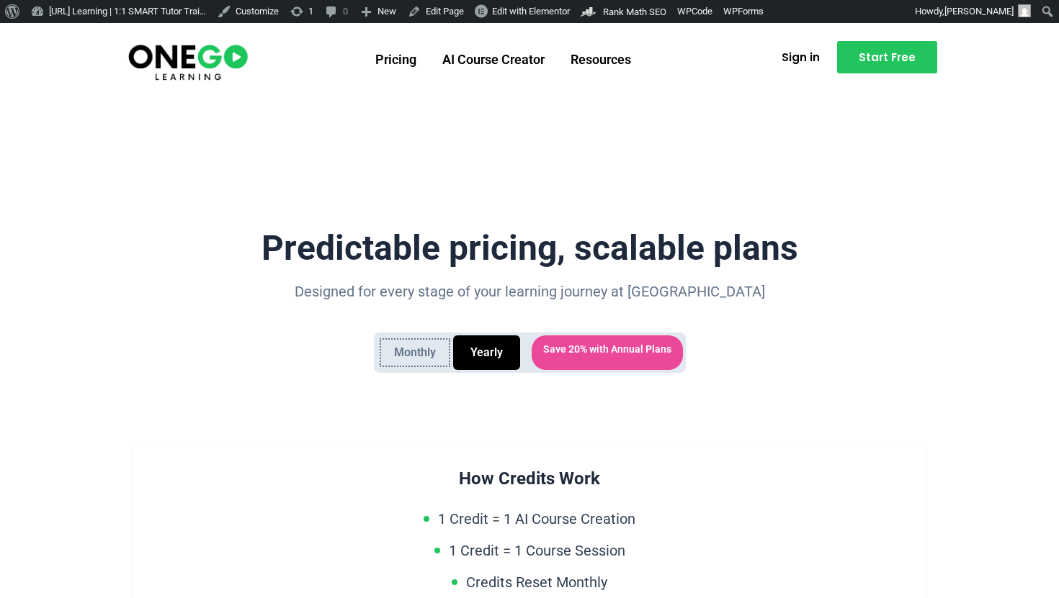
click at [436, 356] on button "Monthly" at bounding box center [415, 353] width 76 height 35
click at [458, 356] on button "Yearly" at bounding box center [486, 353] width 67 height 35
drag, startPoint x: 458, startPoint y: 356, endPoint x: 447, endPoint y: 356, distance: 10.8
click at [447, 356] on div "Monthly Yearly Save 20% with Annual Plans" at bounding box center [530, 353] width 312 height 40
click at [436, 356] on button "Monthly" at bounding box center [415, 353] width 76 height 35
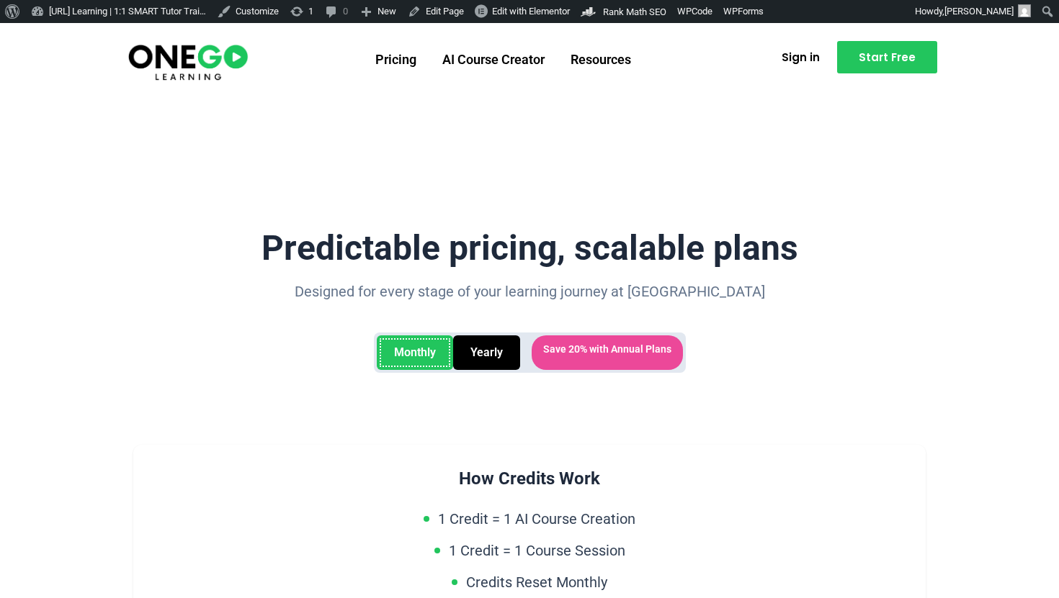
click at [436, 356] on button "Monthly" at bounding box center [415, 353] width 76 height 35
click at [470, 356] on button "Yearly" at bounding box center [486, 353] width 67 height 35
drag, startPoint x: 470, startPoint y: 356, endPoint x: 456, endPoint y: 356, distance: 14.4
click at [467, 356] on button "Yearly" at bounding box center [486, 353] width 67 height 35
click at [435, 356] on button "Monthly" at bounding box center [415, 353] width 76 height 35
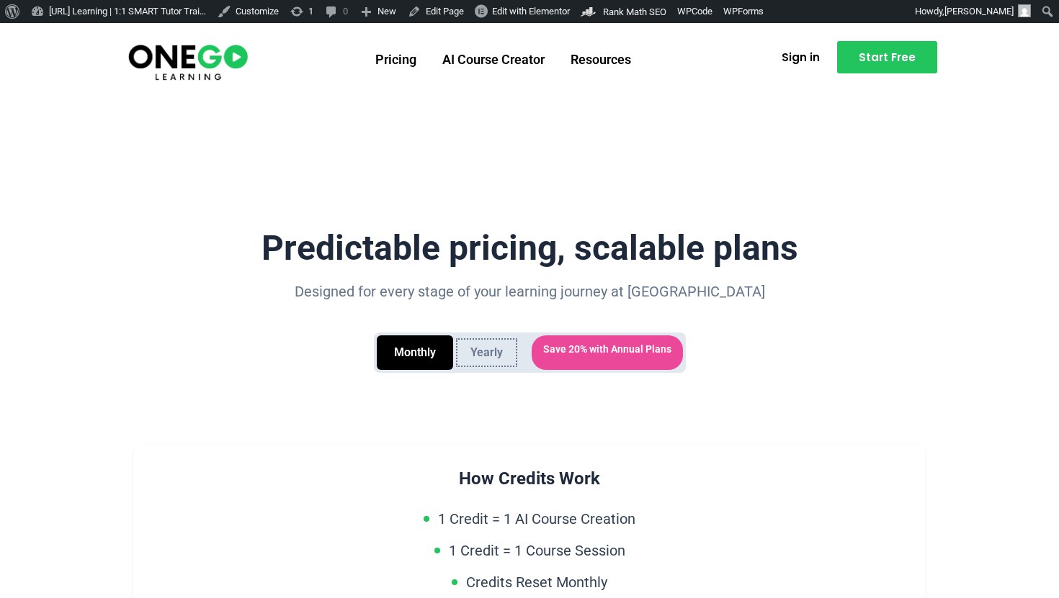
click at [475, 344] on button "Yearly" at bounding box center [486, 353] width 67 height 35
click at [456, 84] on section "Pricing AI Course Creator Resources Sign in Start Free" at bounding box center [529, 58] width 1059 height 70
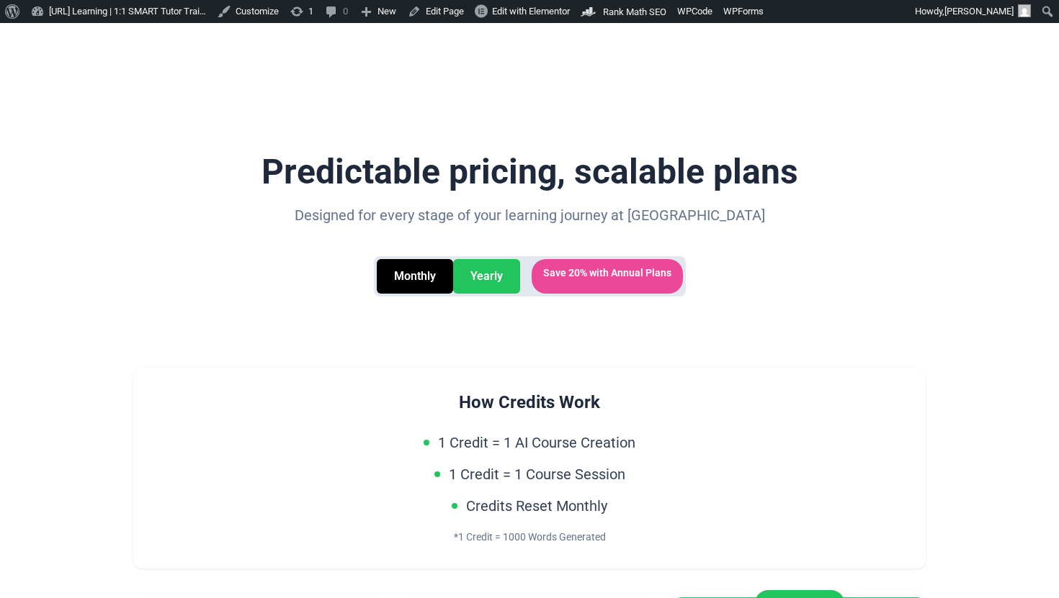
scroll to position [107, 0]
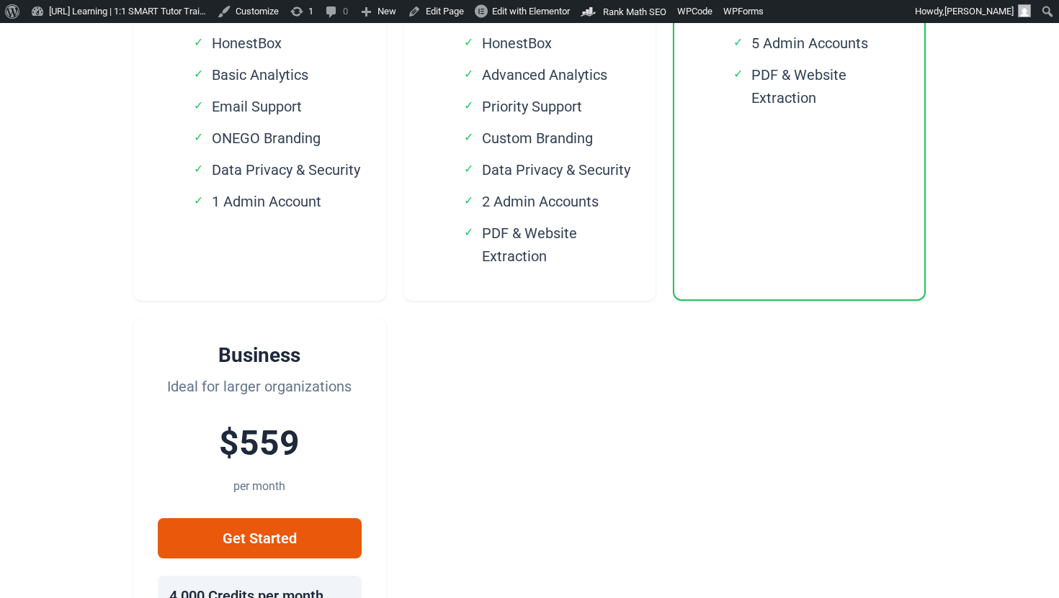
scroll to position [835, 0]
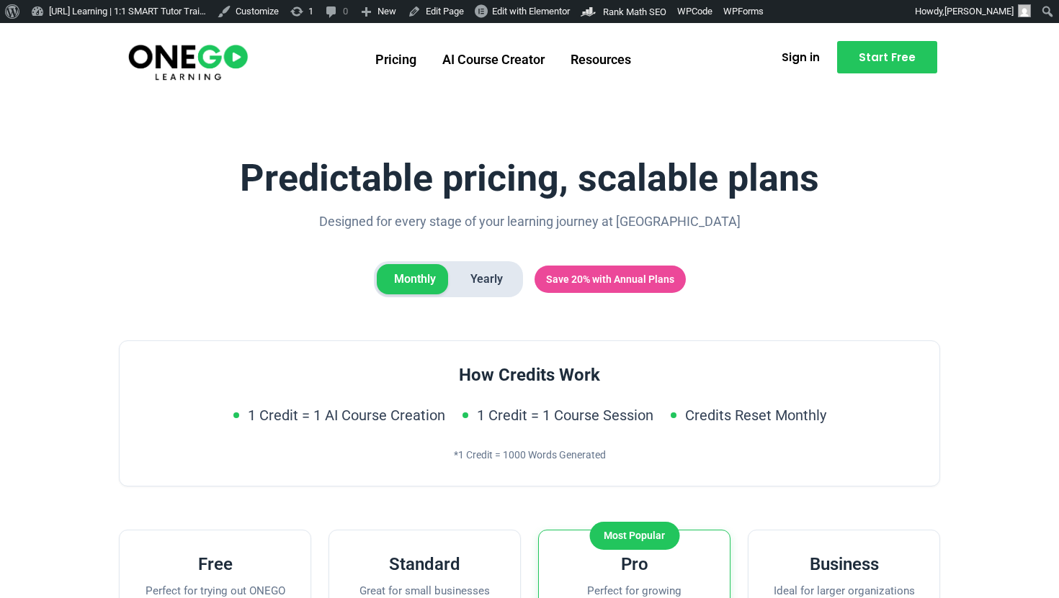
click at [498, 279] on span "Yearly" at bounding box center [486, 279] width 67 height 30
click at [411, 288] on span "Monthly" at bounding box center [415, 279] width 76 height 30
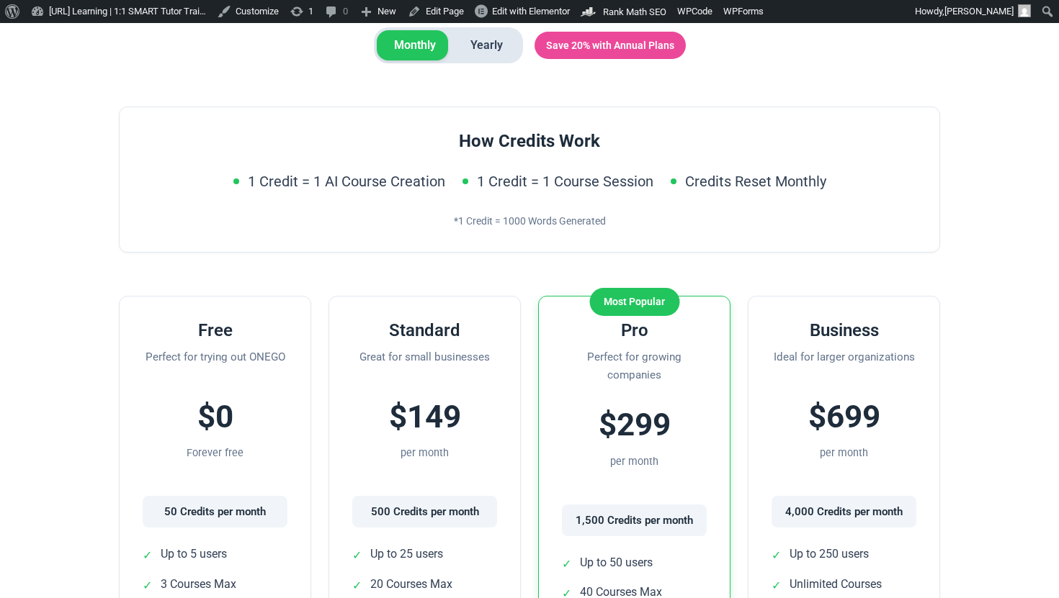
scroll to position [122, 0]
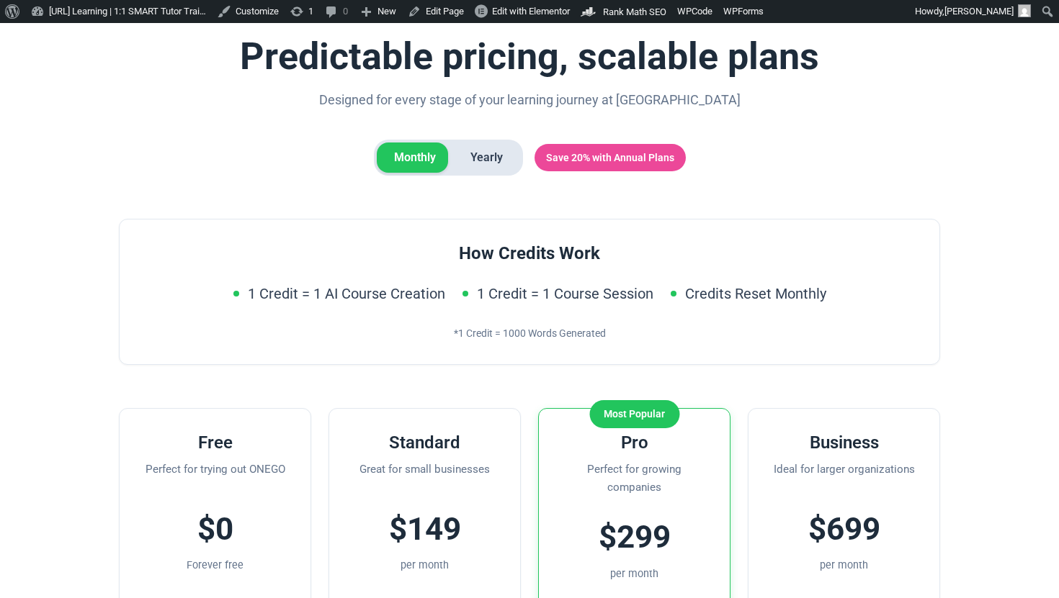
click at [488, 160] on span "Yearly" at bounding box center [486, 158] width 67 height 30
click at [429, 174] on div "Monthly Yearly" at bounding box center [448, 158] width 149 height 36
click at [429, 162] on span "Monthly" at bounding box center [415, 158] width 76 height 30
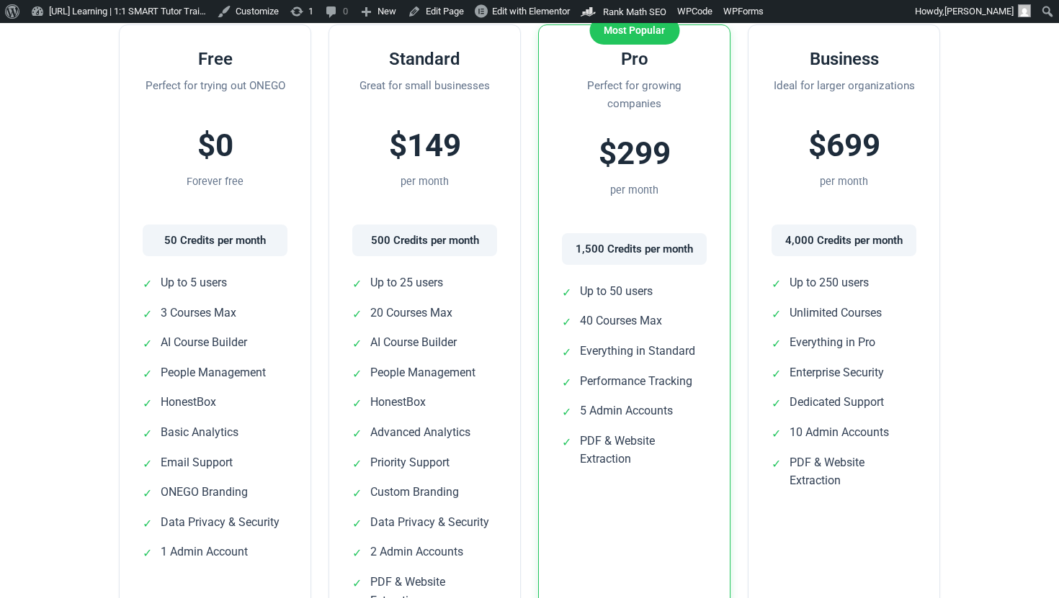
scroll to position [514, 0]
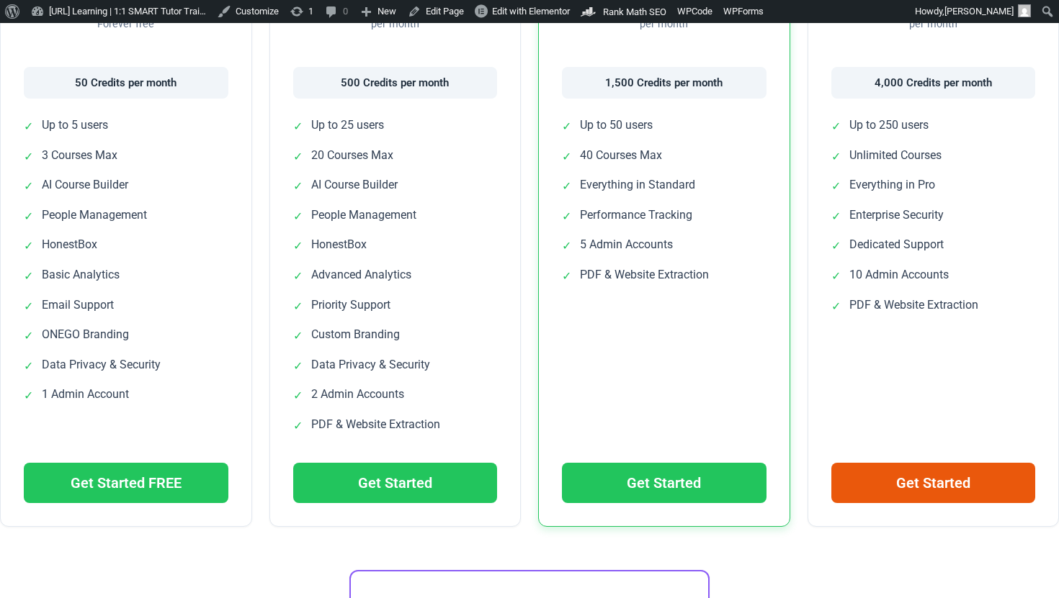
scroll to position [95, 0]
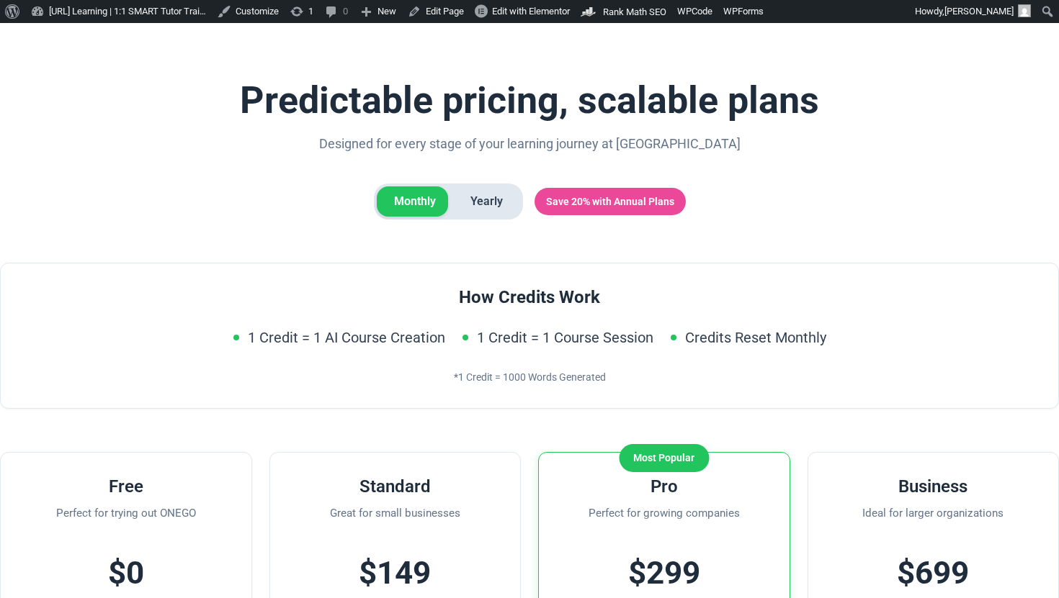
scroll to position [104, 0]
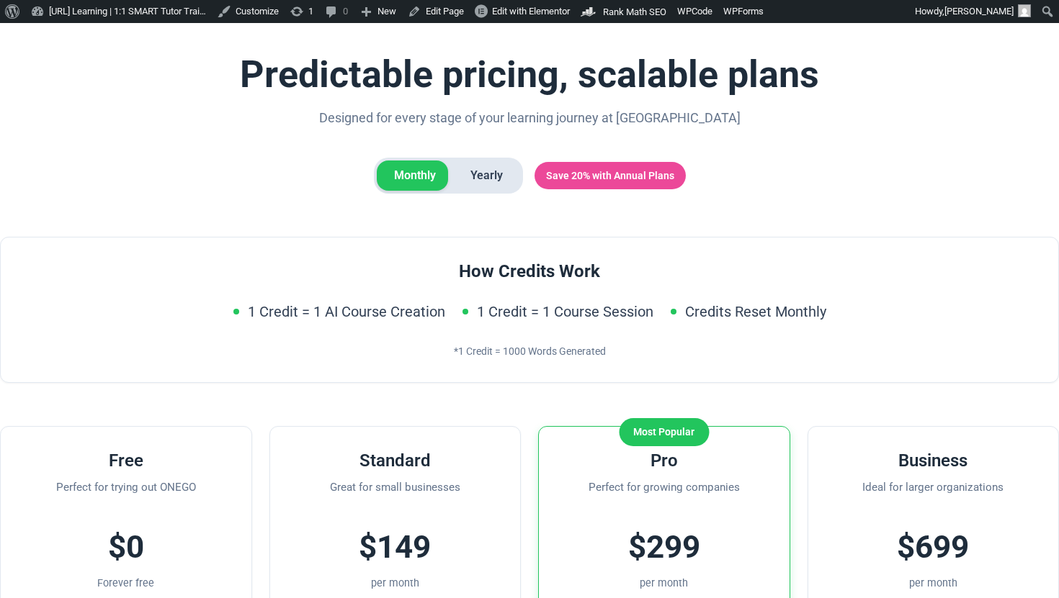
click at [485, 184] on span "Yearly" at bounding box center [486, 176] width 67 height 30
click at [426, 184] on span "Monthly" at bounding box center [415, 176] width 76 height 30
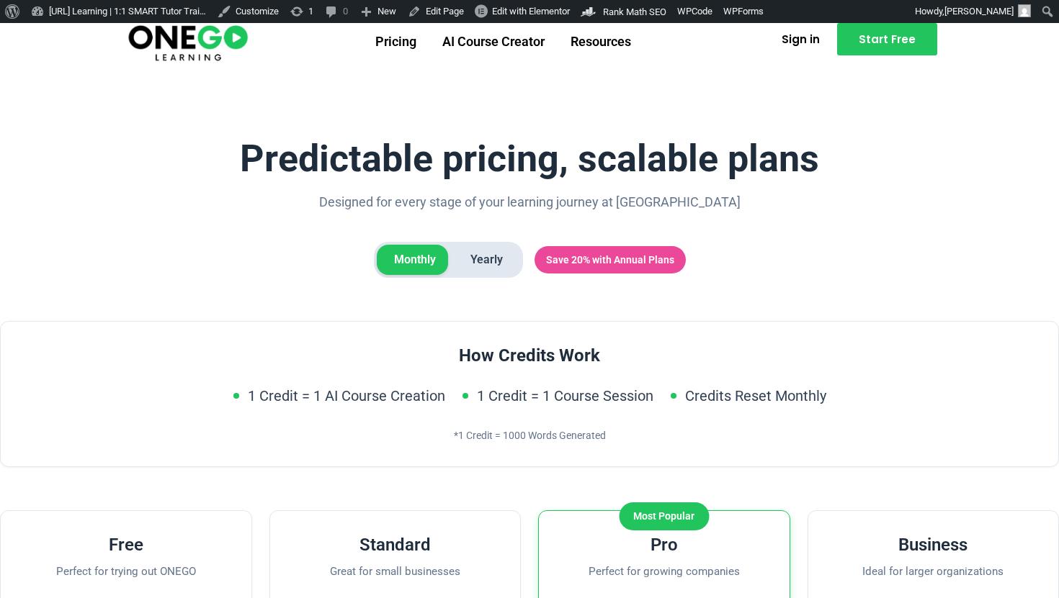
scroll to position [0, 0]
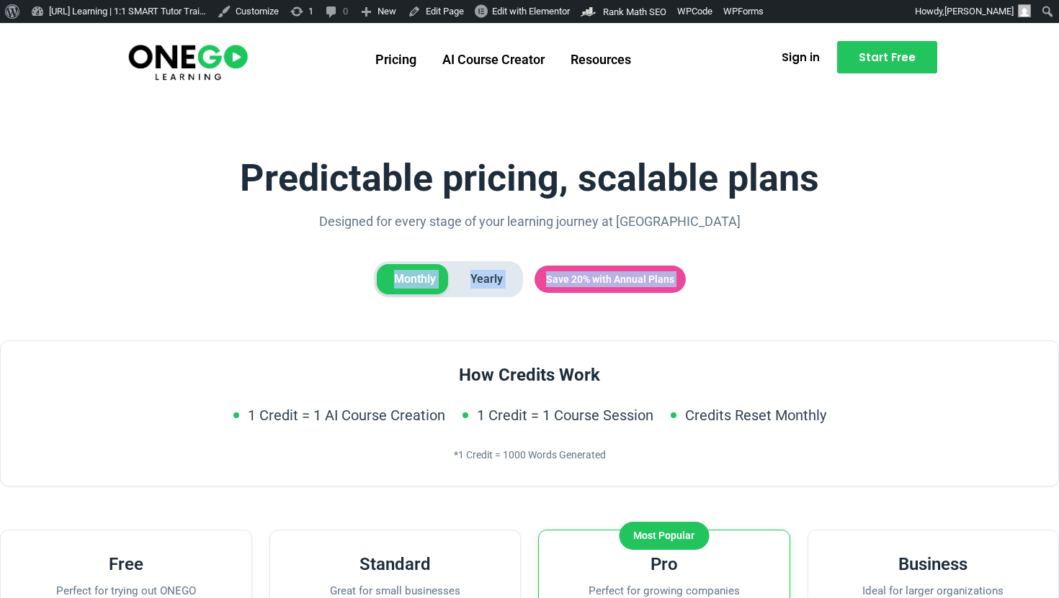
drag, startPoint x: 366, startPoint y: 272, endPoint x: 676, endPoint y: 341, distance: 317.3
click at [676, 341] on div "How Credits Work 1 Credit = 1 AI Course Creation 1 Credit = 1 Course Session Cr…" at bounding box center [529, 414] width 1059 height 147
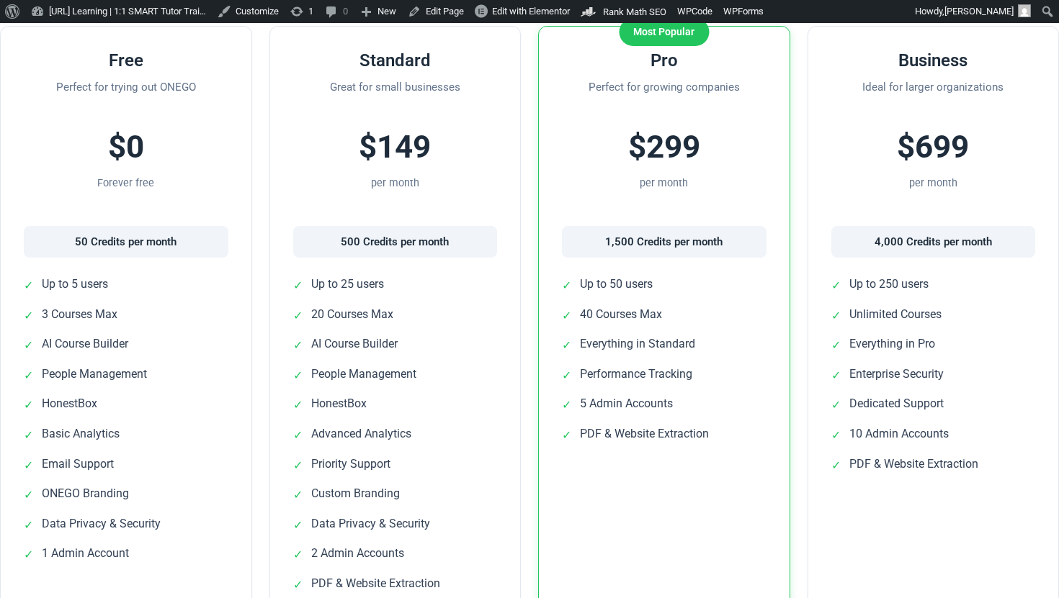
scroll to position [488, 0]
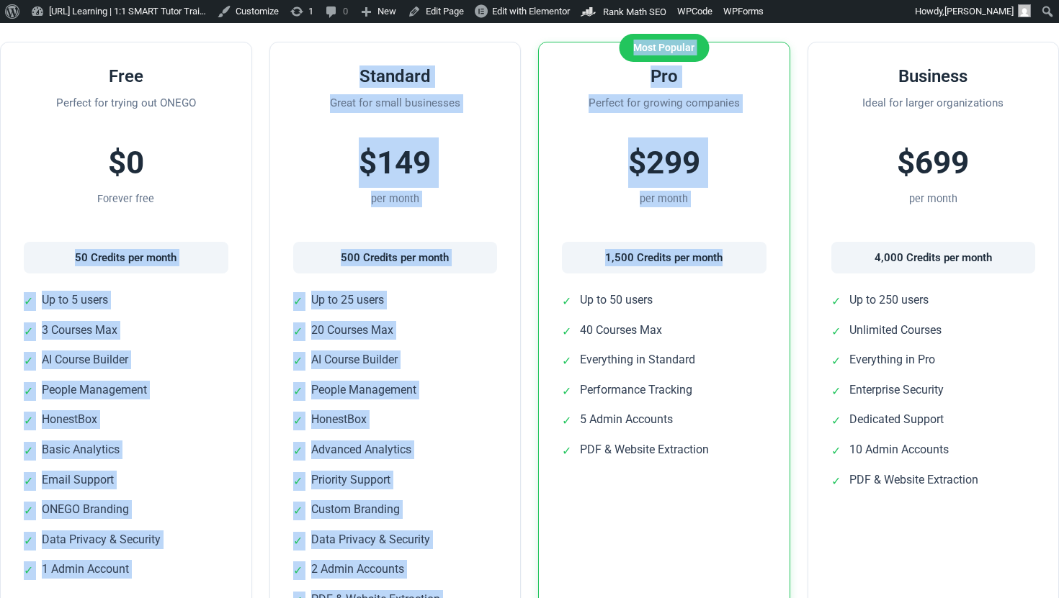
drag, startPoint x: 73, startPoint y: 263, endPoint x: 794, endPoint y: 257, distance: 720.2
click at [794, 254] on div "Free Perfect for trying out ONEGO $0 Forever free 50 Credits per month ✓ Up to …" at bounding box center [529, 372] width 1059 height 660
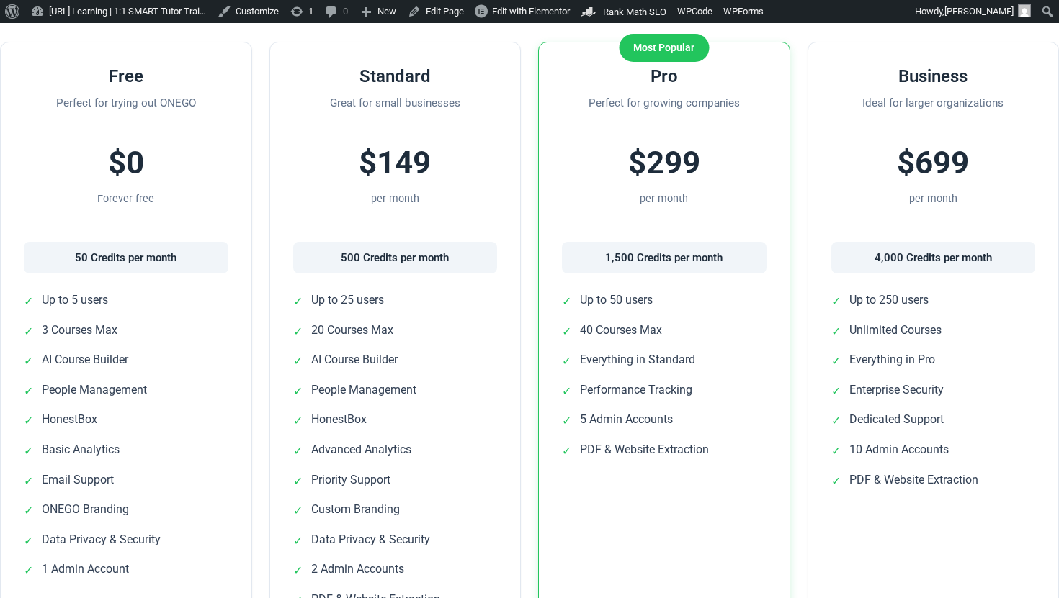
click at [917, 280] on div "Business Ideal for larger organizations $699 per month 4,000 Credits per month …" at bounding box center [933, 372] width 252 height 660
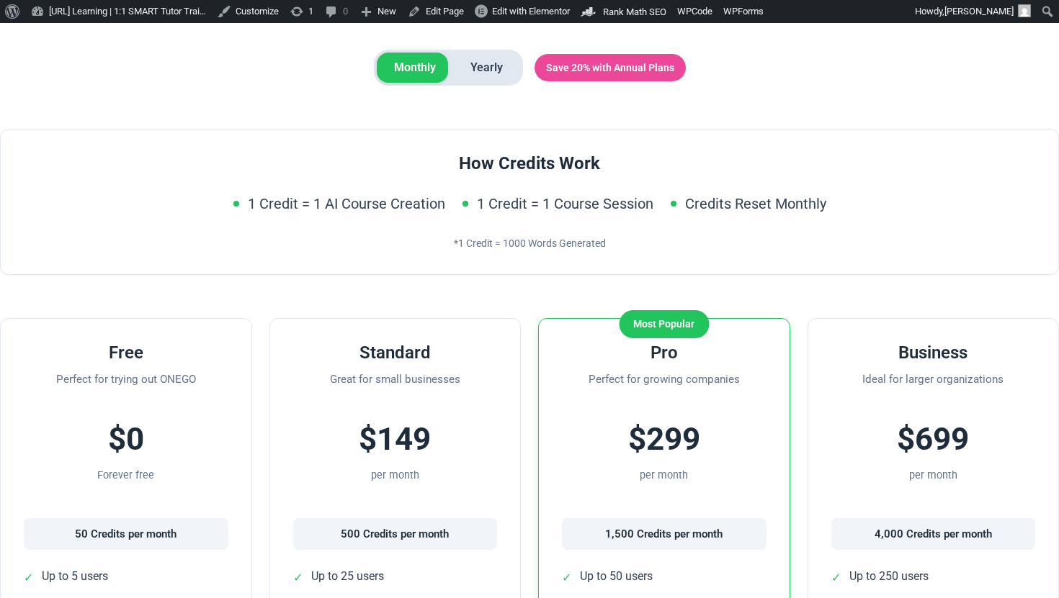
scroll to position [210, 0]
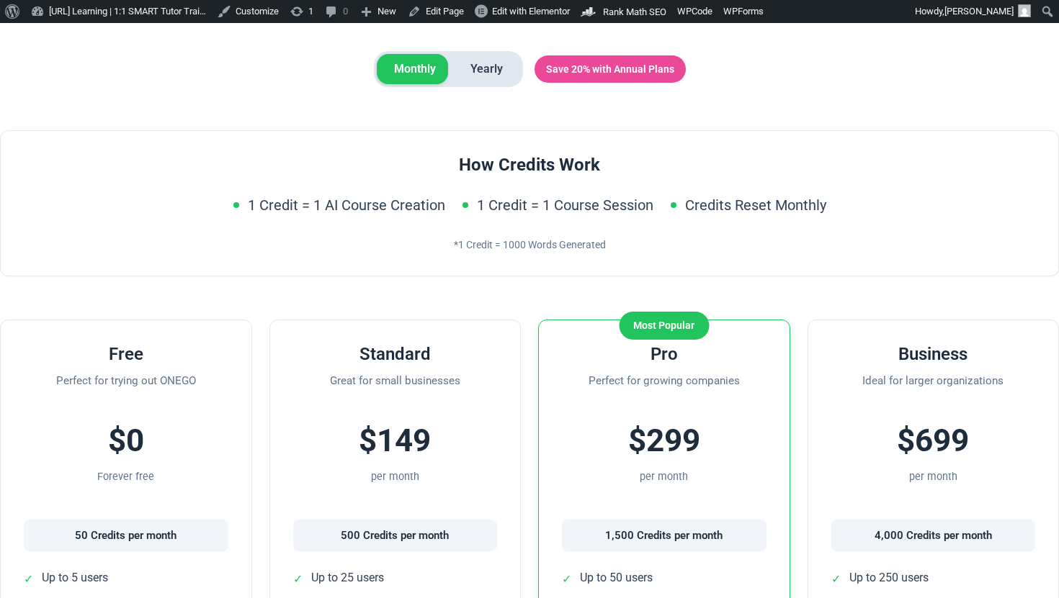
click at [474, 74] on span "Yearly" at bounding box center [486, 69] width 67 height 30
click at [412, 66] on span "Monthly" at bounding box center [415, 69] width 76 height 30
click at [479, 66] on span "Yearly" at bounding box center [486, 69] width 67 height 30
click at [411, 76] on span "Monthly" at bounding box center [415, 69] width 76 height 30
click at [468, 76] on span "Yearly" at bounding box center [486, 69] width 67 height 30
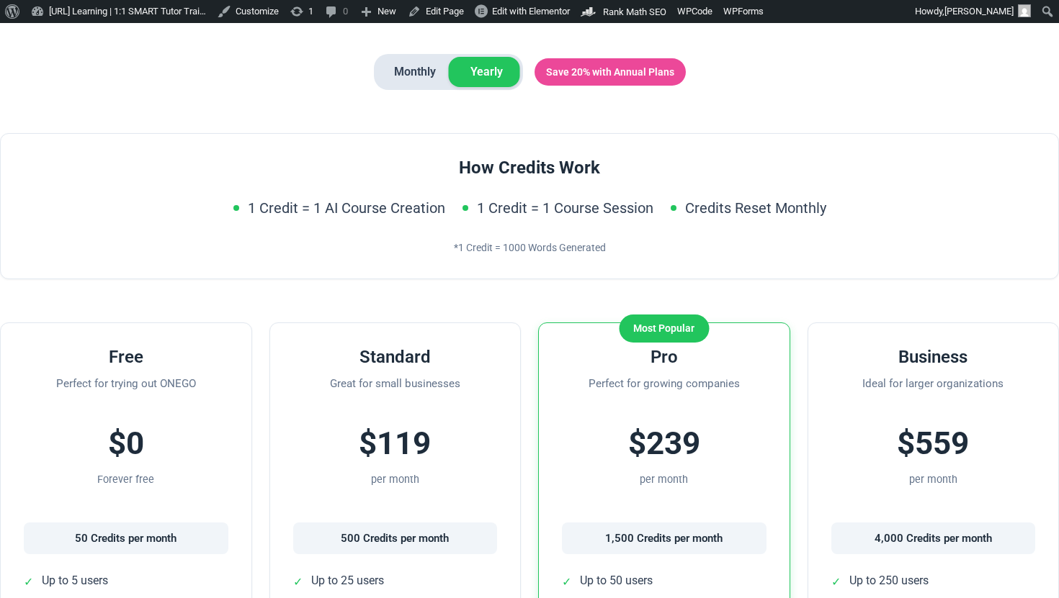
scroll to position [212, 0]
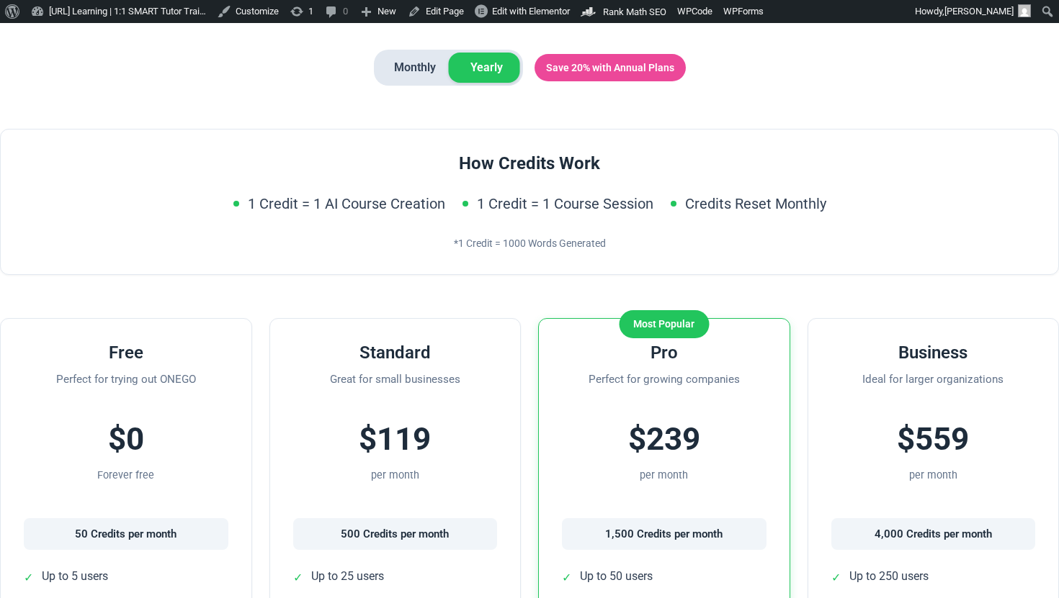
click at [404, 73] on span "Monthly" at bounding box center [415, 68] width 76 height 30
click at [485, 73] on span "Yearly" at bounding box center [486, 68] width 67 height 30
click at [404, 61] on span "Monthly" at bounding box center [415, 68] width 76 height 30
click at [494, 66] on span "Yearly" at bounding box center [486, 68] width 67 height 30
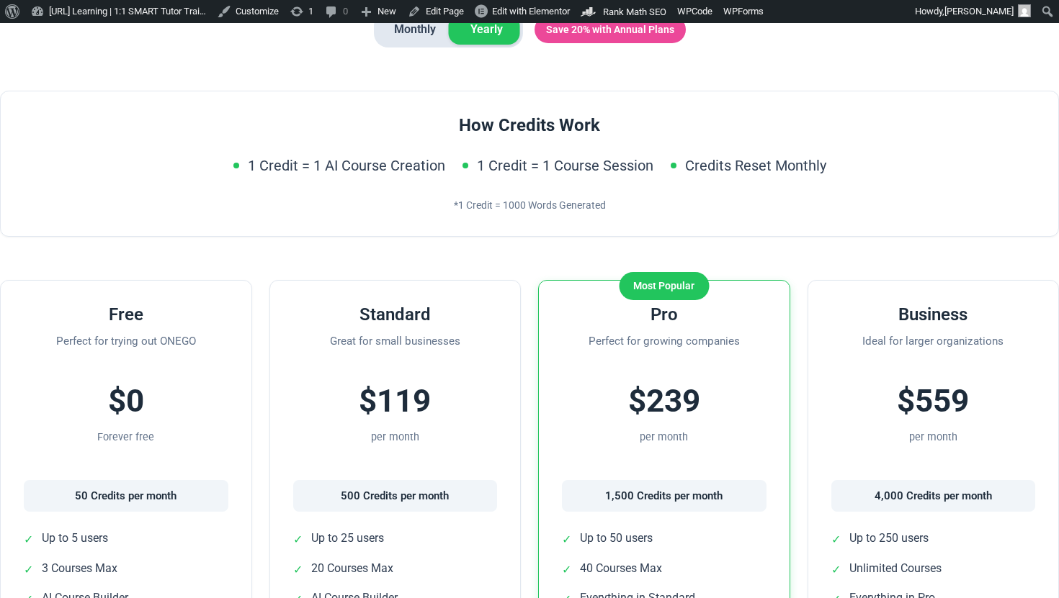
scroll to position [104, 0]
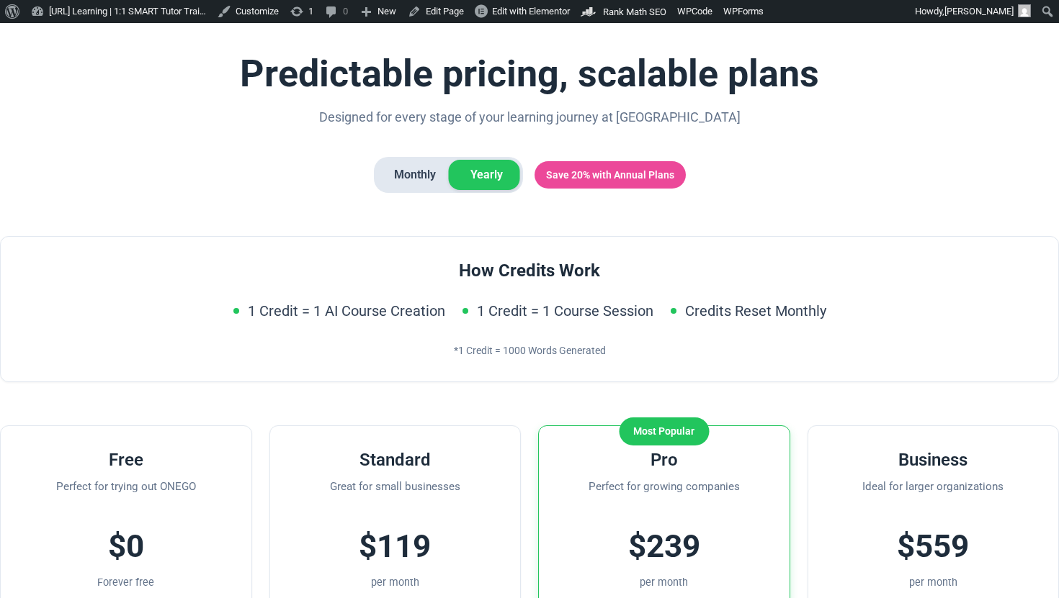
click at [395, 167] on span "Monthly" at bounding box center [415, 175] width 76 height 30
click at [488, 190] on div "Monthly Yearly" at bounding box center [448, 175] width 149 height 36
click at [492, 174] on span "Yearly" at bounding box center [486, 175] width 67 height 30
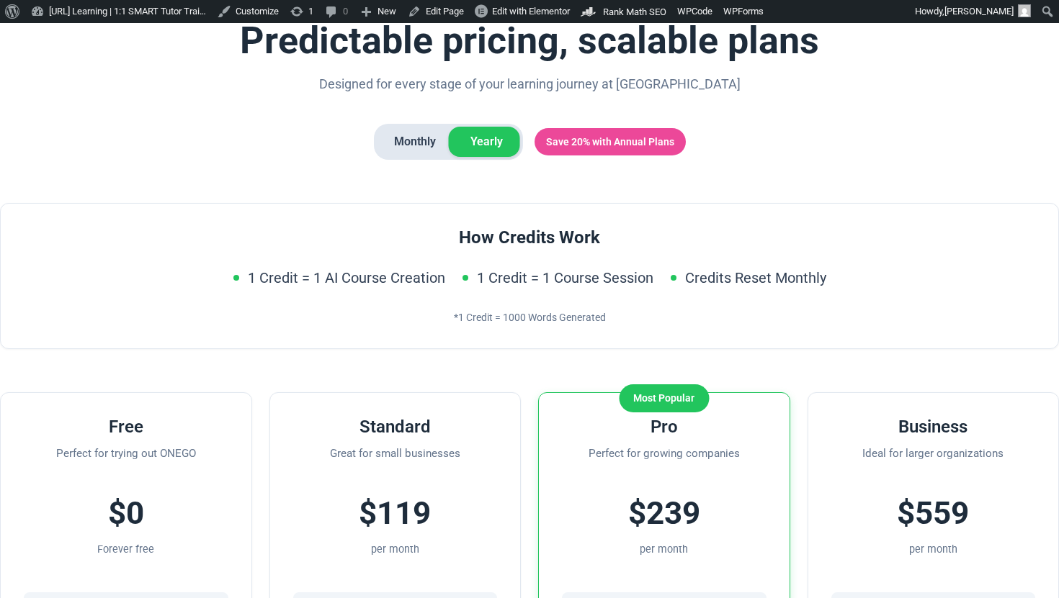
scroll to position [109, 0]
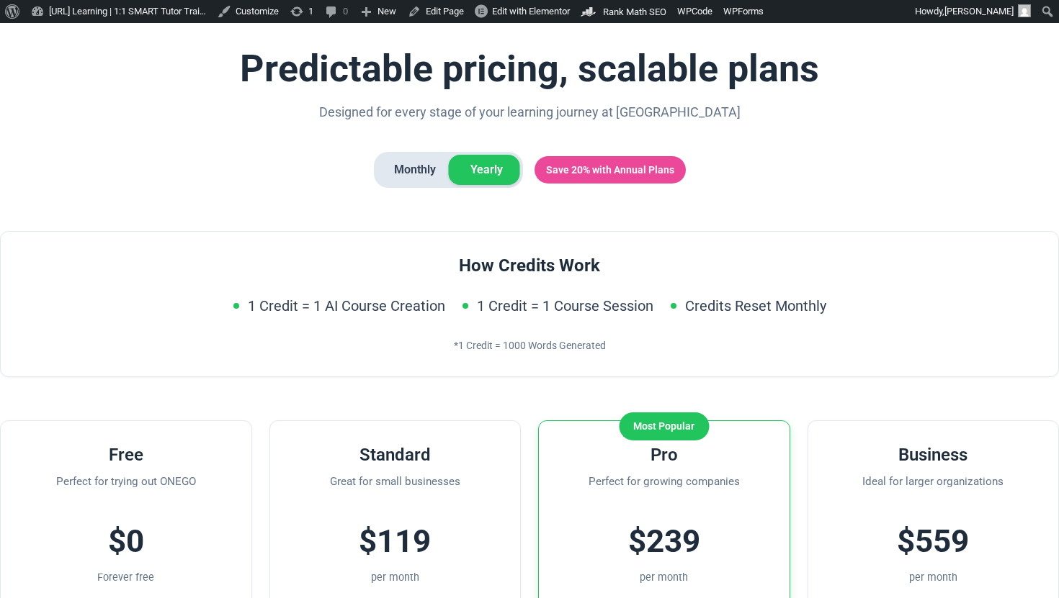
click at [403, 169] on span "Monthly" at bounding box center [415, 170] width 76 height 30
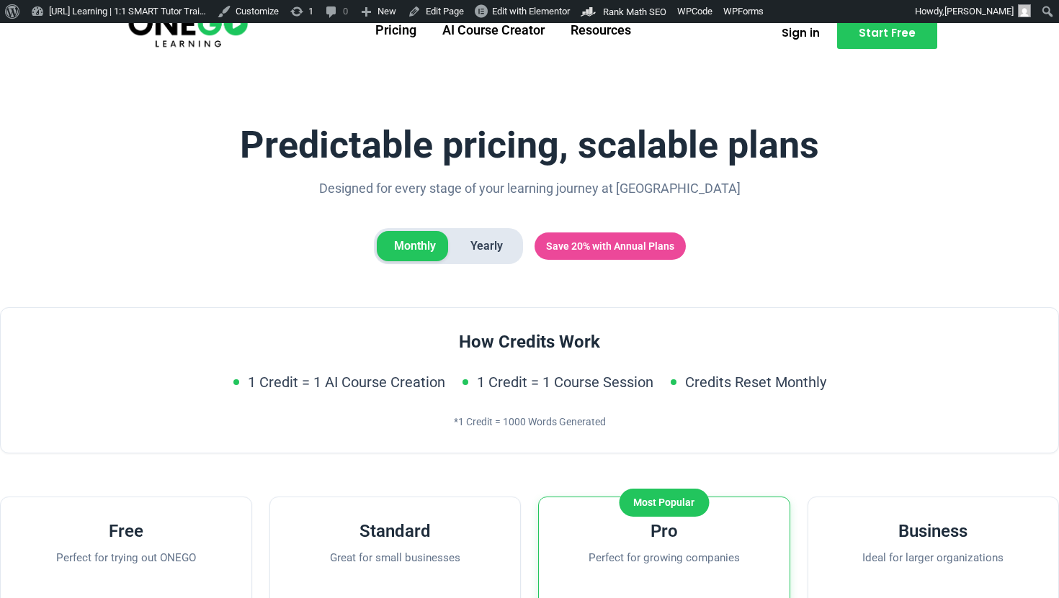
scroll to position [0, 0]
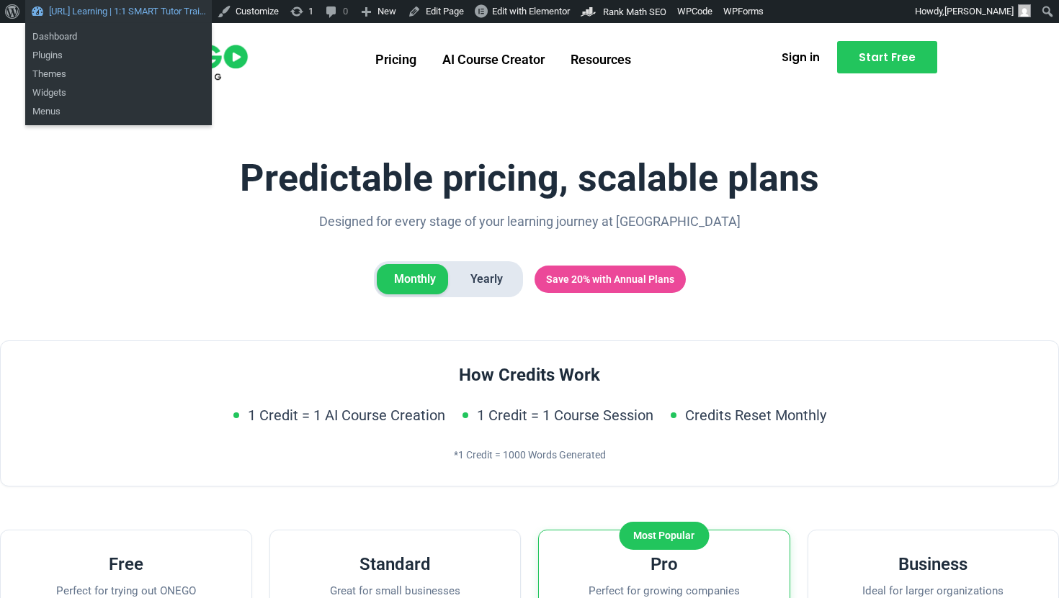
click at [110, 15] on link "[URL] Learning | 1:1 SMART Tutor Trai…" at bounding box center [118, 11] width 187 height 23
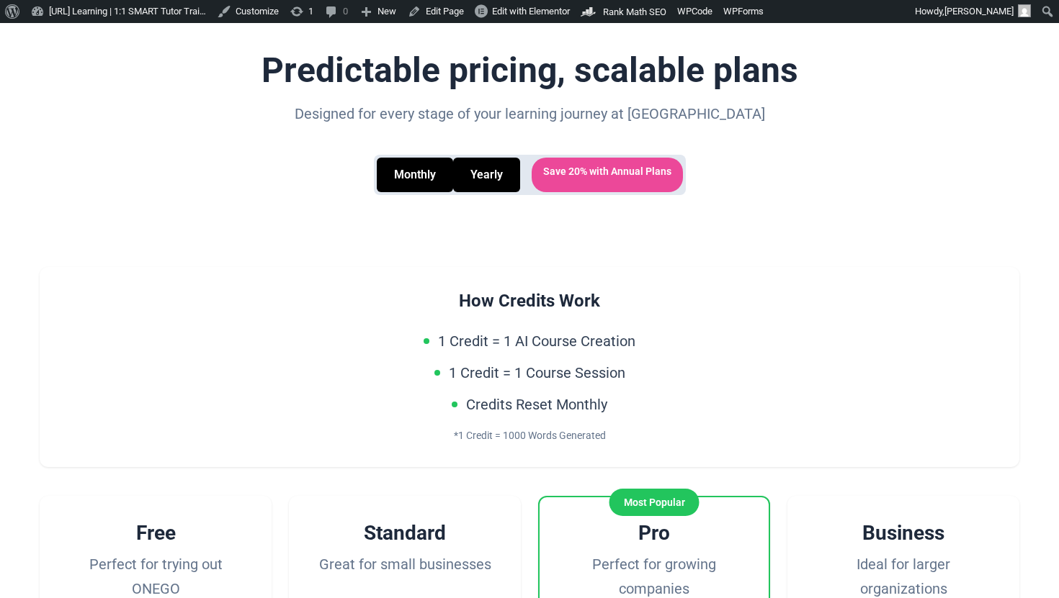
scroll to position [242, 0]
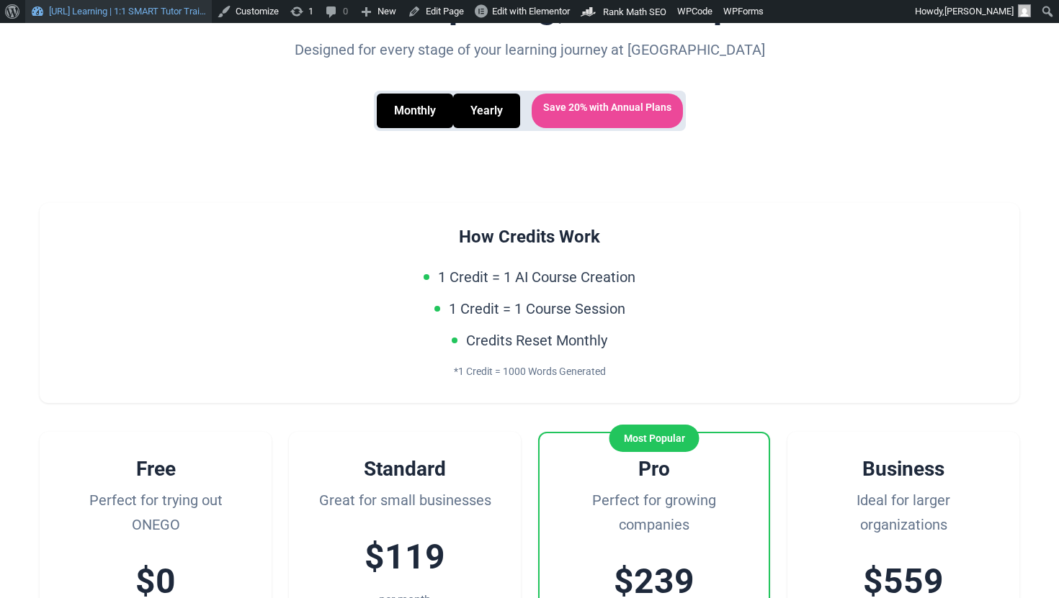
click at [156, 13] on link "[URL] Learning | 1:1 SMART Tutor Trai…" at bounding box center [118, 11] width 187 height 23
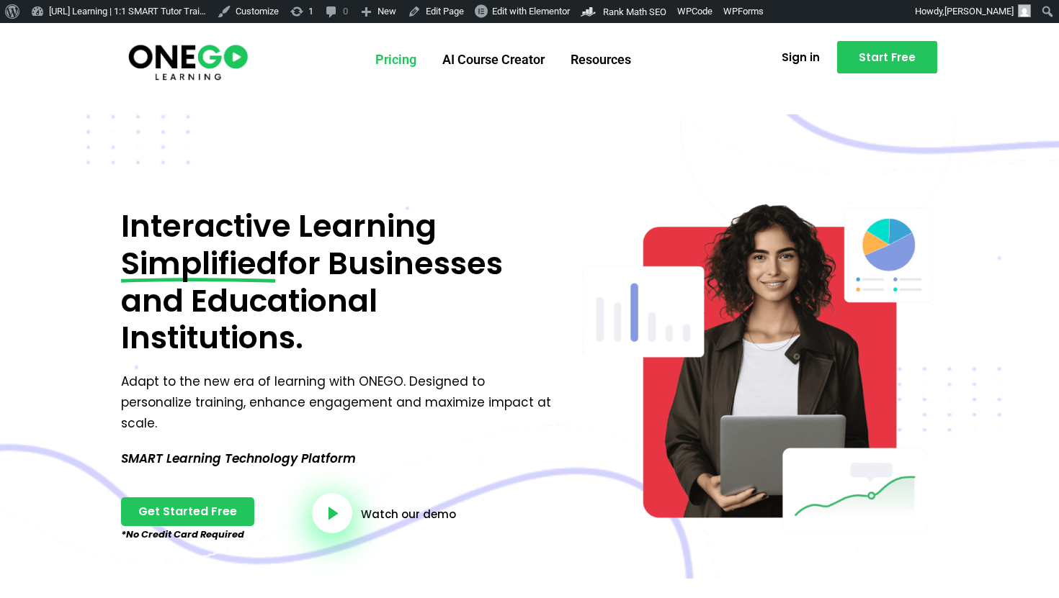
click at [408, 63] on link "Pricing" at bounding box center [395, 59] width 67 height 37
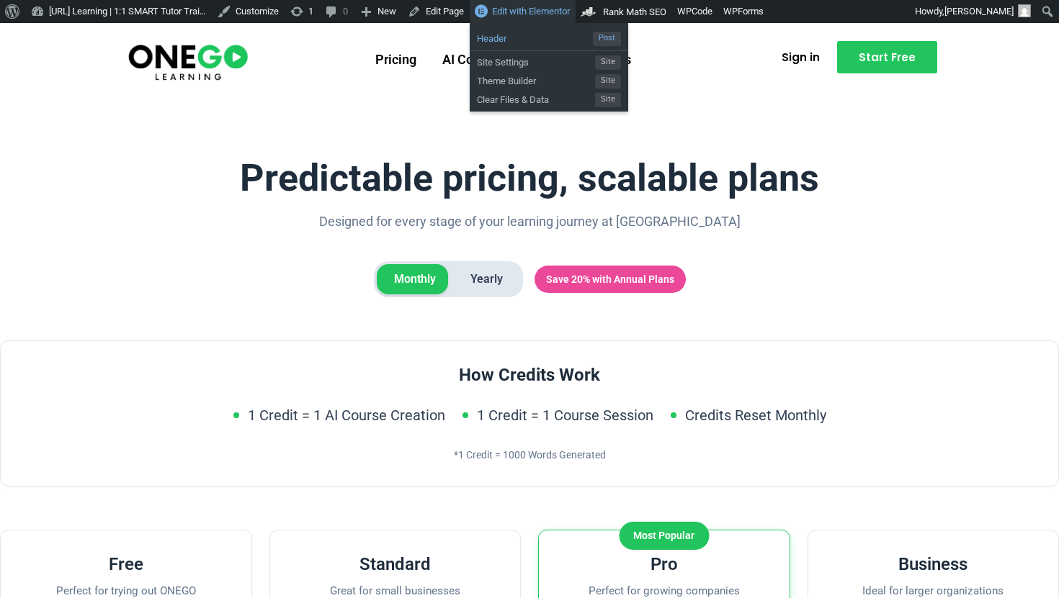
click at [537, 37] on span "Header" at bounding box center [535, 36] width 116 height 19
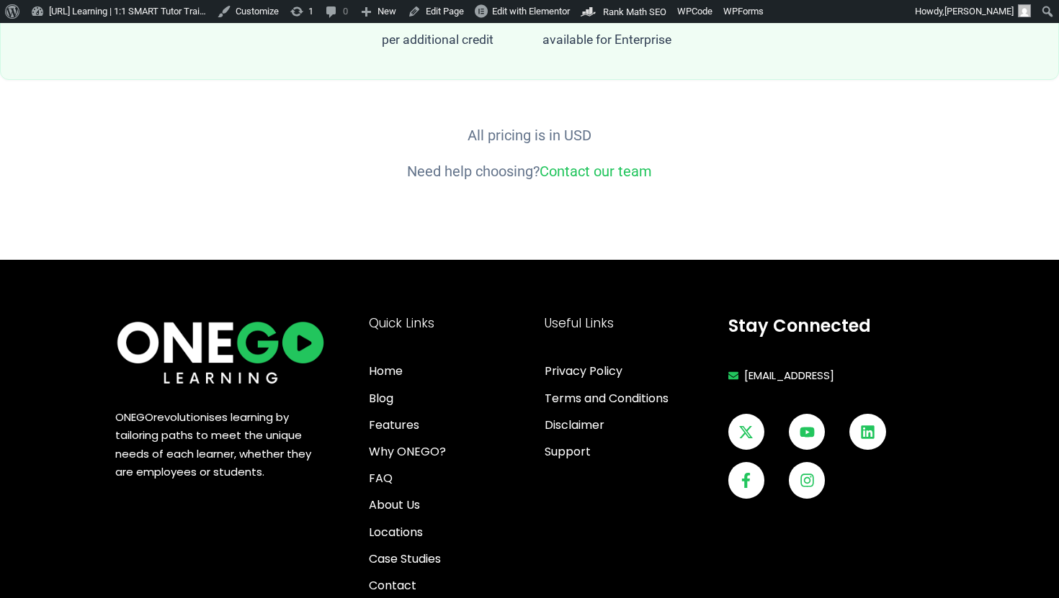
scroll to position [1709, 0]
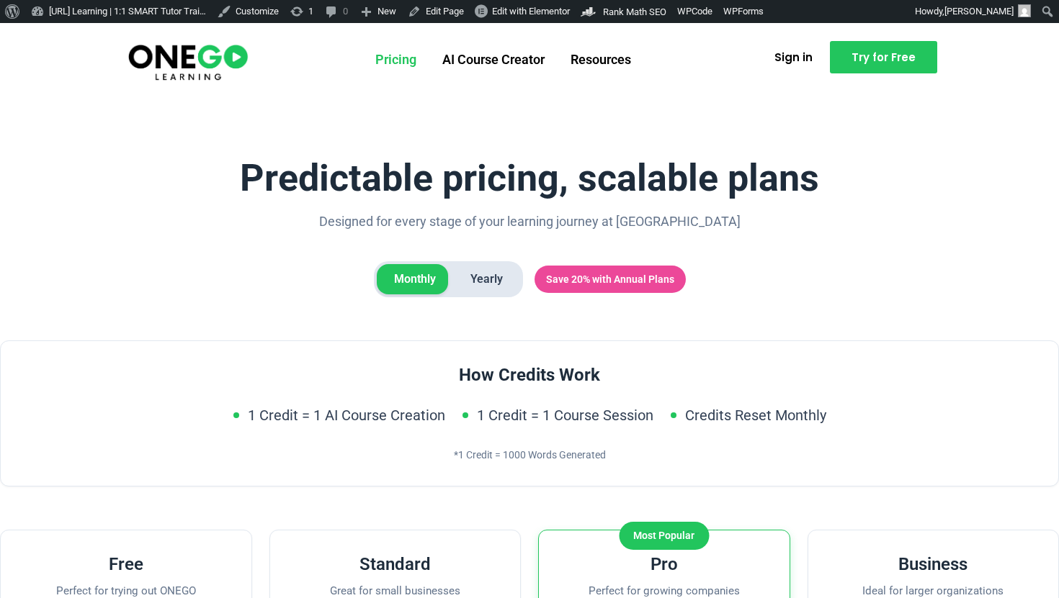
click at [485, 261] on div "Monthly Yearly" at bounding box center [448, 279] width 149 height 36
click at [481, 273] on span "Yearly" at bounding box center [486, 279] width 67 height 30
click at [169, 64] on img at bounding box center [188, 61] width 124 height 41
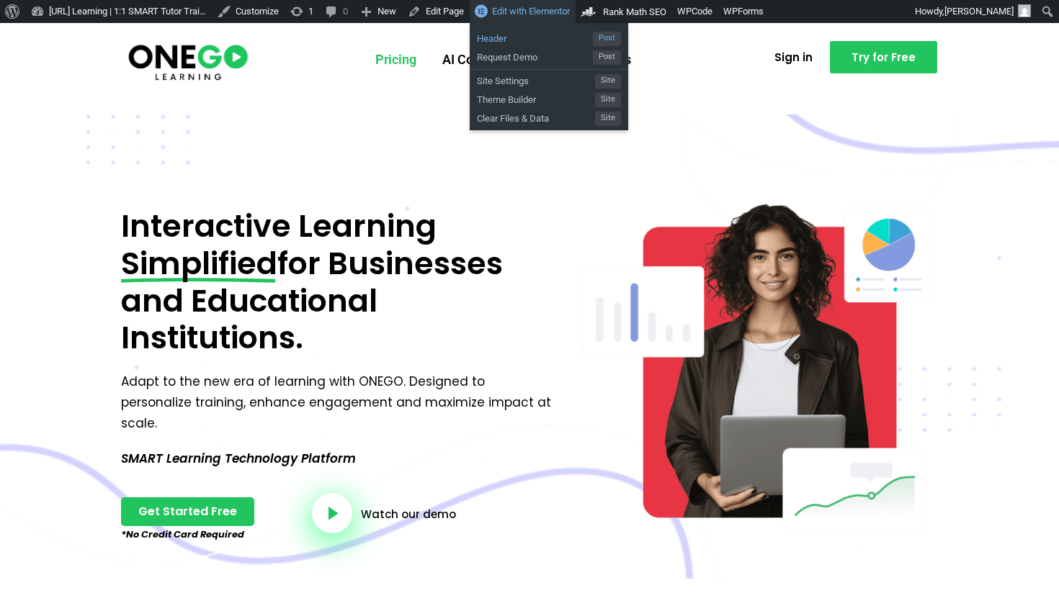
click at [560, 35] on span "Header" at bounding box center [535, 36] width 116 height 19
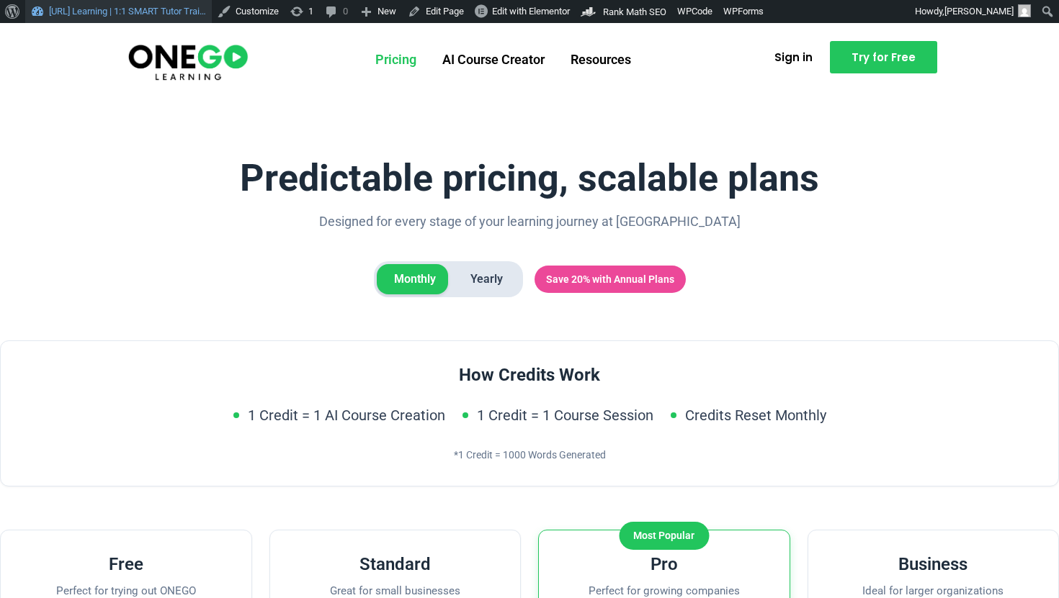
click at [123, 21] on link "[URL] Learning | 1:1 SMART Tutor Trai…" at bounding box center [118, 11] width 187 height 23
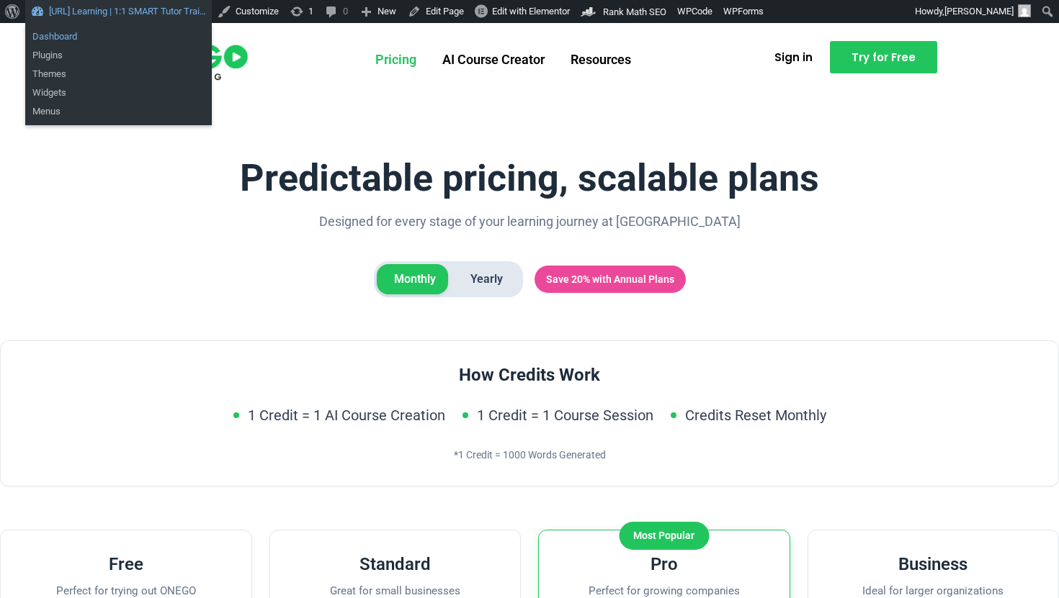
click at [66, 37] on link "Dashboard" at bounding box center [118, 36] width 187 height 19
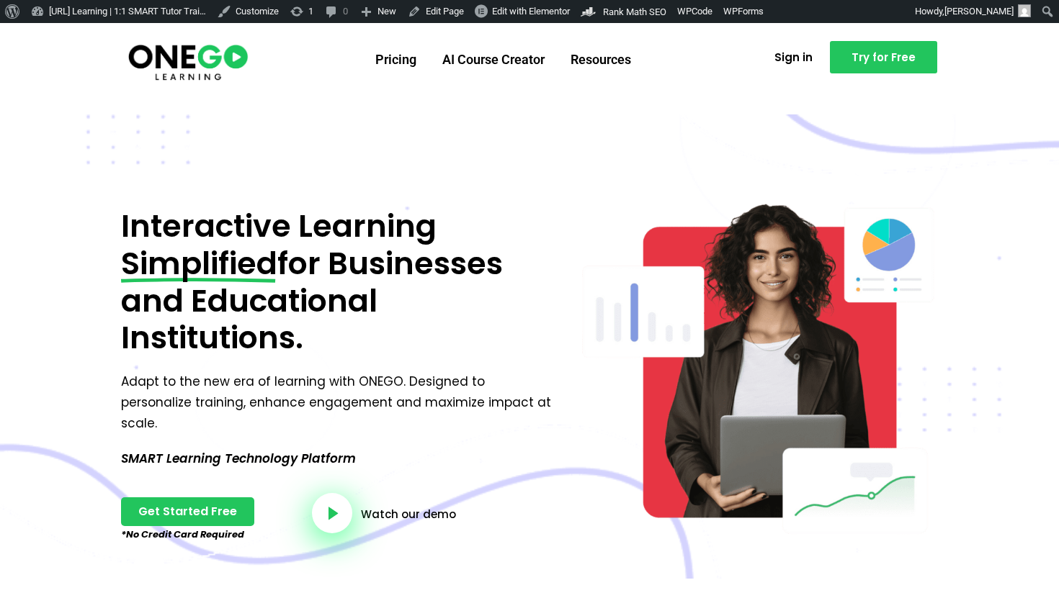
click at [167, 52] on img at bounding box center [188, 61] width 124 height 41
click at [113, 19] on link "[URL] Learning | 1:1 SMART Tutor Trai…" at bounding box center [118, 11] width 187 height 23
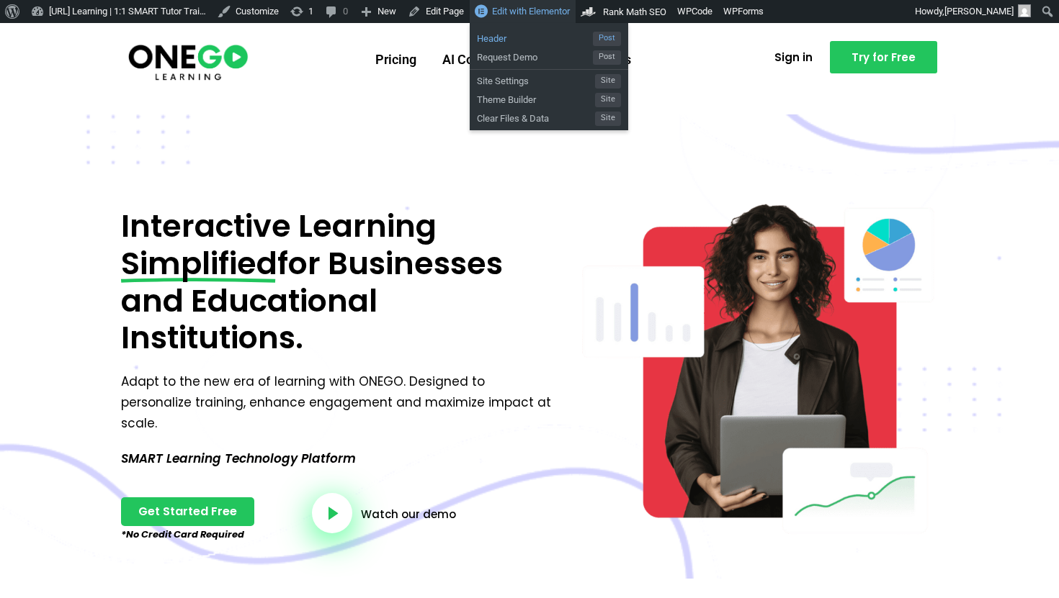
click at [540, 42] on span "Header" at bounding box center [535, 36] width 116 height 19
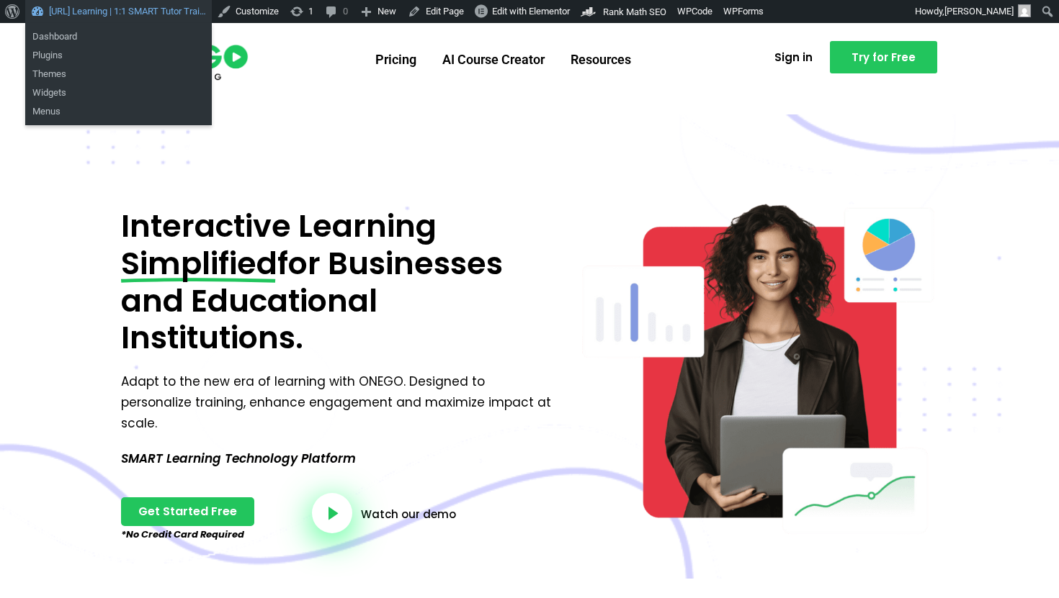
click at [163, 9] on link "[URL] Learning | 1:1 SMART Tutor Trai…" at bounding box center [118, 11] width 187 height 23
click at [66, 31] on link "Dashboard" at bounding box center [118, 36] width 187 height 19
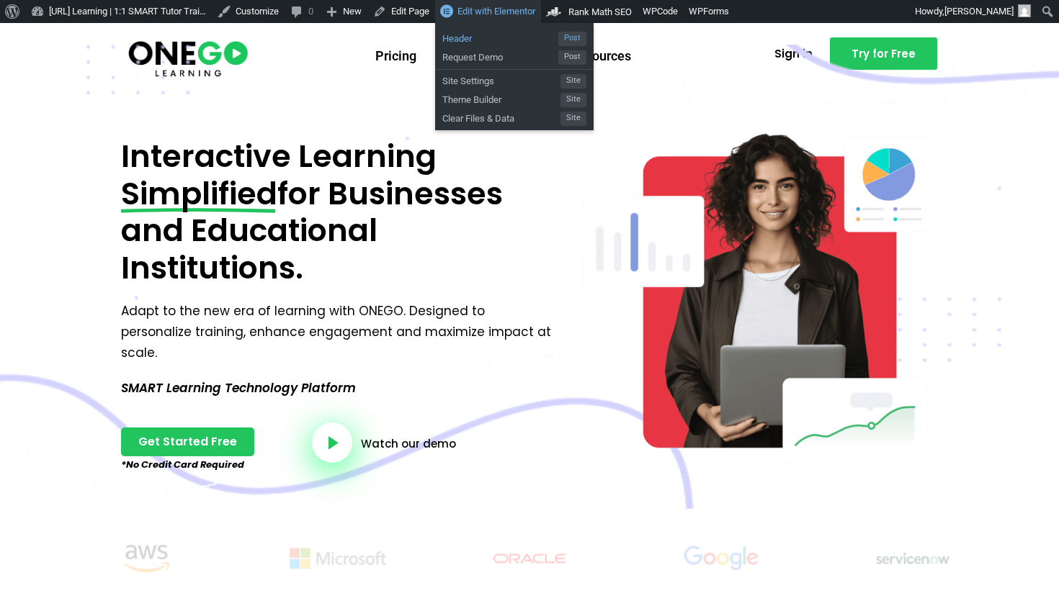
click at [519, 35] on span "Header" at bounding box center [500, 36] width 116 height 19
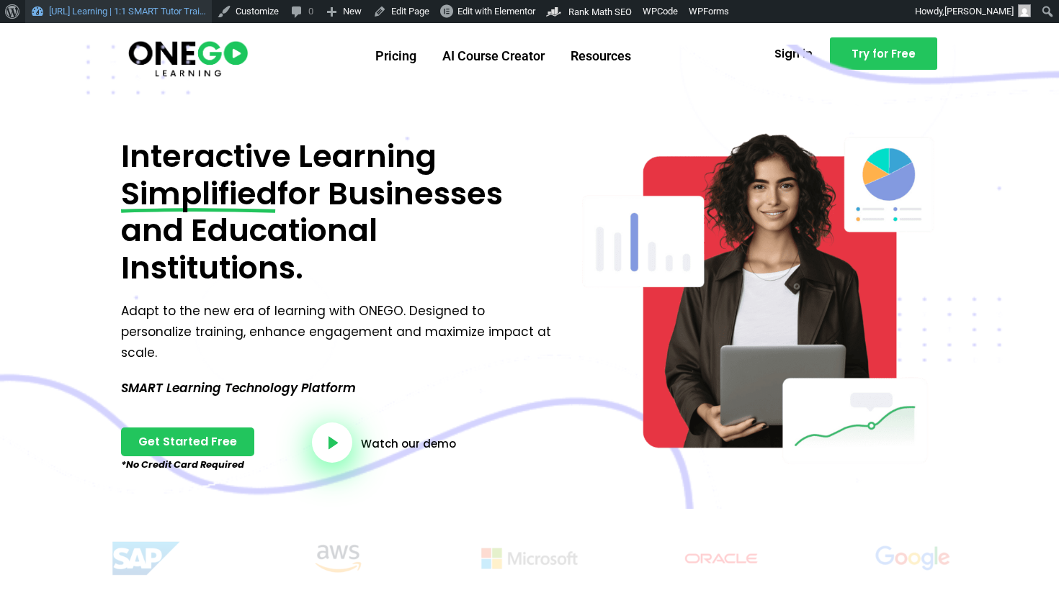
click at [121, 8] on link "[URL] Learning | 1:1 SMART Tutor Trai…" at bounding box center [118, 11] width 187 height 23
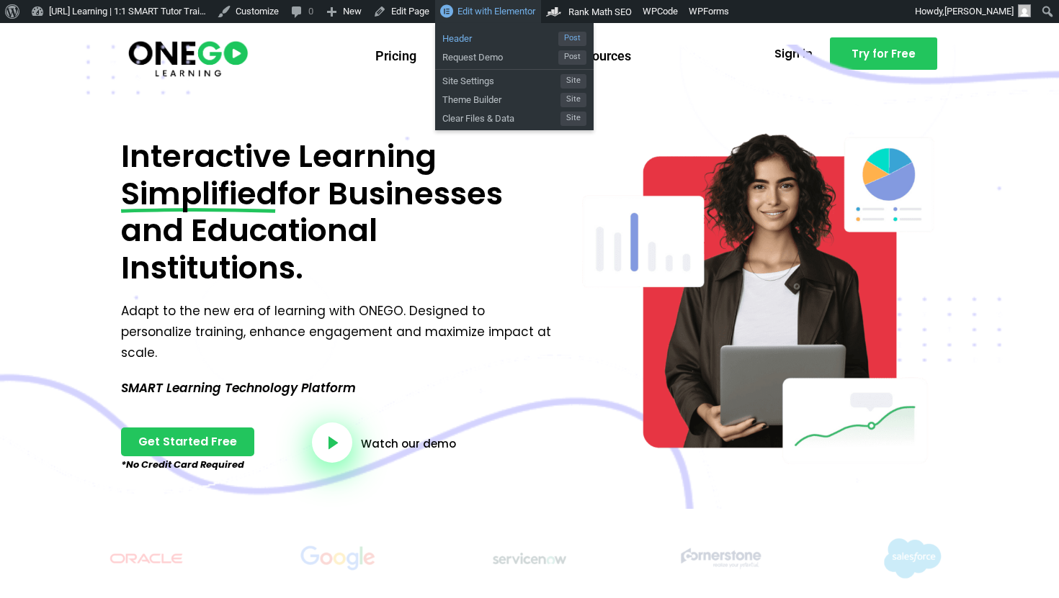
click at [505, 42] on span "Header" at bounding box center [500, 36] width 116 height 19
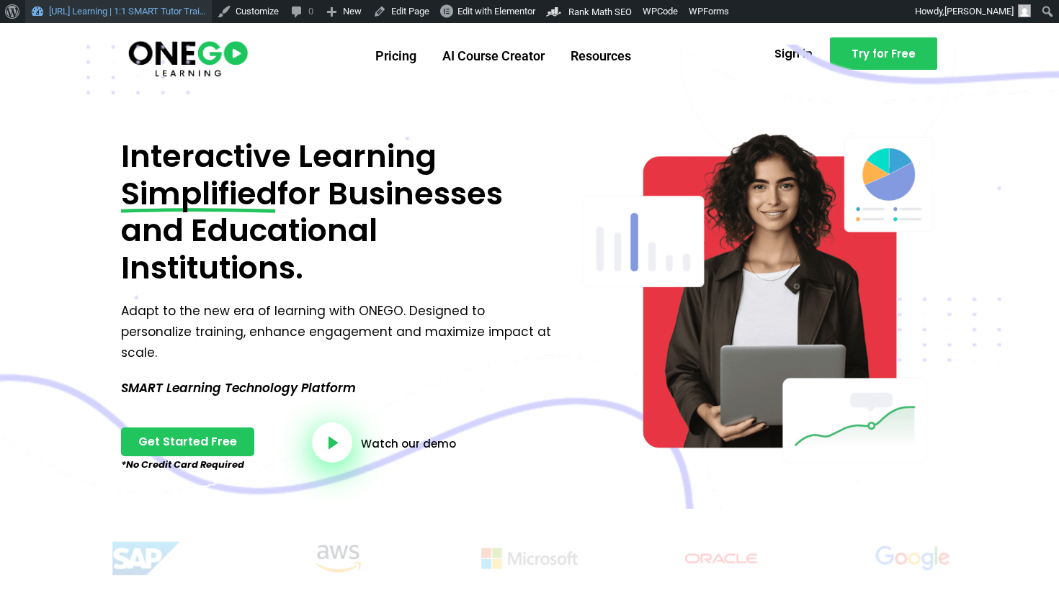
click at [57, 8] on link "[URL] Learning | 1:1 SMART Tutor Trai…" at bounding box center [118, 11] width 187 height 23
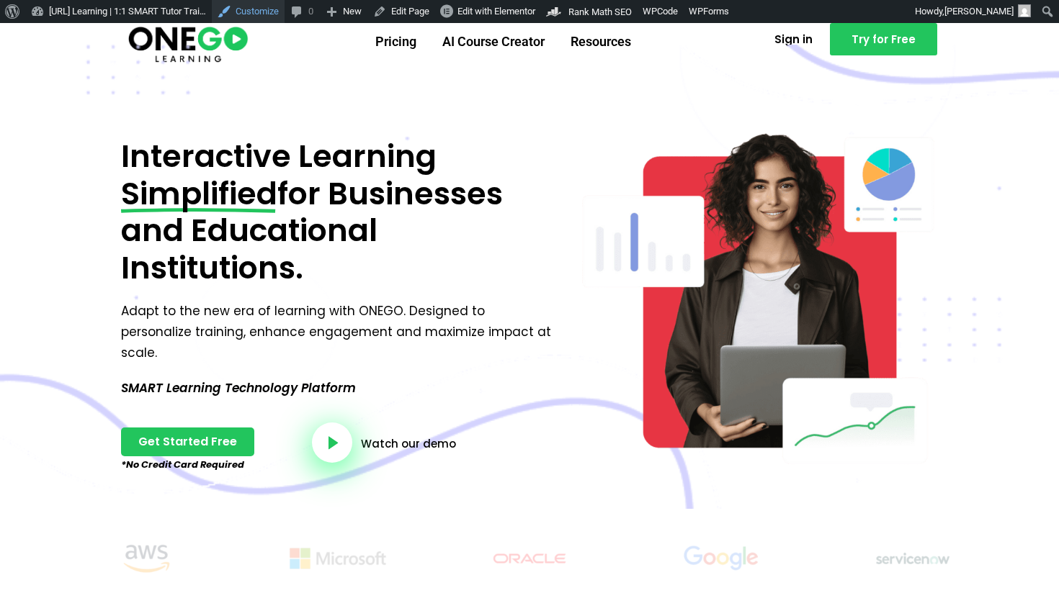
click at [261, 13] on link "Customize" at bounding box center [248, 11] width 73 height 23
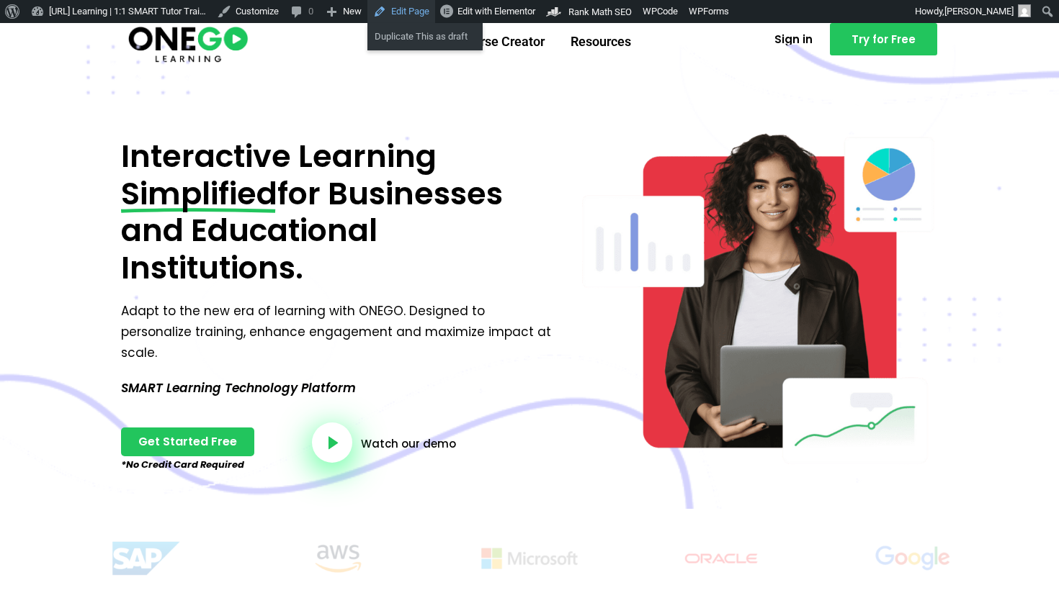
click at [435, 2] on link "Edit Page" at bounding box center [401, 11] width 68 height 23
click at [506, 6] on span "Edit with Elementor" at bounding box center [496, 11] width 78 height 11
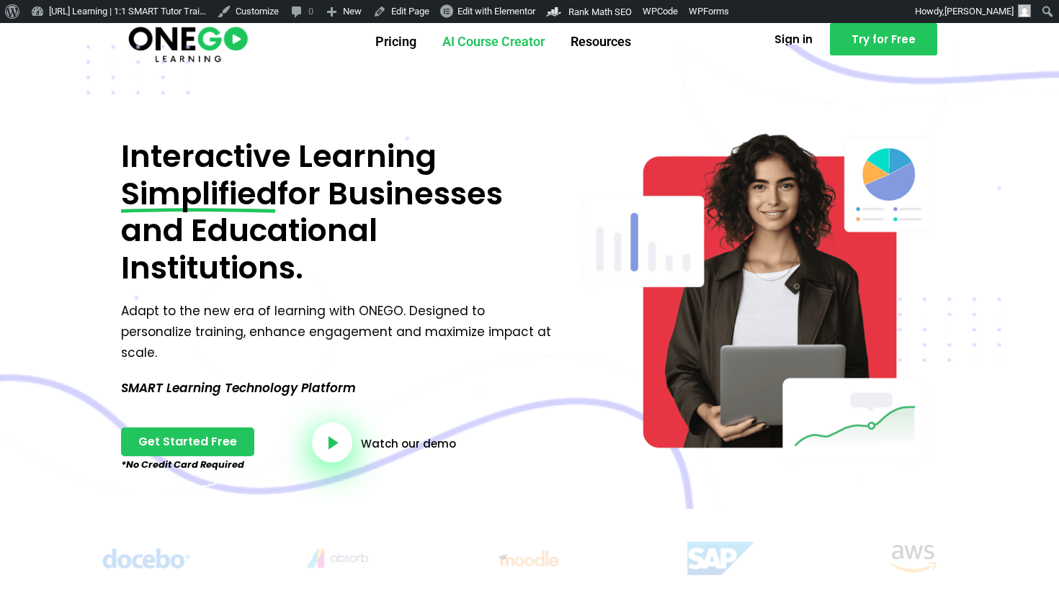
click at [491, 48] on link "AI Course Creator" at bounding box center [493, 41] width 128 height 37
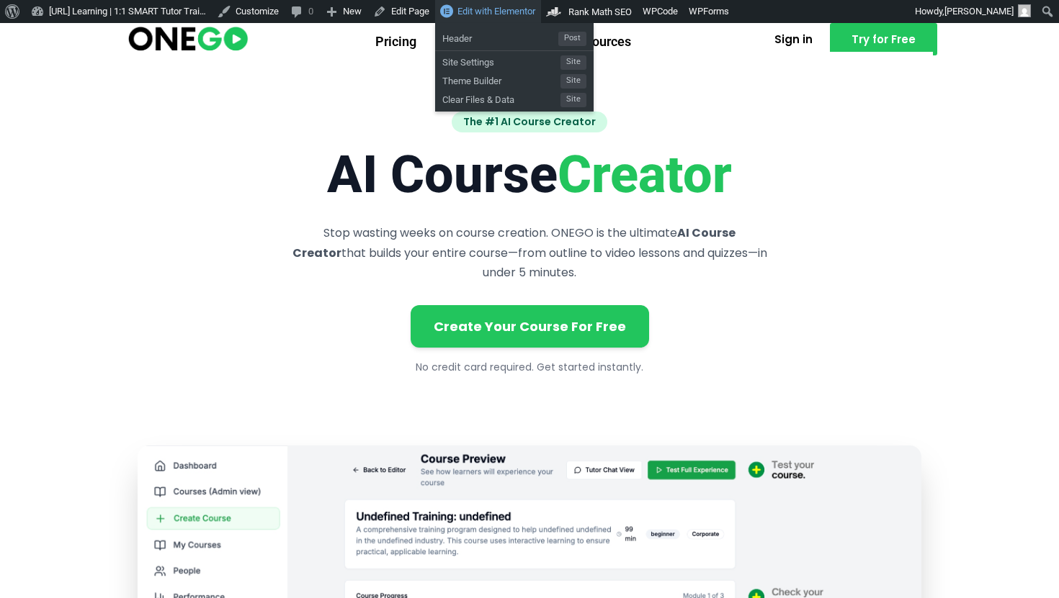
click at [535, 16] on span "Edit with Elementor" at bounding box center [496, 11] width 78 height 11
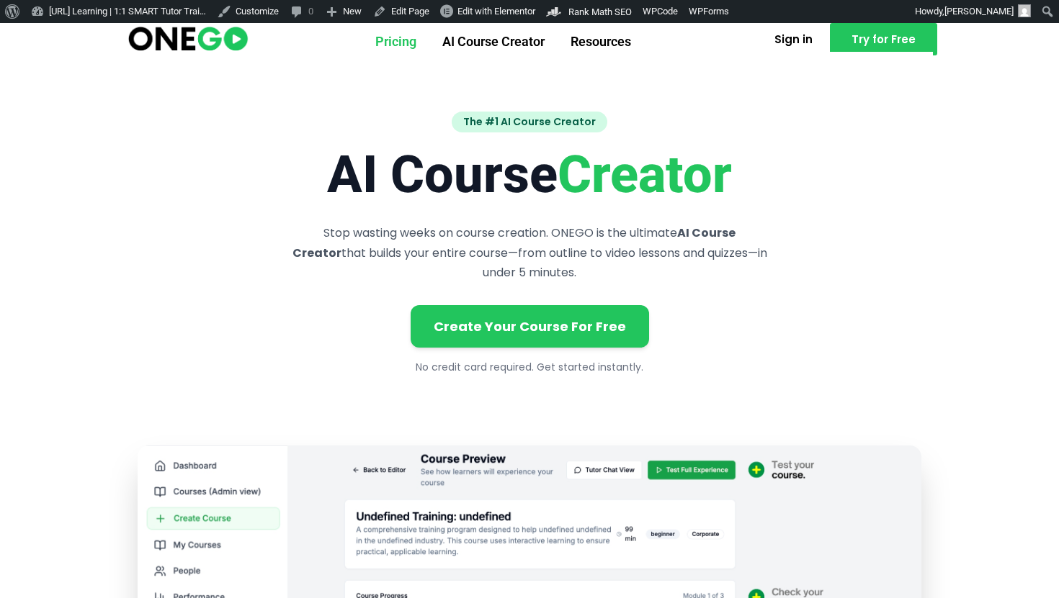
click at [399, 38] on link "Pricing" at bounding box center [395, 41] width 67 height 37
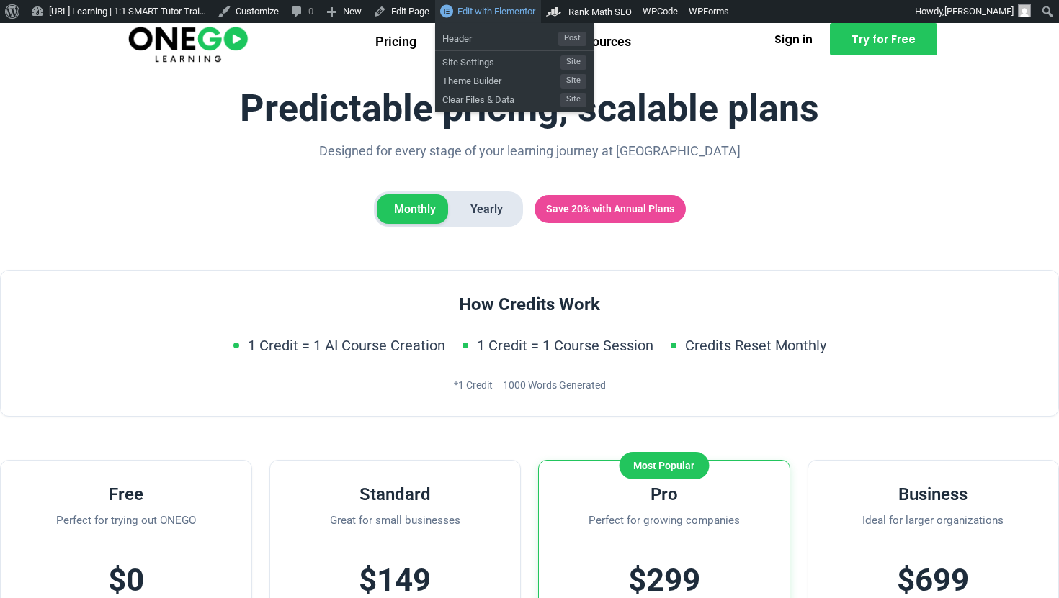
click at [507, 12] on span "Edit with Elementor" at bounding box center [496, 11] width 78 height 11
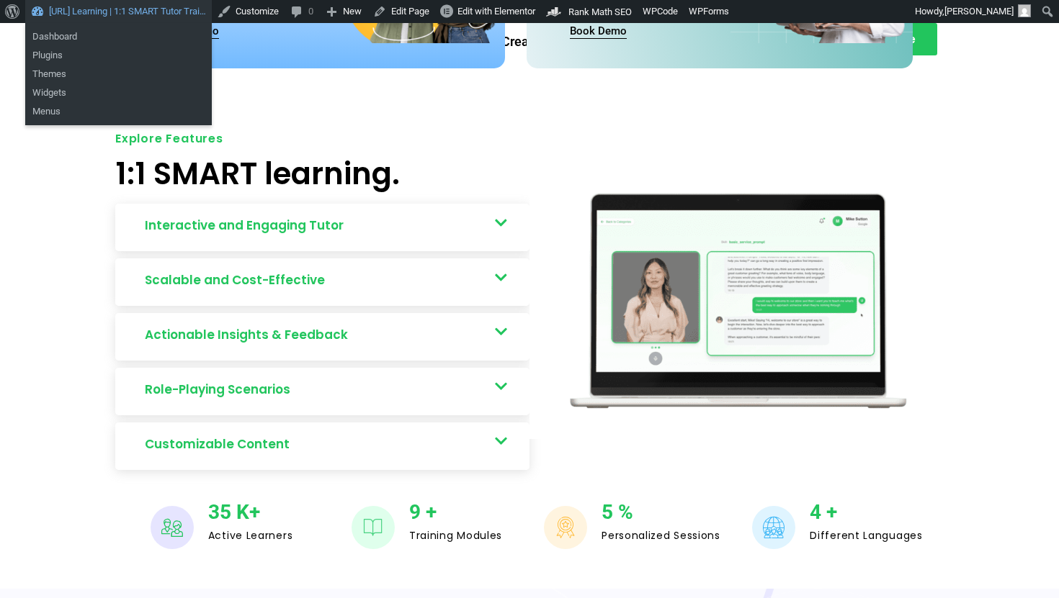
click at [174, 19] on link "[URL] Learning | 1:1 SMART Tutor Trai…" at bounding box center [118, 11] width 187 height 23
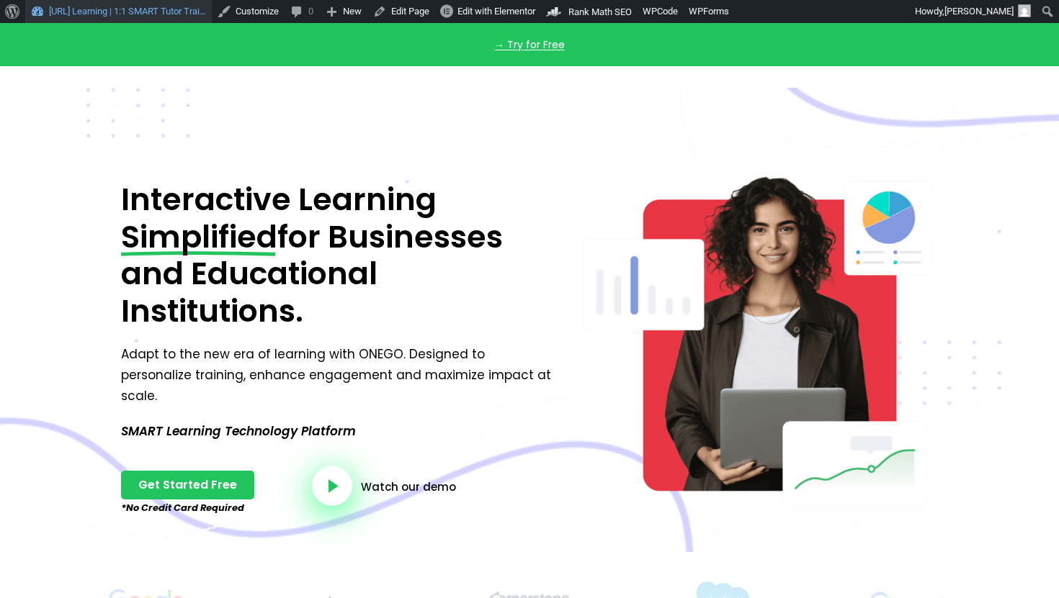
click at [168, 8] on link "[URL] Learning | 1:1 SMART Tutor Trai…" at bounding box center [118, 11] width 187 height 23
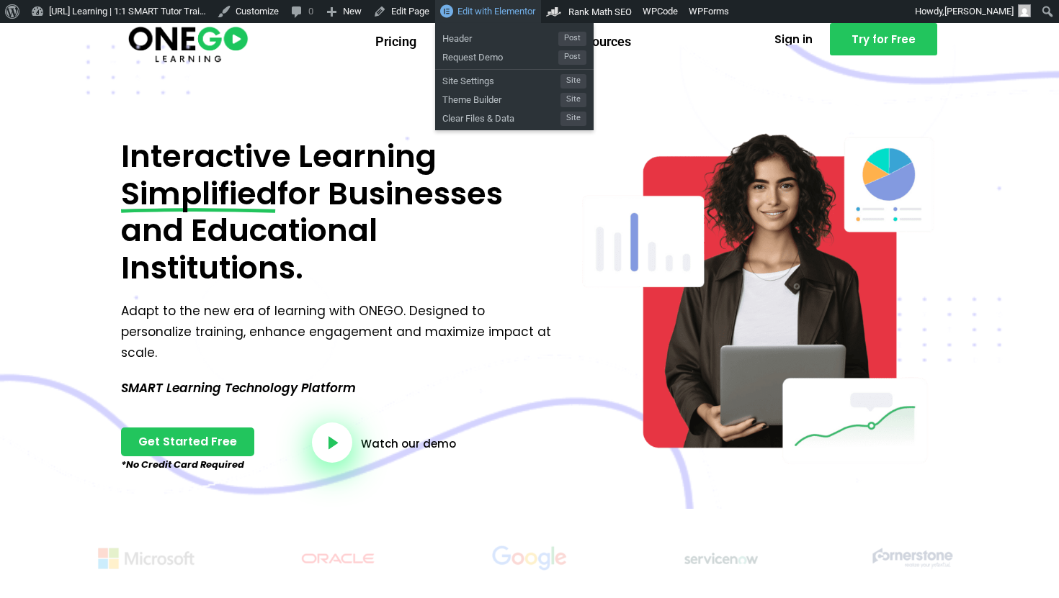
click at [506, 8] on span "Edit with Elementor" at bounding box center [496, 11] width 78 height 11
click at [500, 37] on span "Header" at bounding box center [500, 36] width 116 height 19
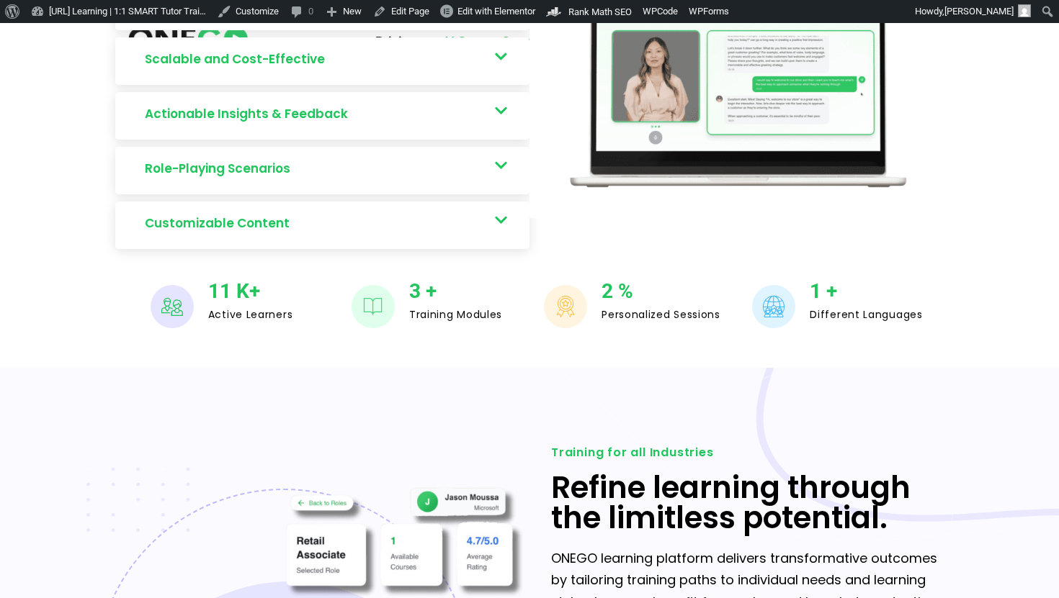
scroll to position [935, 0]
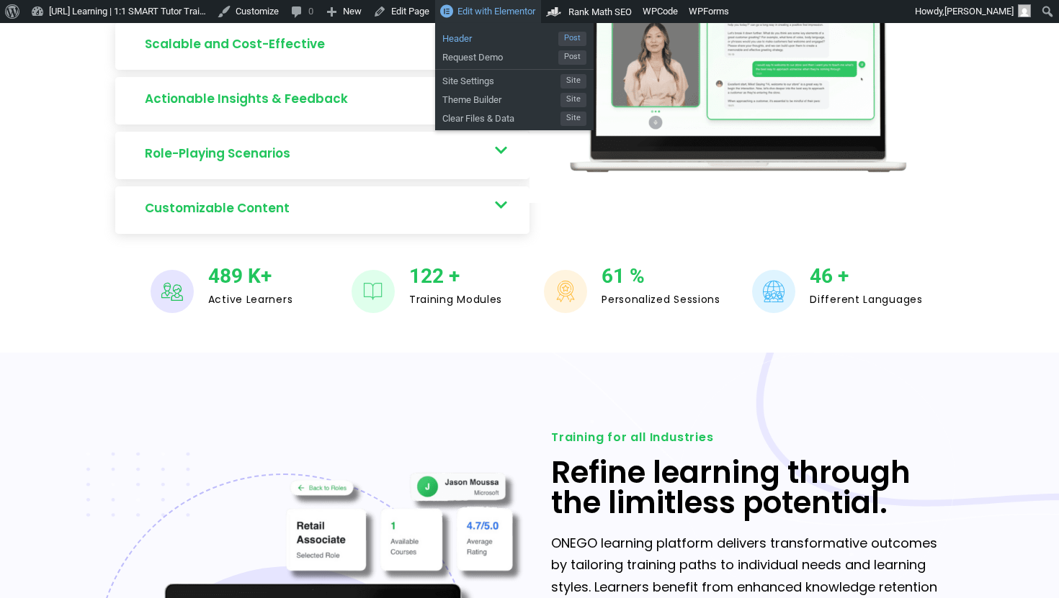
click at [502, 39] on span "Header" at bounding box center [500, 36] width 116 height 19
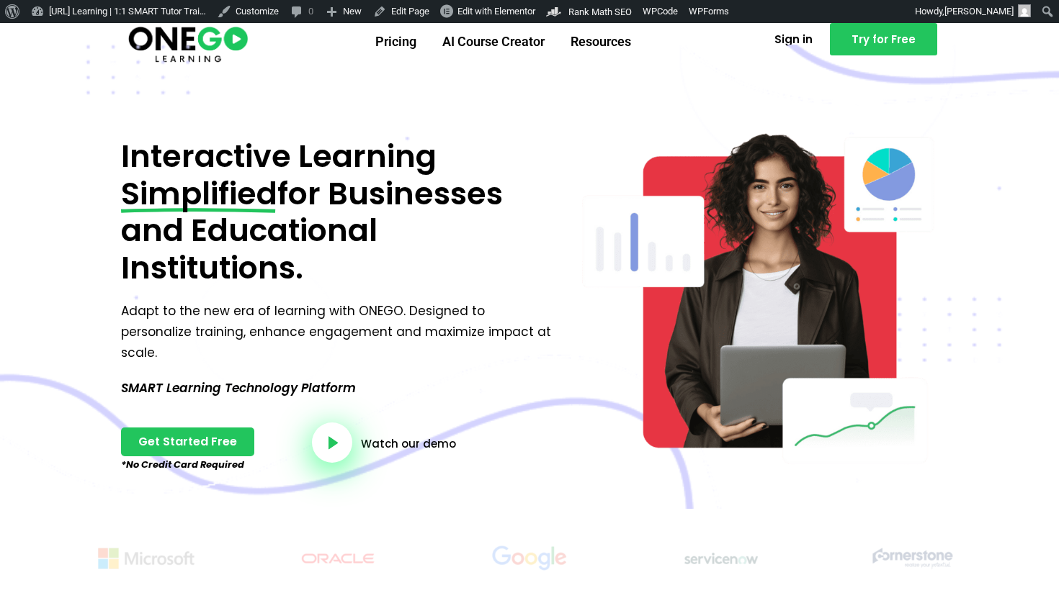
click at [215, 43] on img at bounding box center [188, 43] width 124 height 41
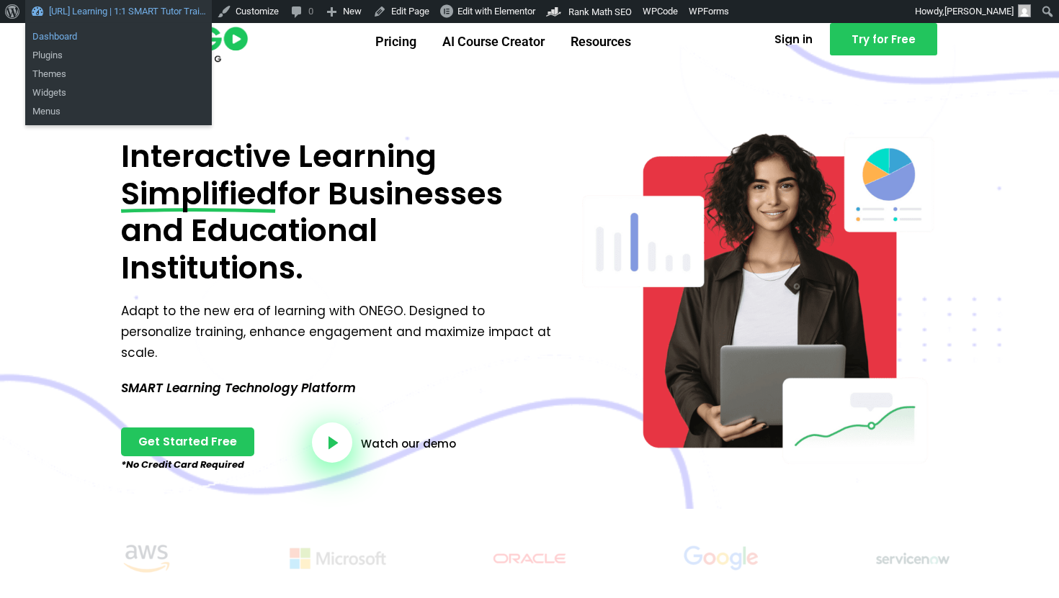
click at [115, 35] on link "Dashboard" at bounding box center [118, 36] width 187 height 19
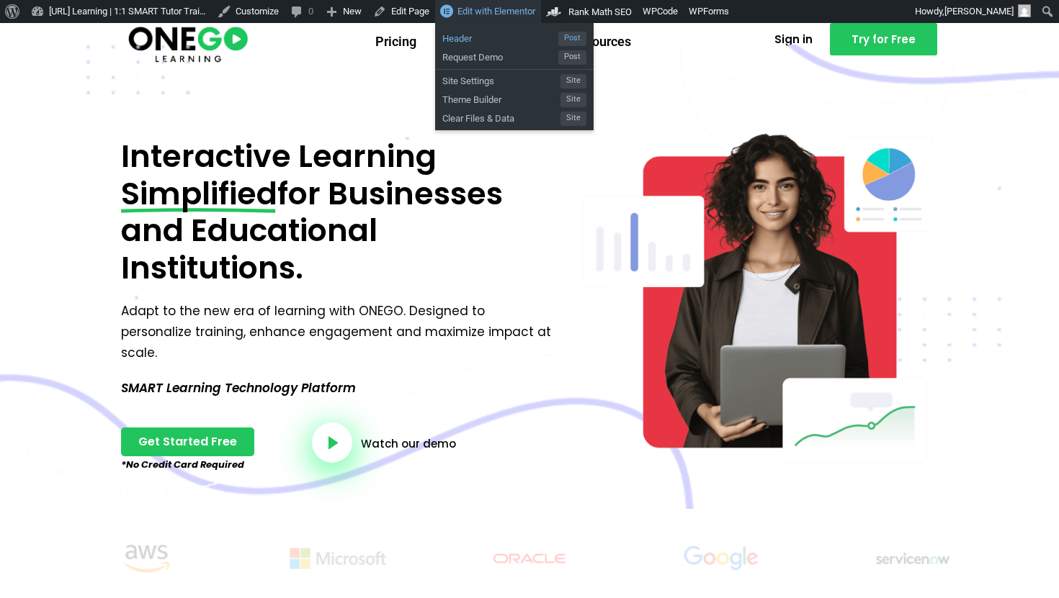
click at [529, 36] on span "Header" at bounding box center [500, 36] width 116 height 19
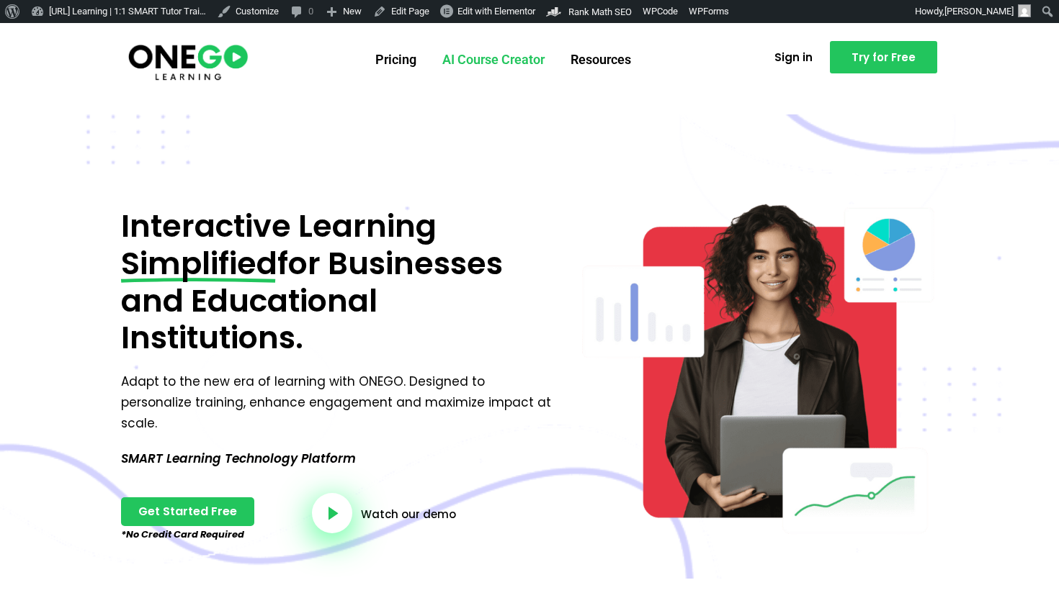
click at [520, 79] on link "AI Course Creator" at bounding box center [493, 59] width 128 height 37
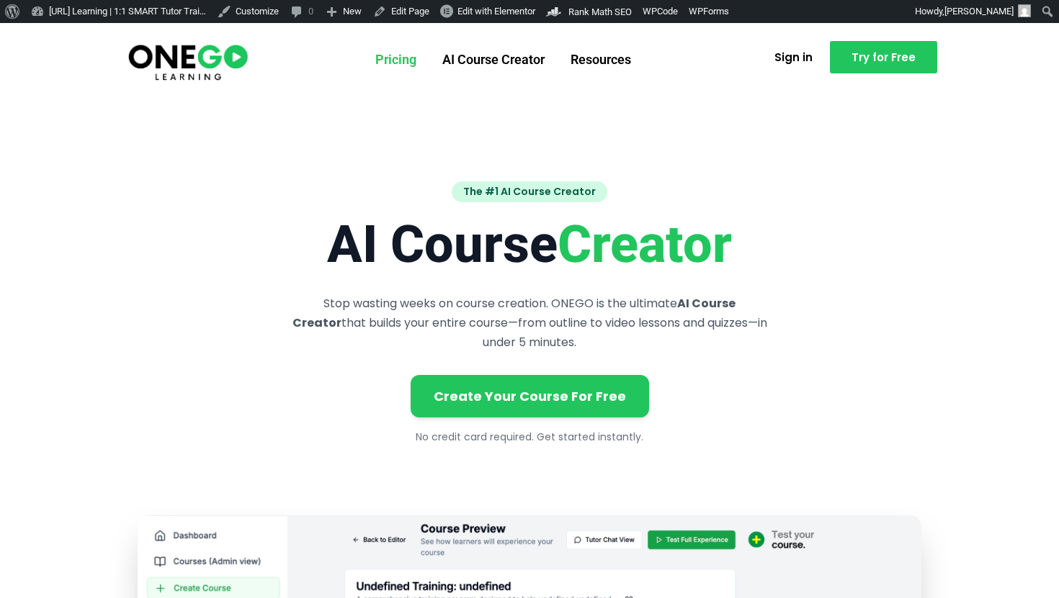
click at [385, 77] on link "Pricing" at bounding box center [395, 59] width 67 height 37
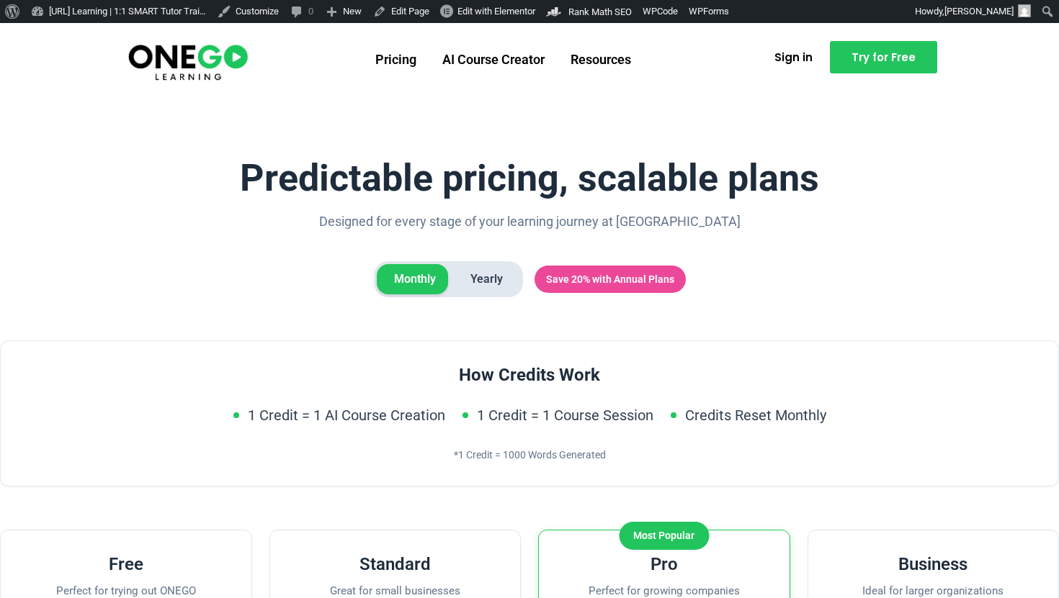
click at [154, 70] on img at bounding box center [188, 61] width 124 height 41
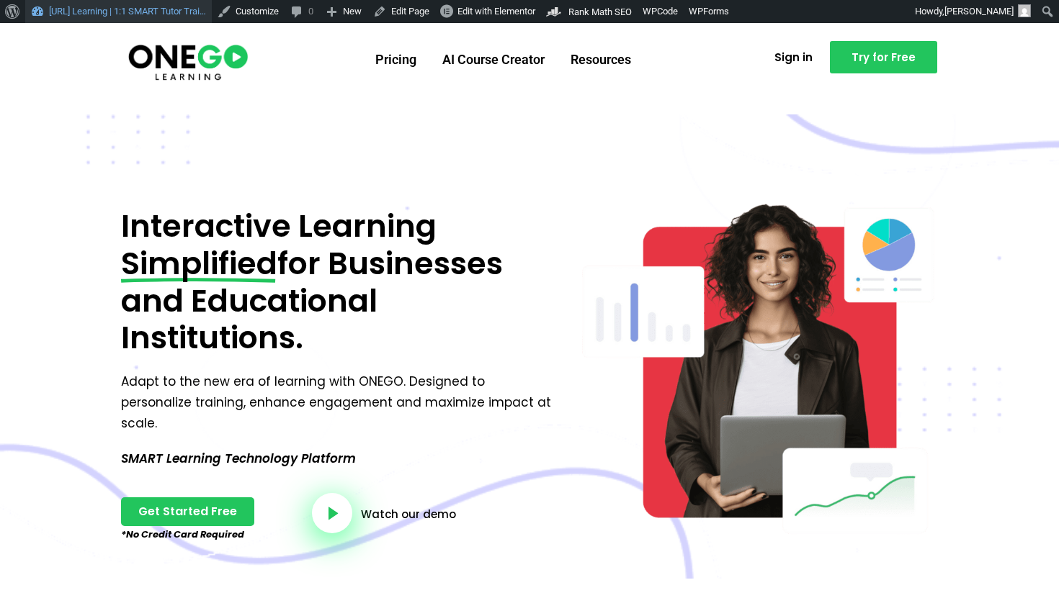
click at [135, 9] on link "[URL] Learning | 1:1 SMART Tutor Trai…" at bounding box center [118, 11] width 187 height 23
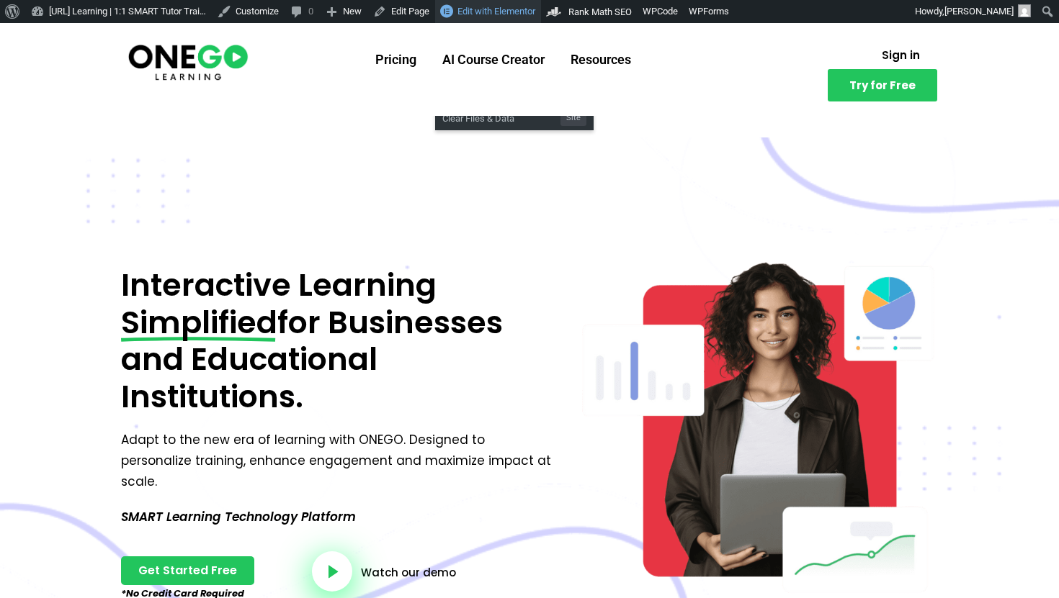
click at [517, 17] on link "Edit with Elementor" at bounding box center [488, 11] width 106 height 23
click at [494, 40] on span "Header" at bounding box center [500, 36] width 116 height 19
